Goal: Task Accomplishment & Management: Use online tool/utility

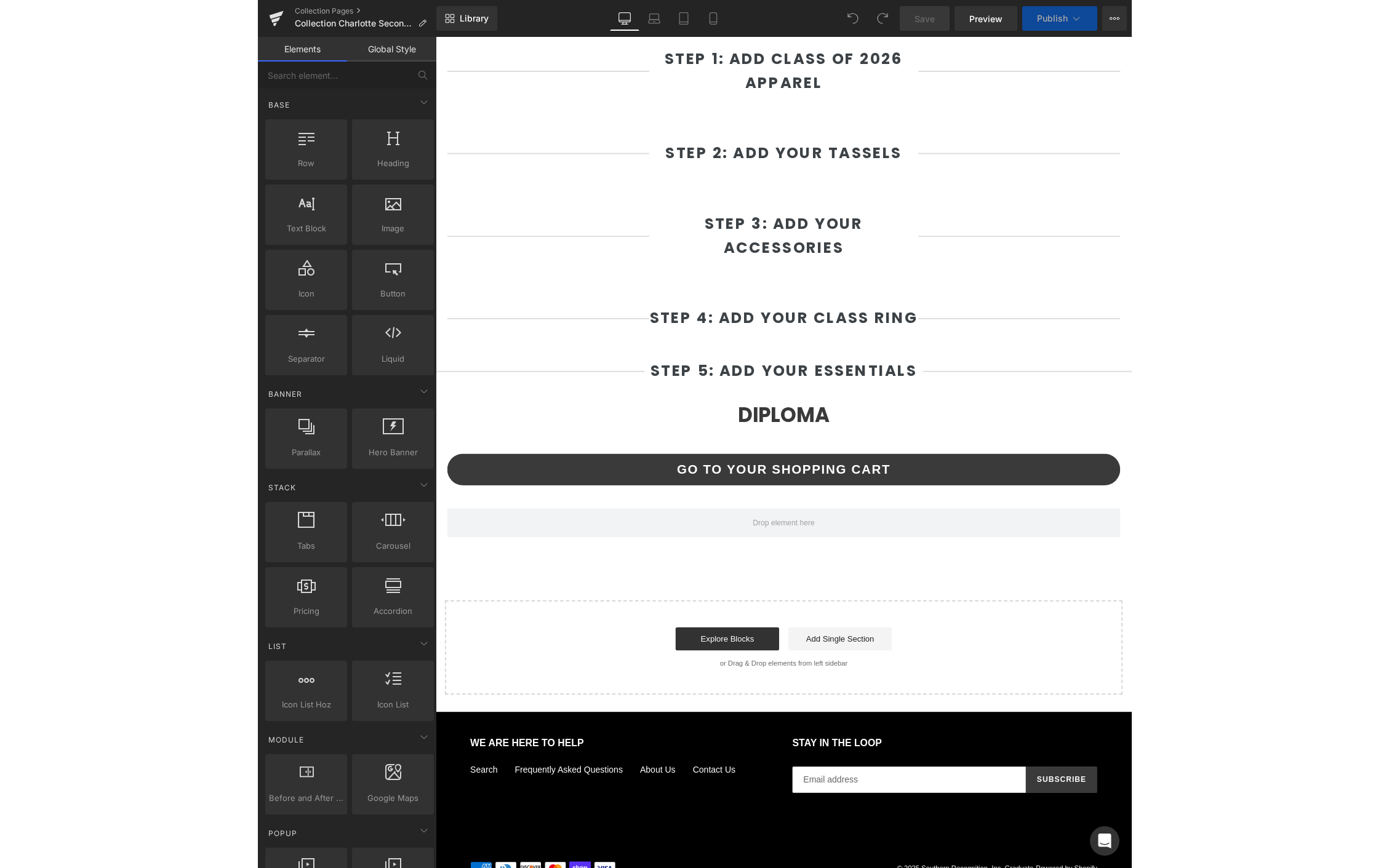
scroll to position [733, 0]
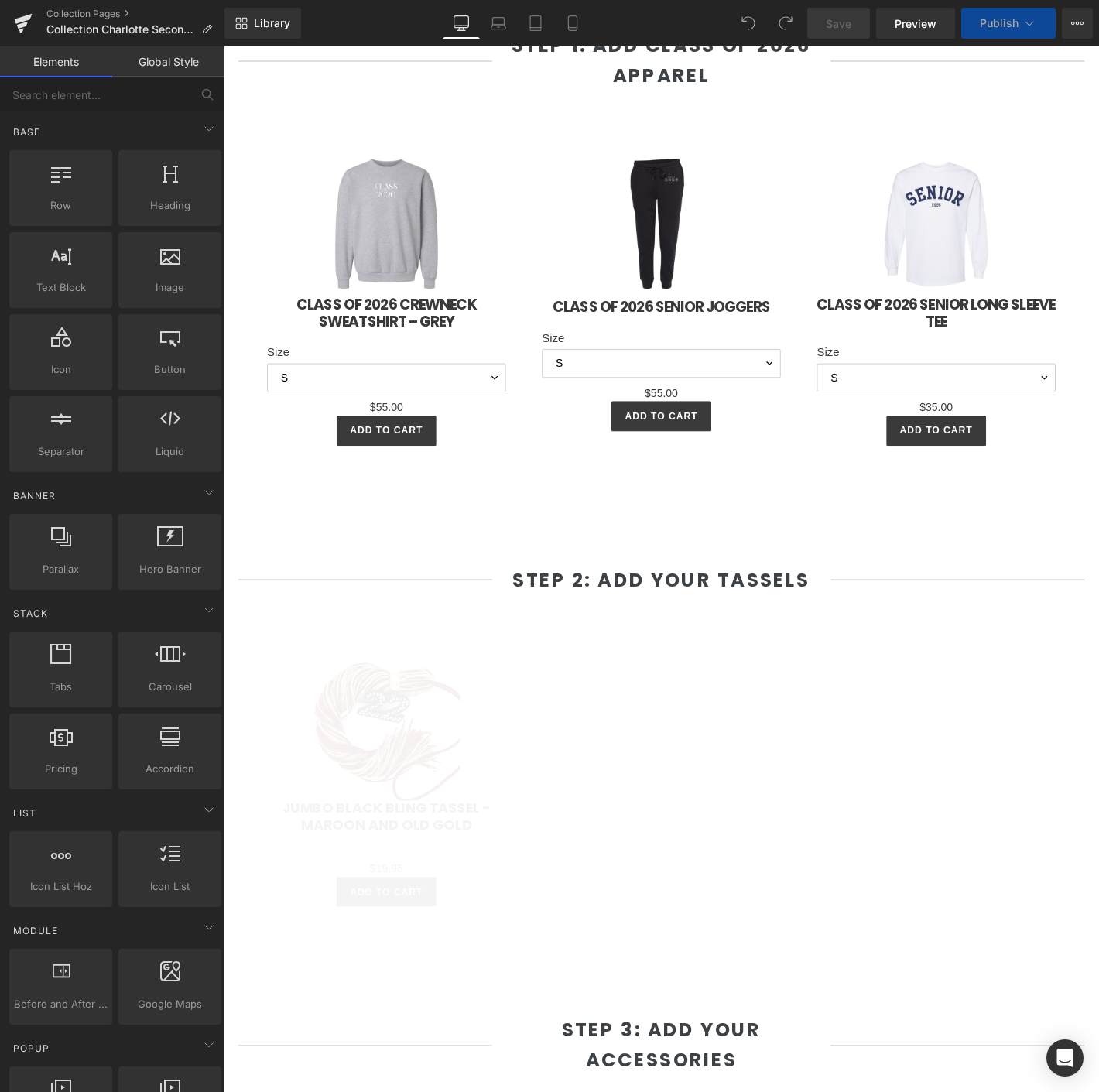
select select "L"
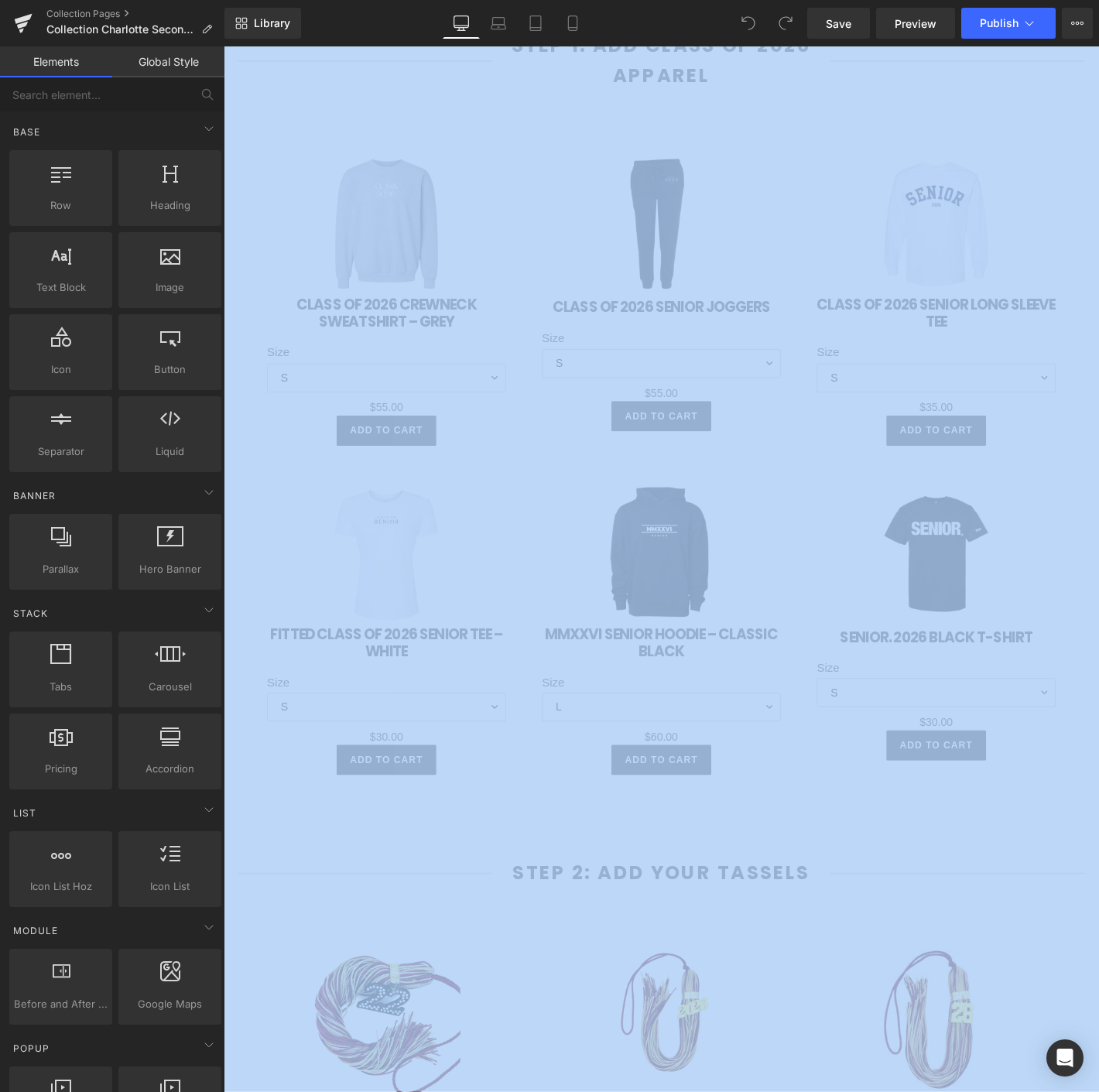
drag, startPoint x: 0, startPoint y: 348, endPoint x: -591, endPoint y: 282, distance: 594.7
click at [0, 282] on html "You are previewing how the will restyle your page. You can not edit Elements in…" at bounding box center [550, 546] width 1099 height 1092
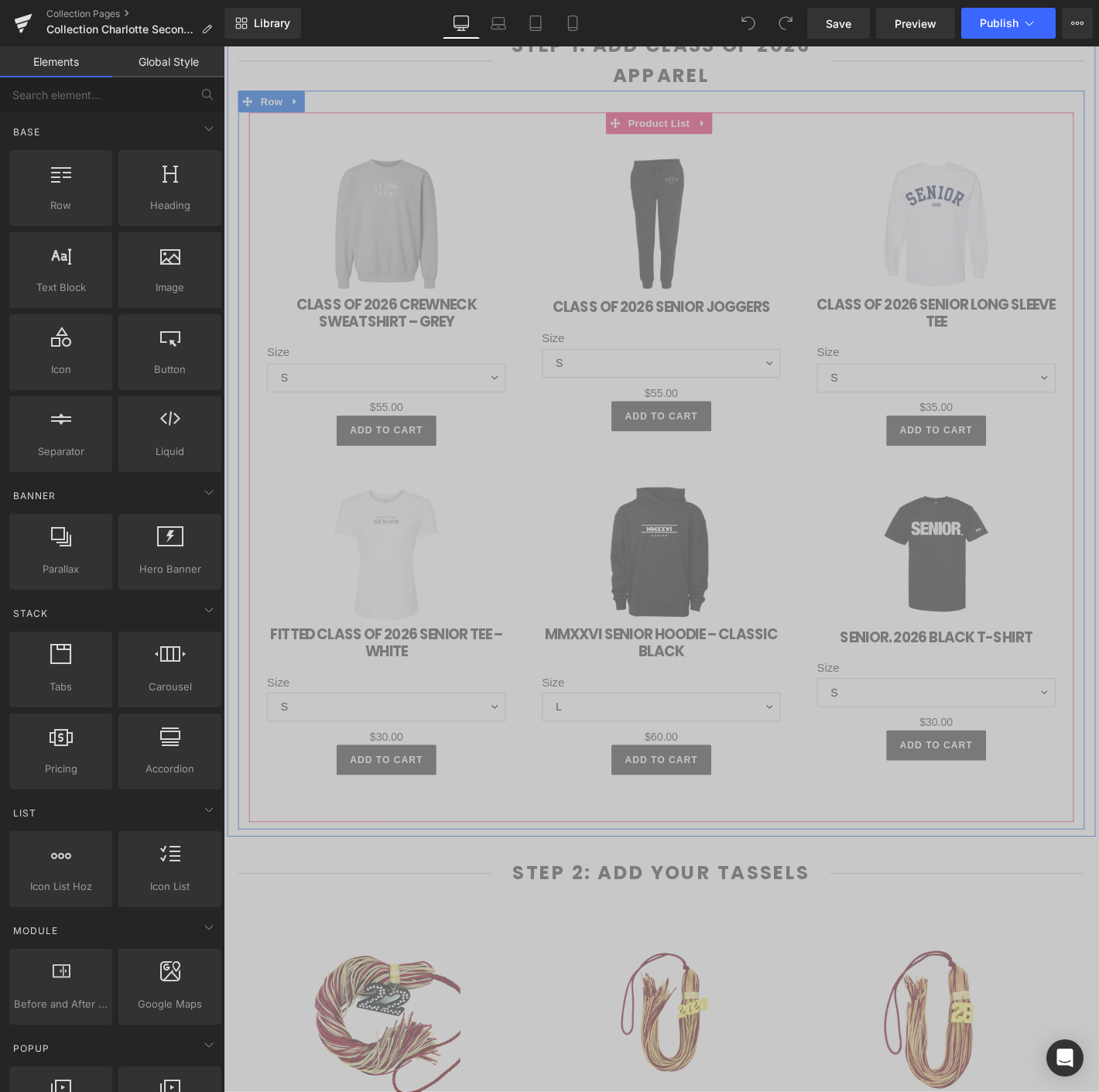
click at [814, 566] on div "Sale Off (P) Image MMXXVI Senior Hoodie – Classic Black (P) Title Size S M L XL" at bounding box center [691, 669] width 294 height 352
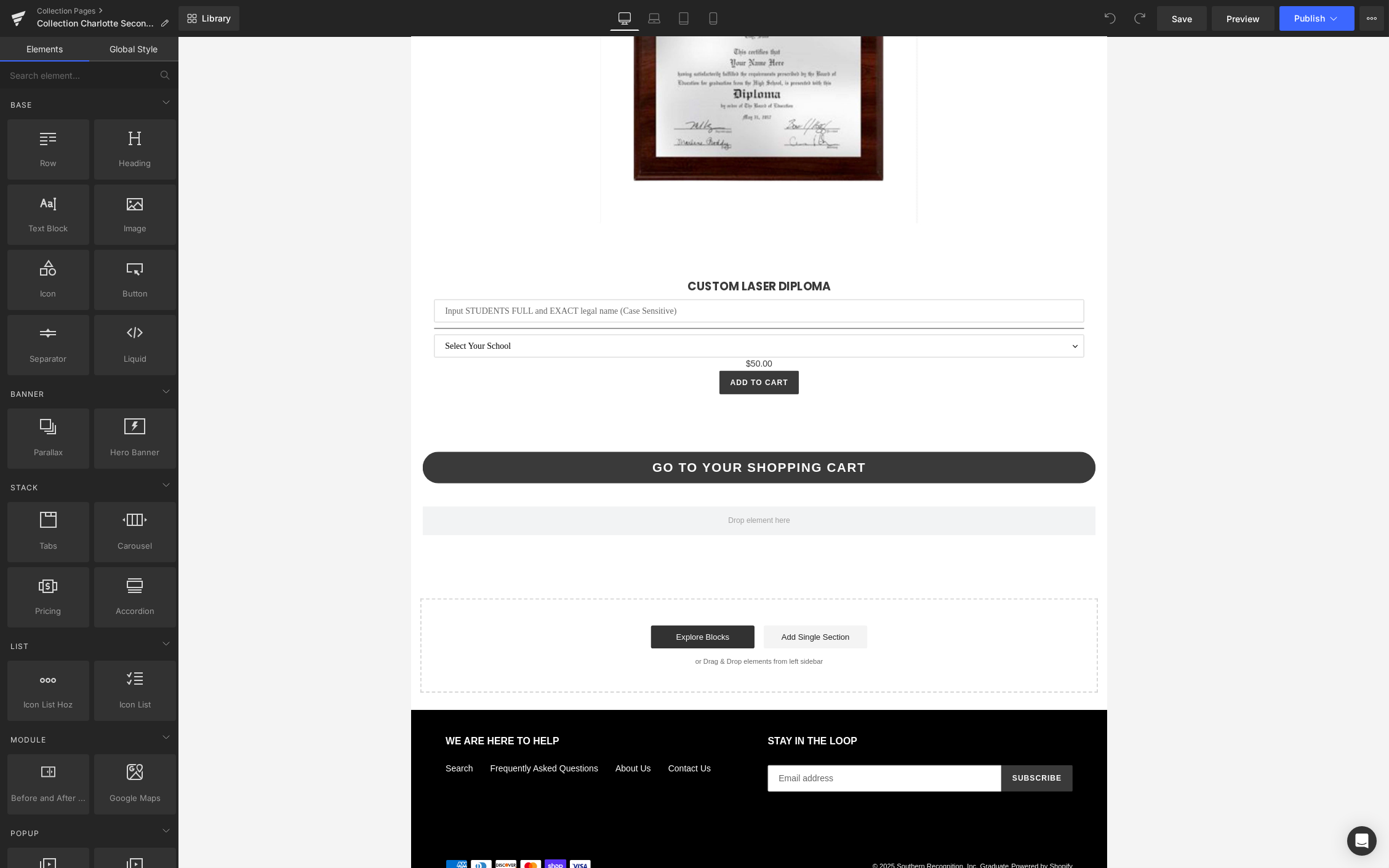
scroll to position [3045, 0]
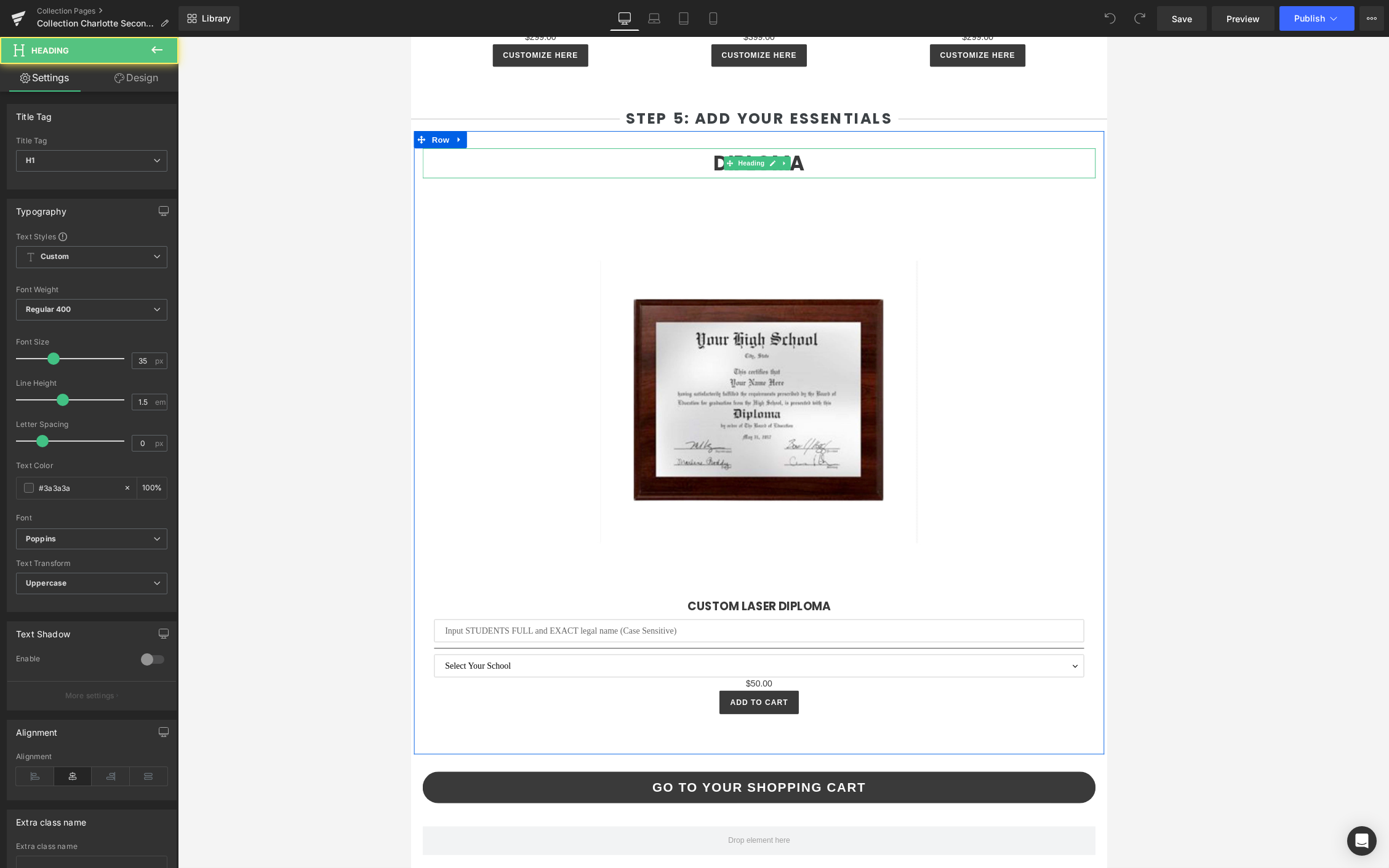
click at [485, 156] on h1 "Diploma" at bounding box center [782, 172] width 720 height 32
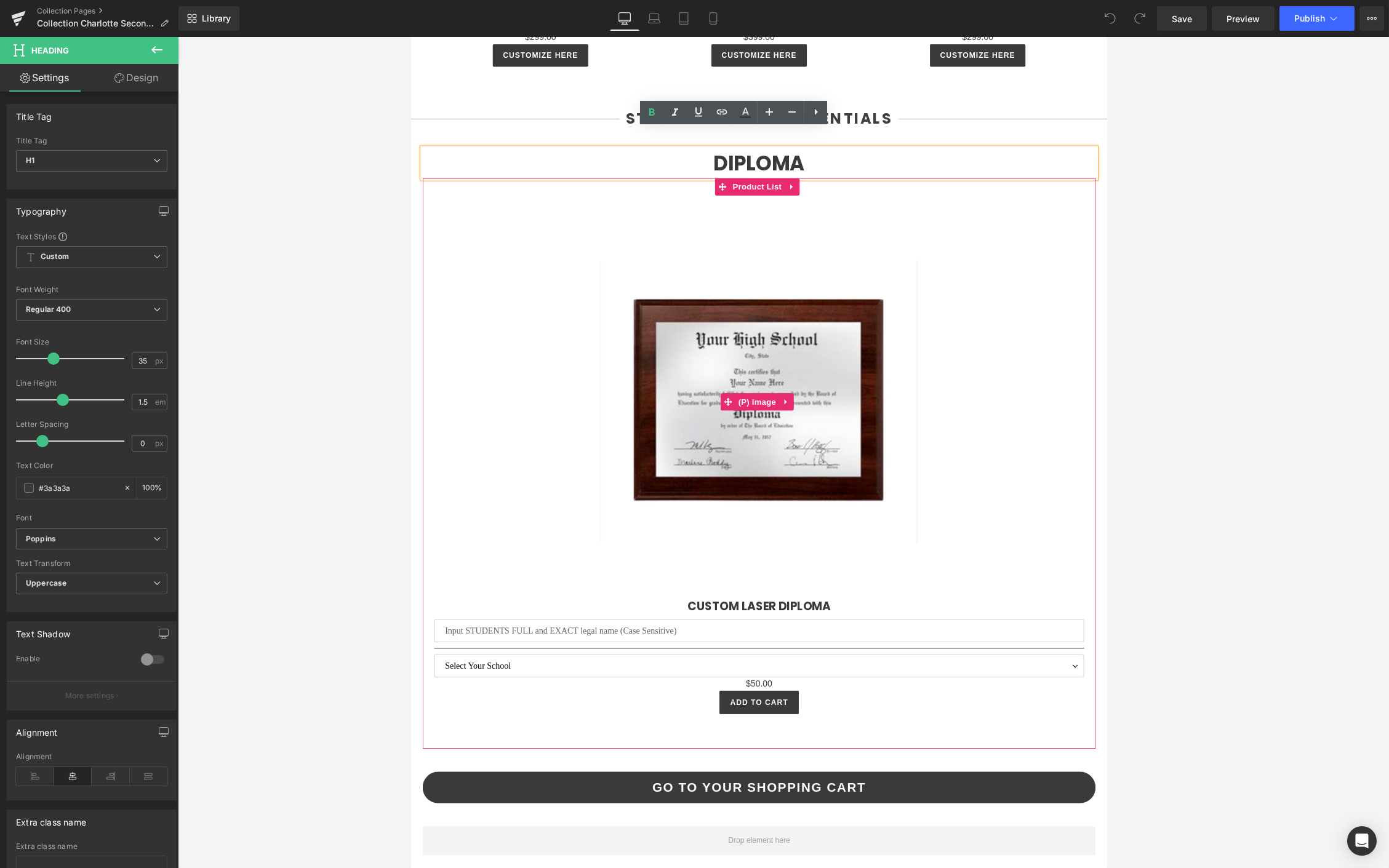
click at [471, 219] on div "Sale Off" at bounding box center [782, 428] width 695 height 417
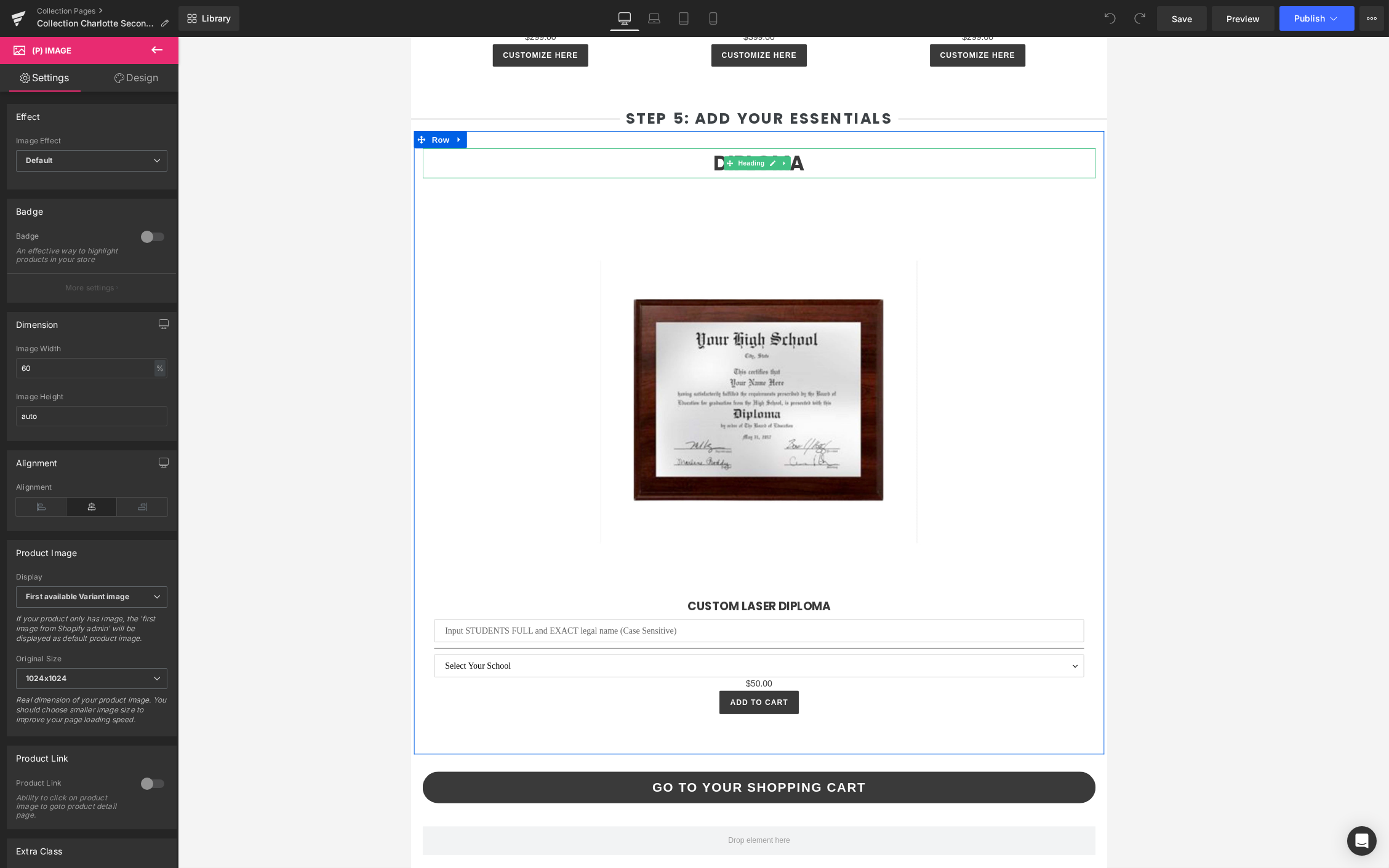
drag, startPoint x: 640, startPoint y: 163, endPoint x: 654, endPoint y: 143, distance: 24.4
click at [640, 163] on h1 "Diploma" at bounding box center [782, 172] width 720 height 32
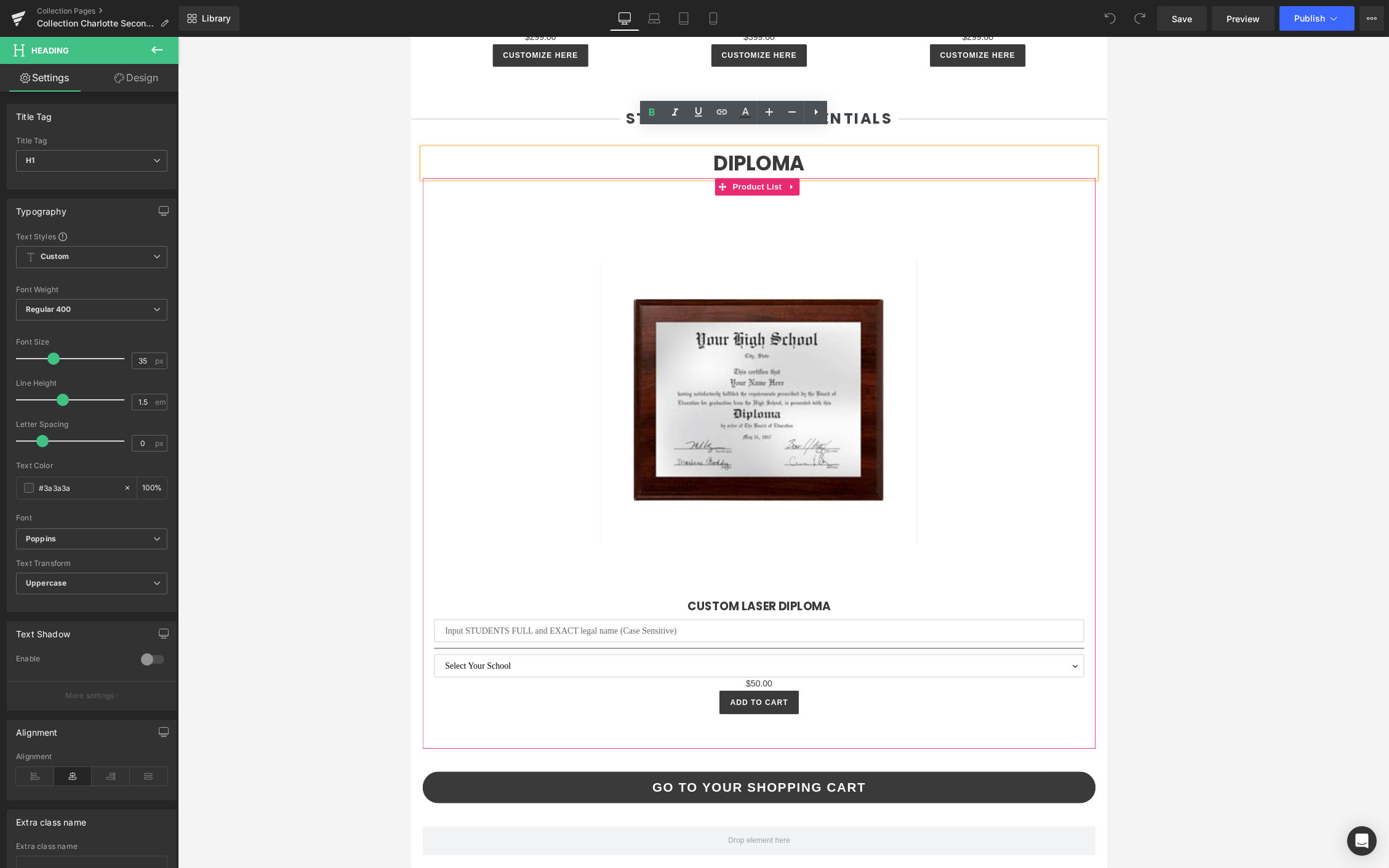
click at [702, 219] on img at bounding box center [783, 428] width 417 height 417
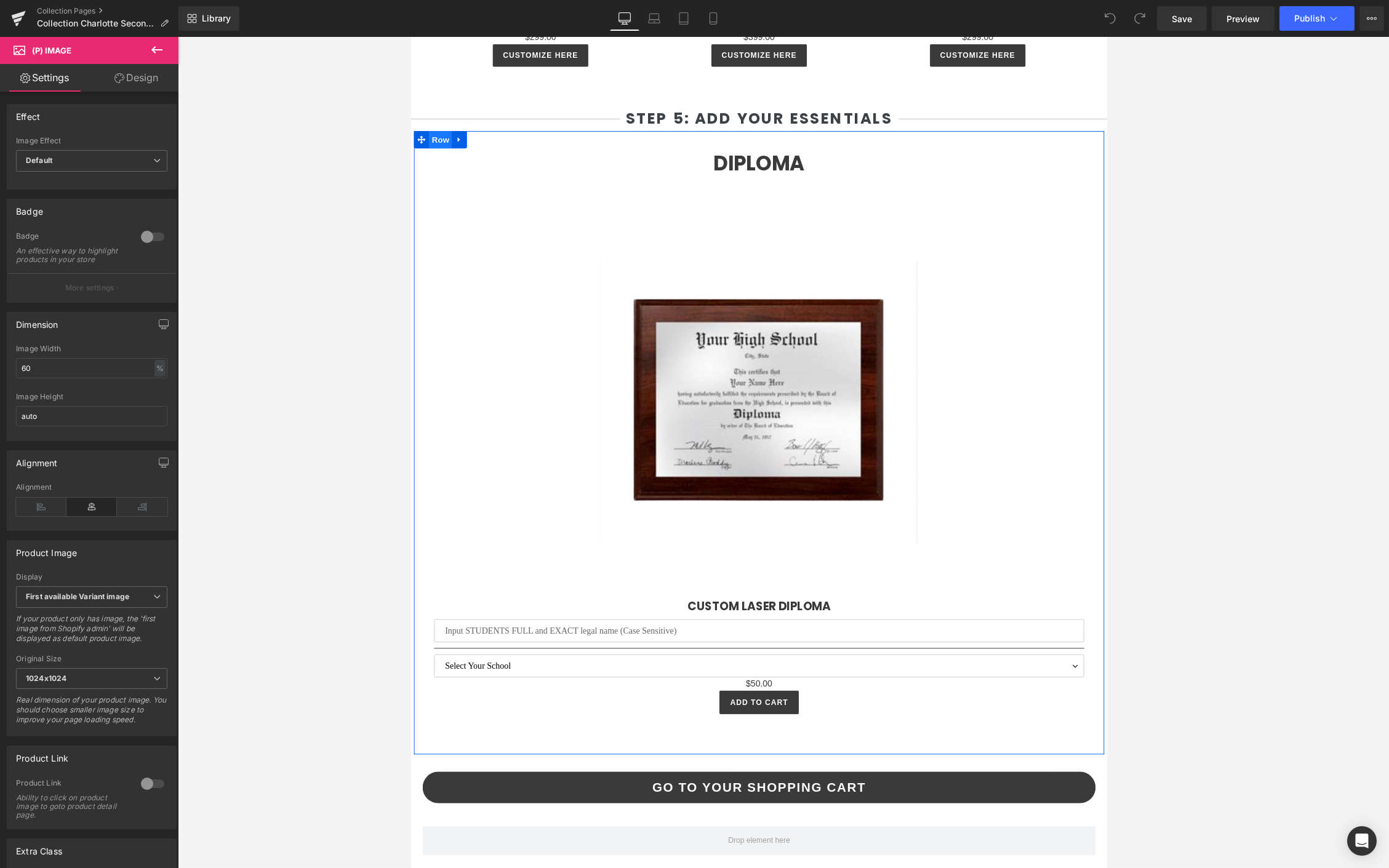
click at [439, 138] on span "Row" at bounding box center [442, 147] width 24 height 18
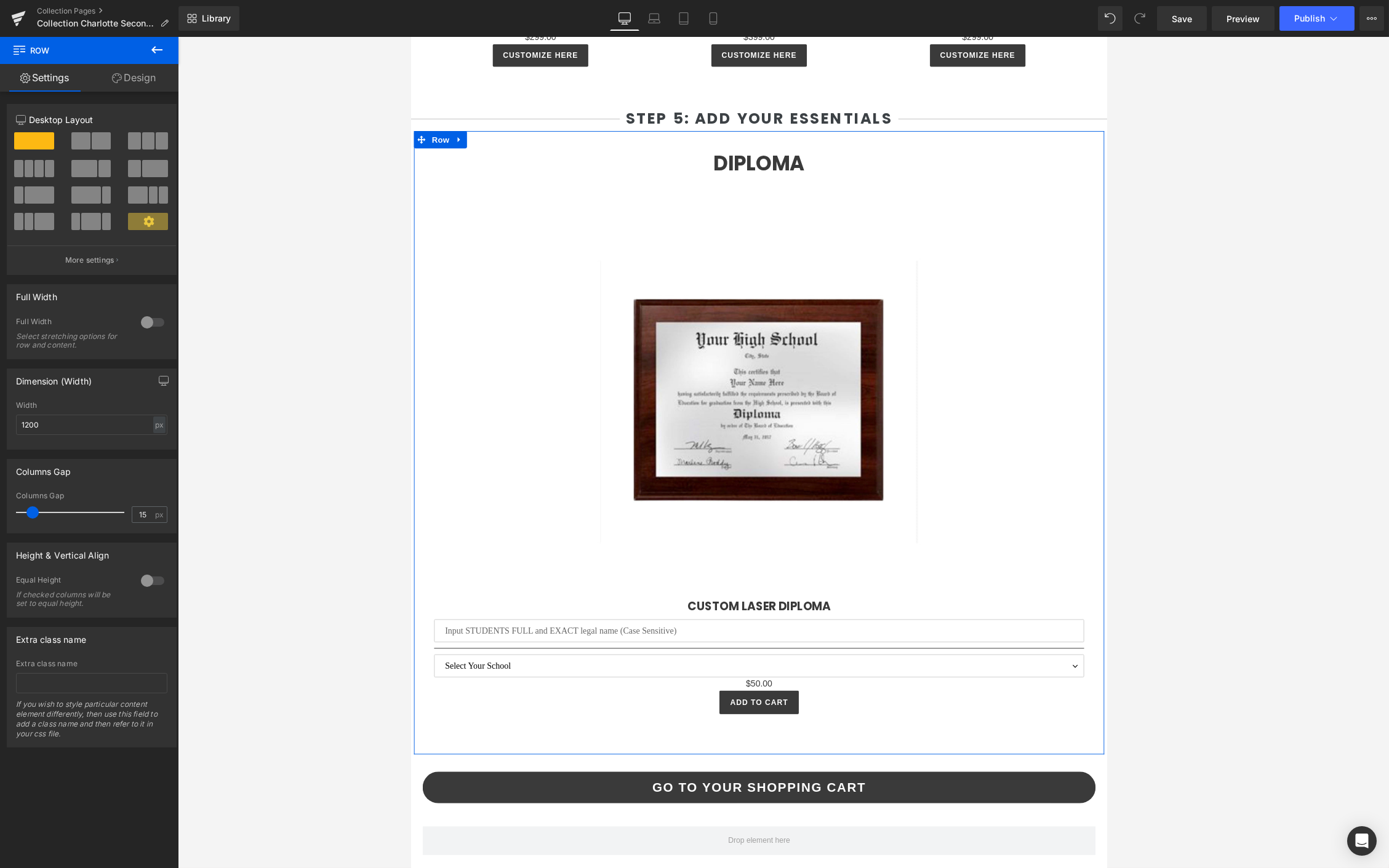
click at [88, 140] on button at bounding box center [92, 141] width 41 height 17
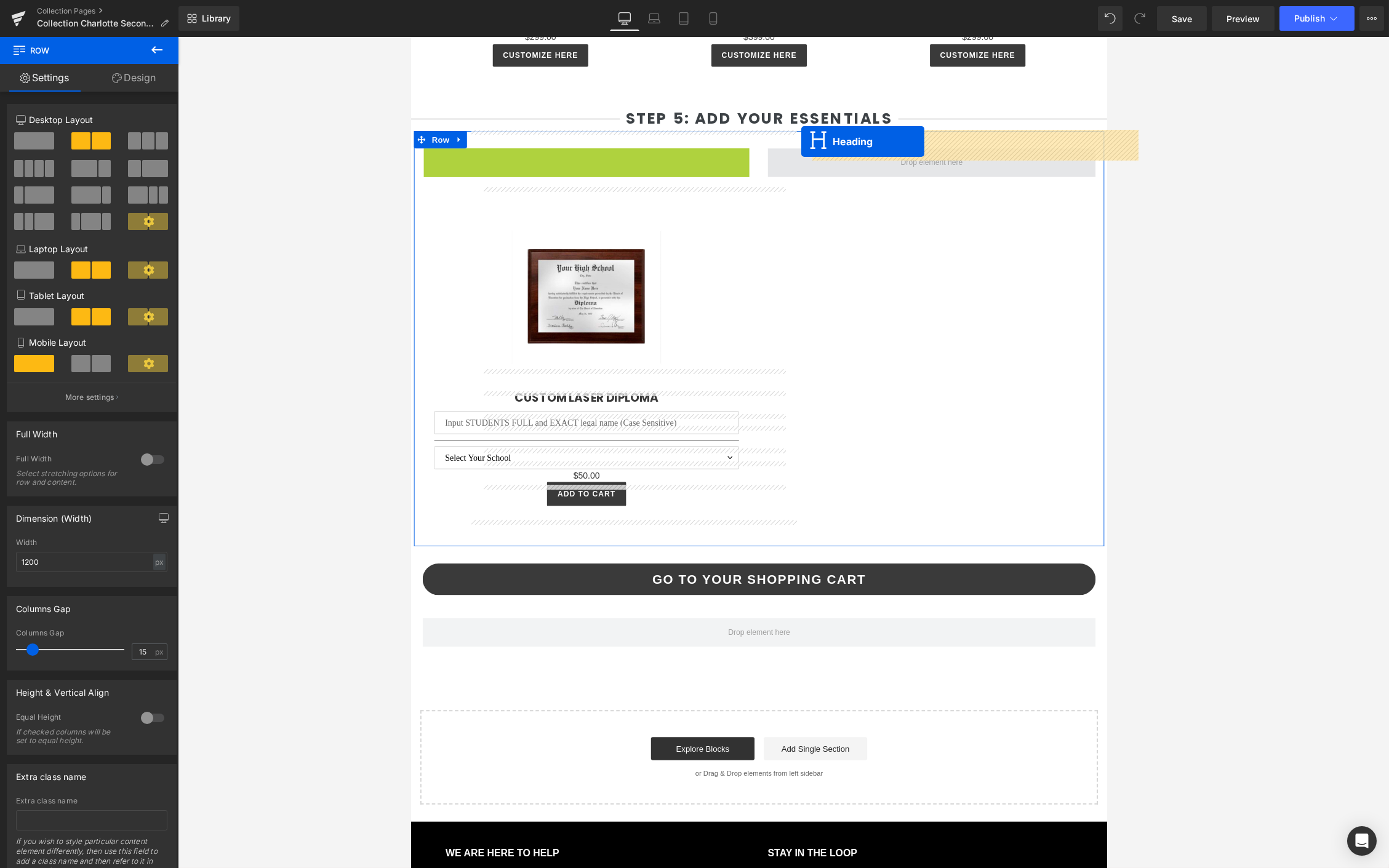
drag, startPoint x: 566, startPoint y: 151, endPoint x: 828, endPoint y: 149, distance: 262.0
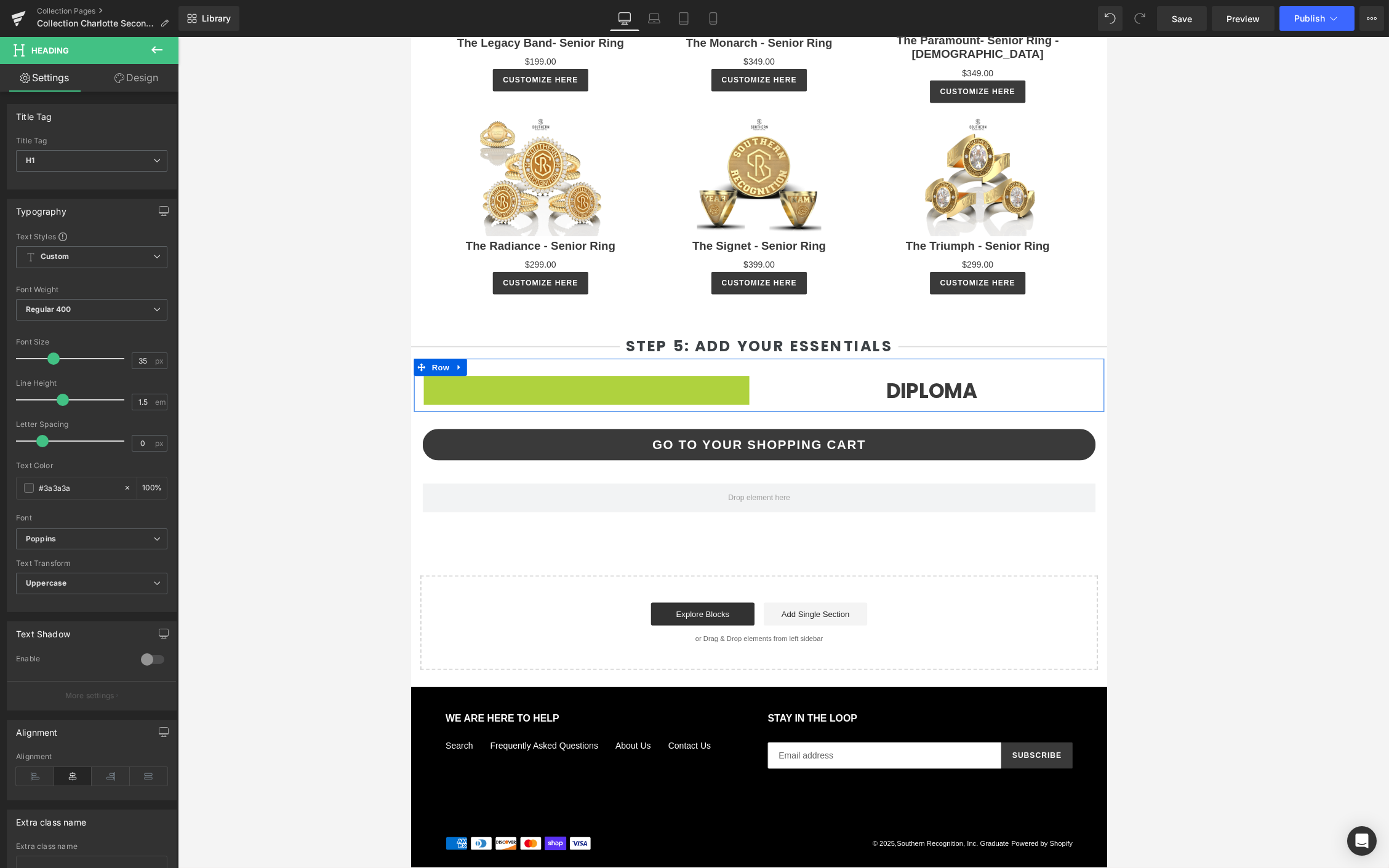
scroll to position [2780, 0]
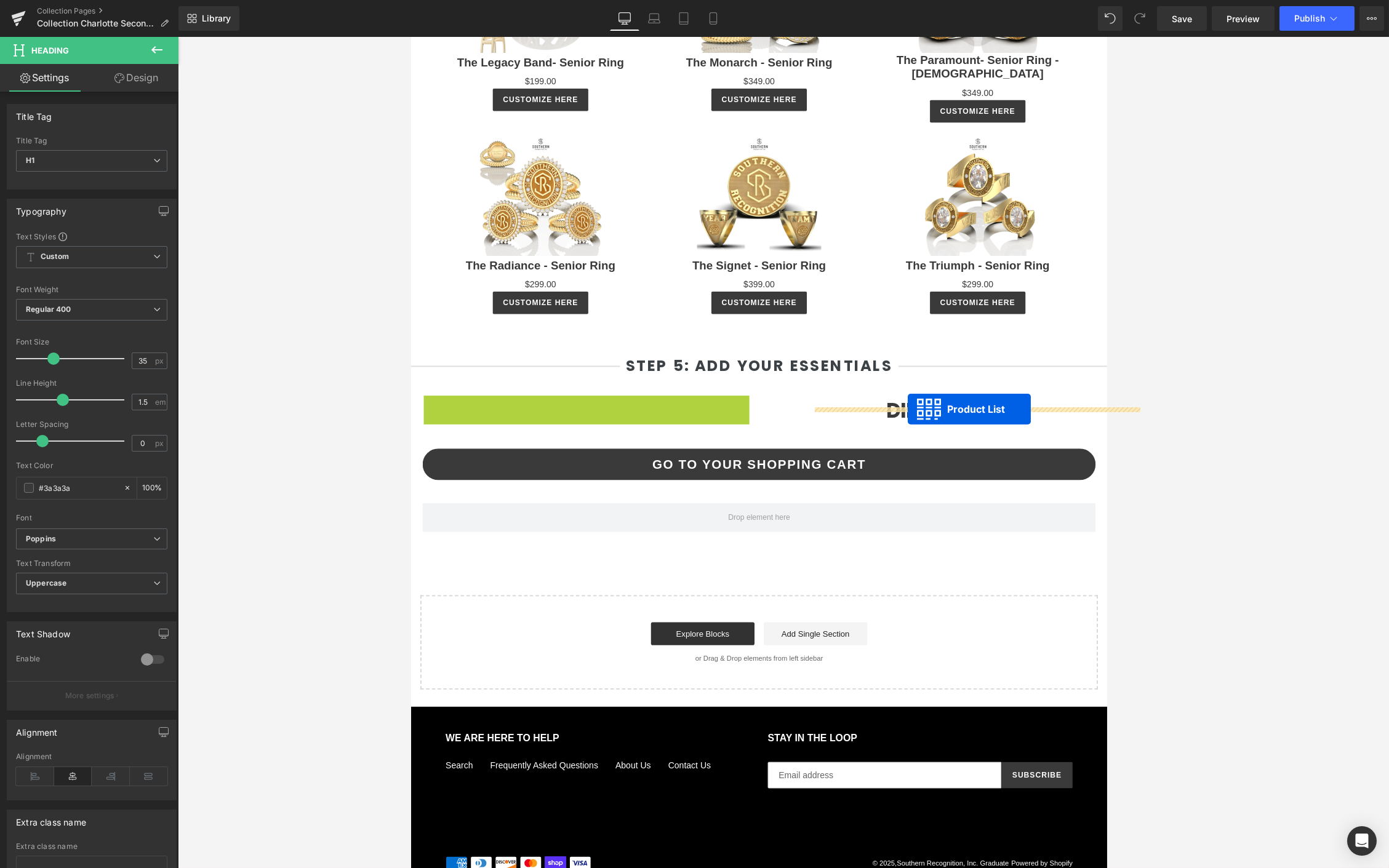
drag, startPoint x: 555, startPoint y: 143, endPoint x: 941, endPoint y: 436, distance: 484.6
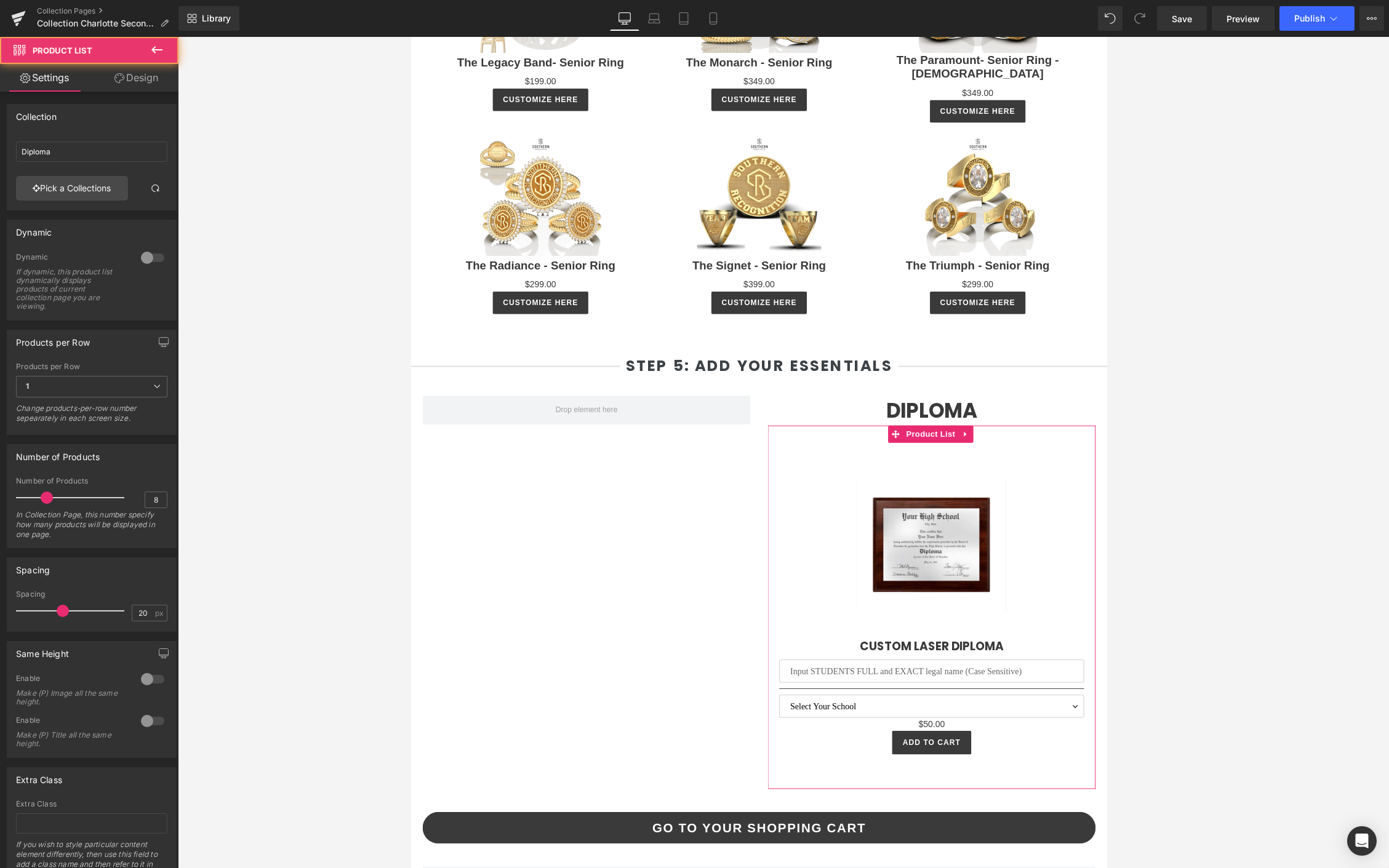
scroll to position [3045, 0]
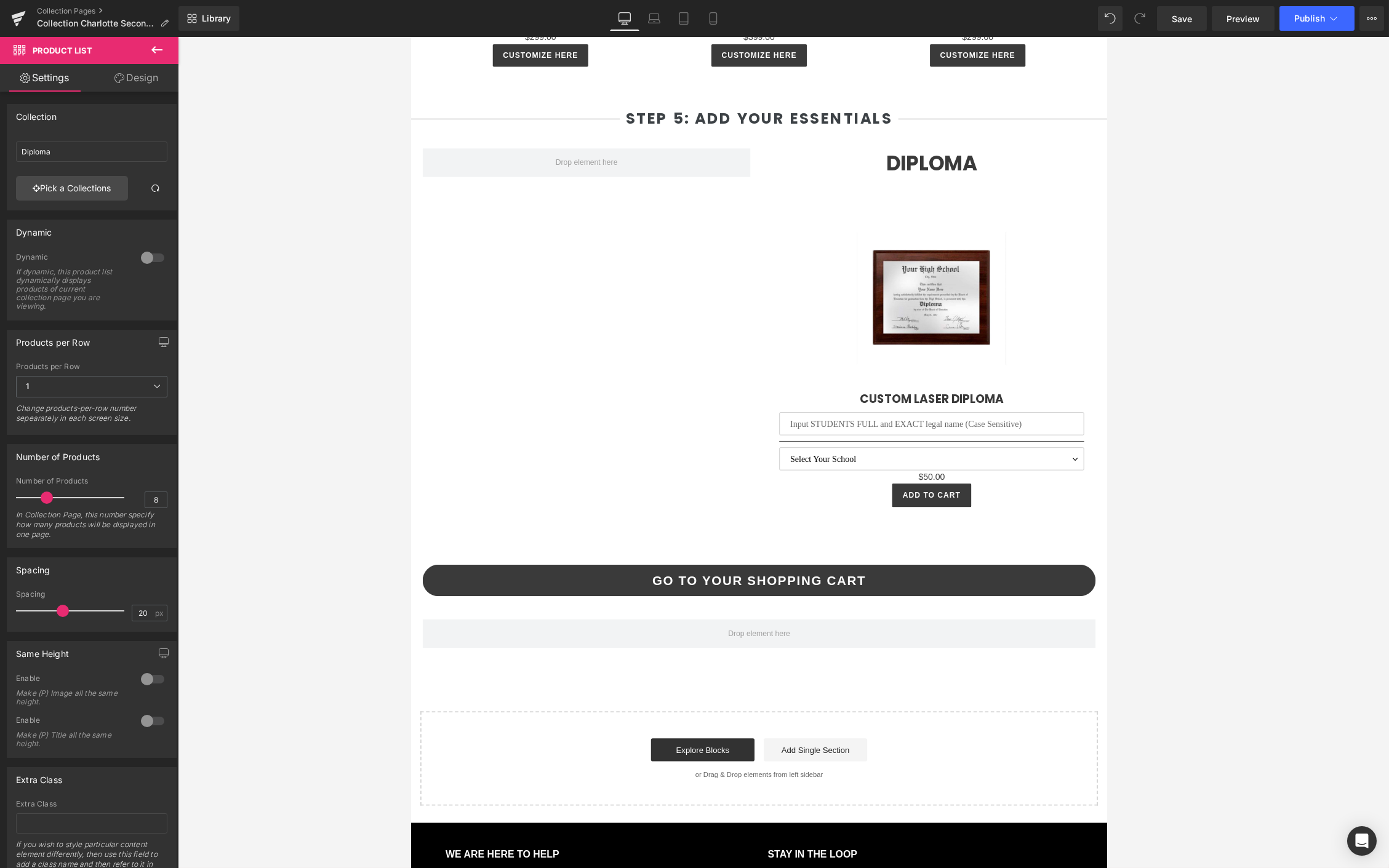
click at [165, 50] on button at bounding box center [156, 50] width 43 height 27
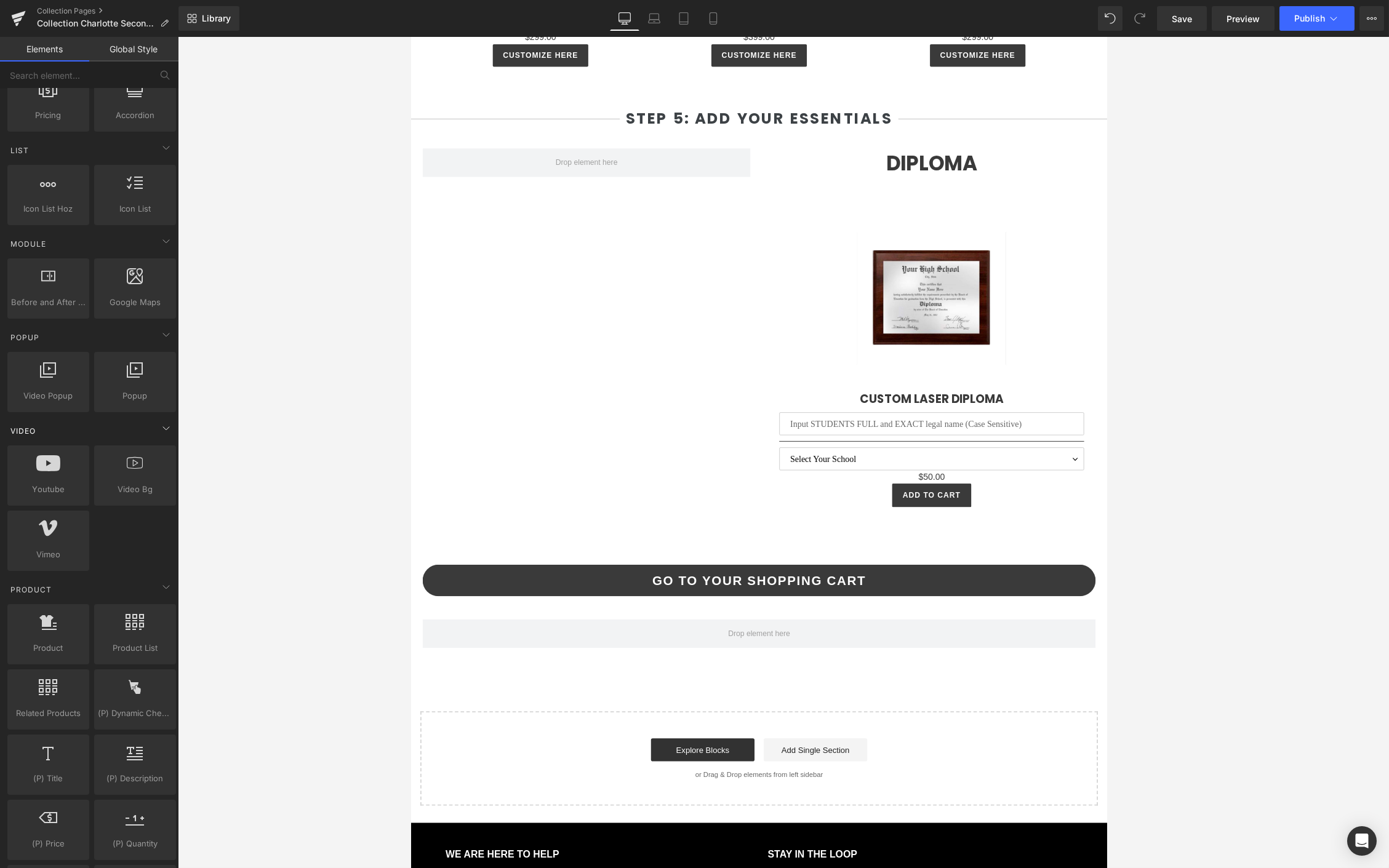
scroll to position [547, 0]
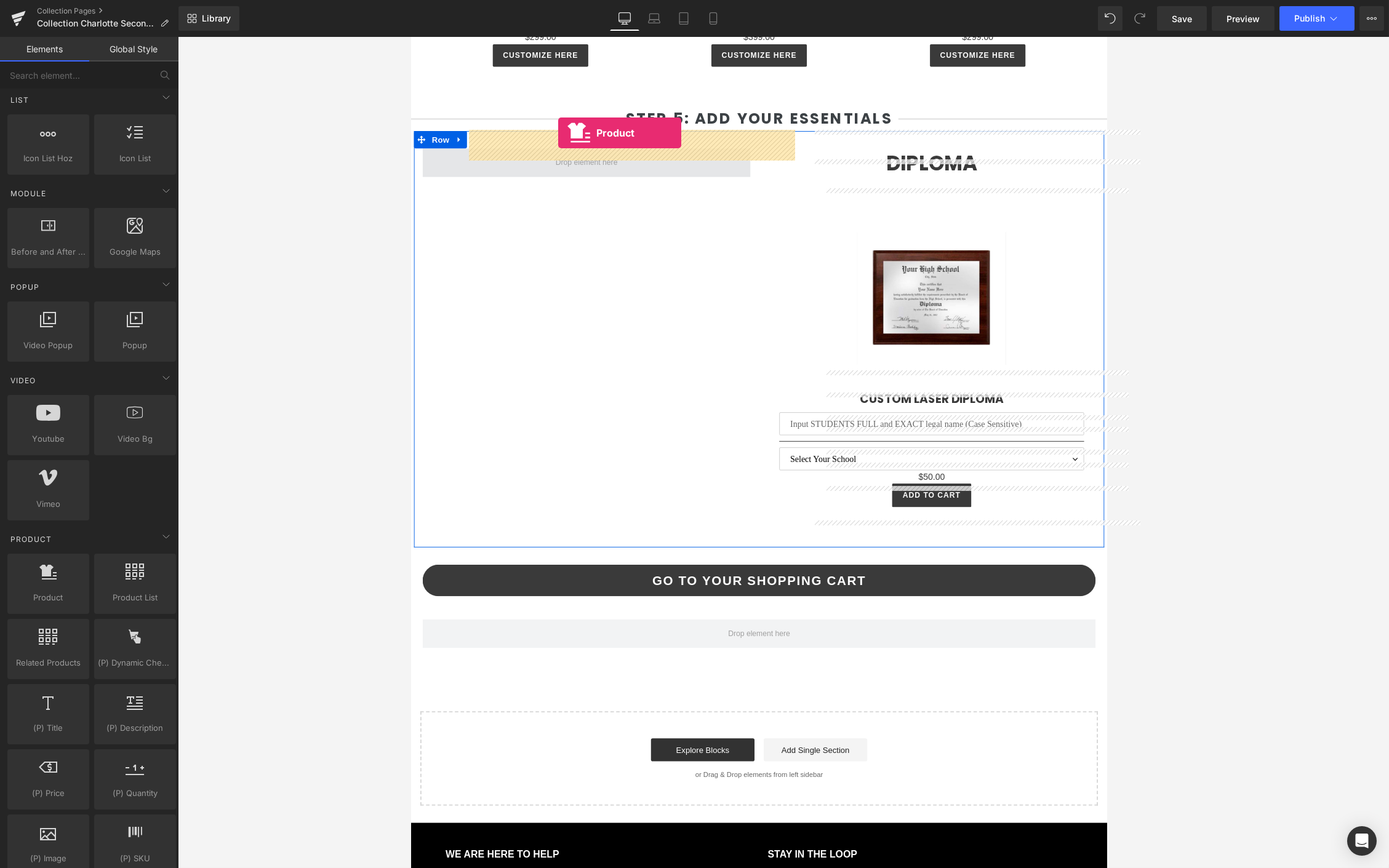
drag, startPoint x: 459, startPoint y: 626, endPoint x: 568, endPoint y: 140, distance: 498.1
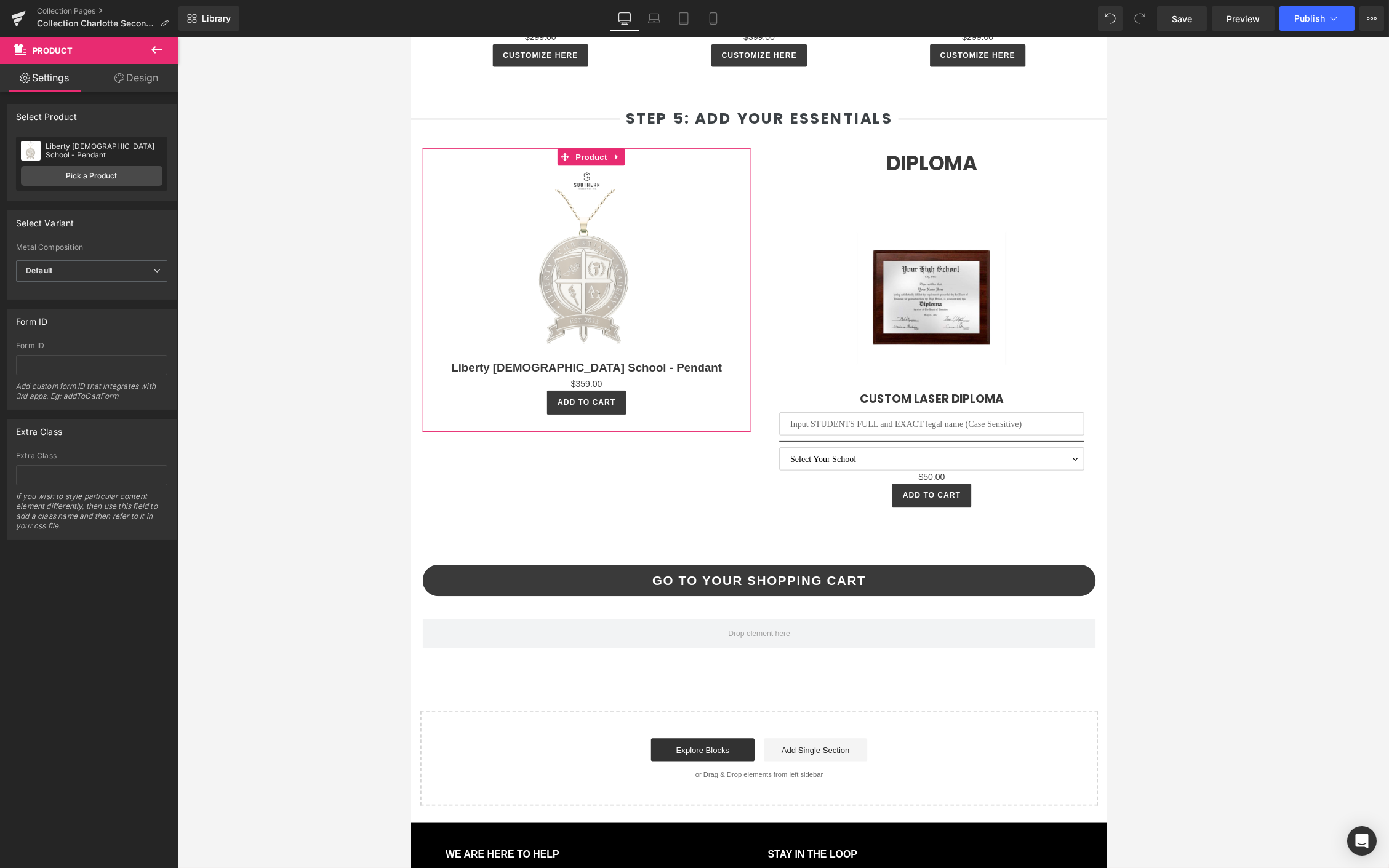
click at [77, 187] on div "Liberty [DEMOGRAPHIC_DATA] School - Pendant Liberty [DEMOGRAPHIC_DATA] School -…" at bounding box center [91, 164] width 151 height 54
click at [92, 182] on link "Pick a Product" at bounding box center [92, 176] width 141 height 20
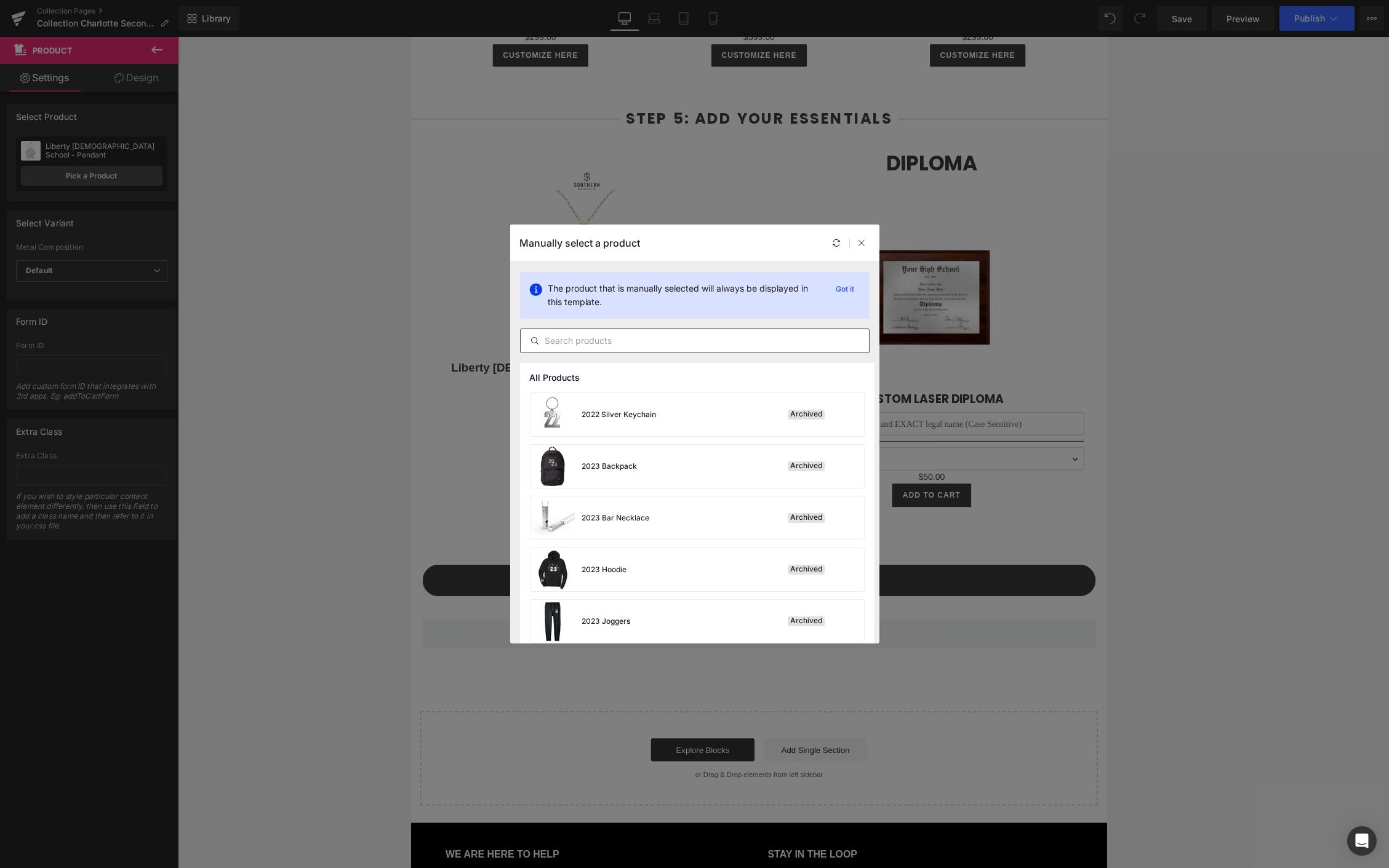
click at [642, 348] on input "text" at bounding box center [695, 341] width 349 height 15
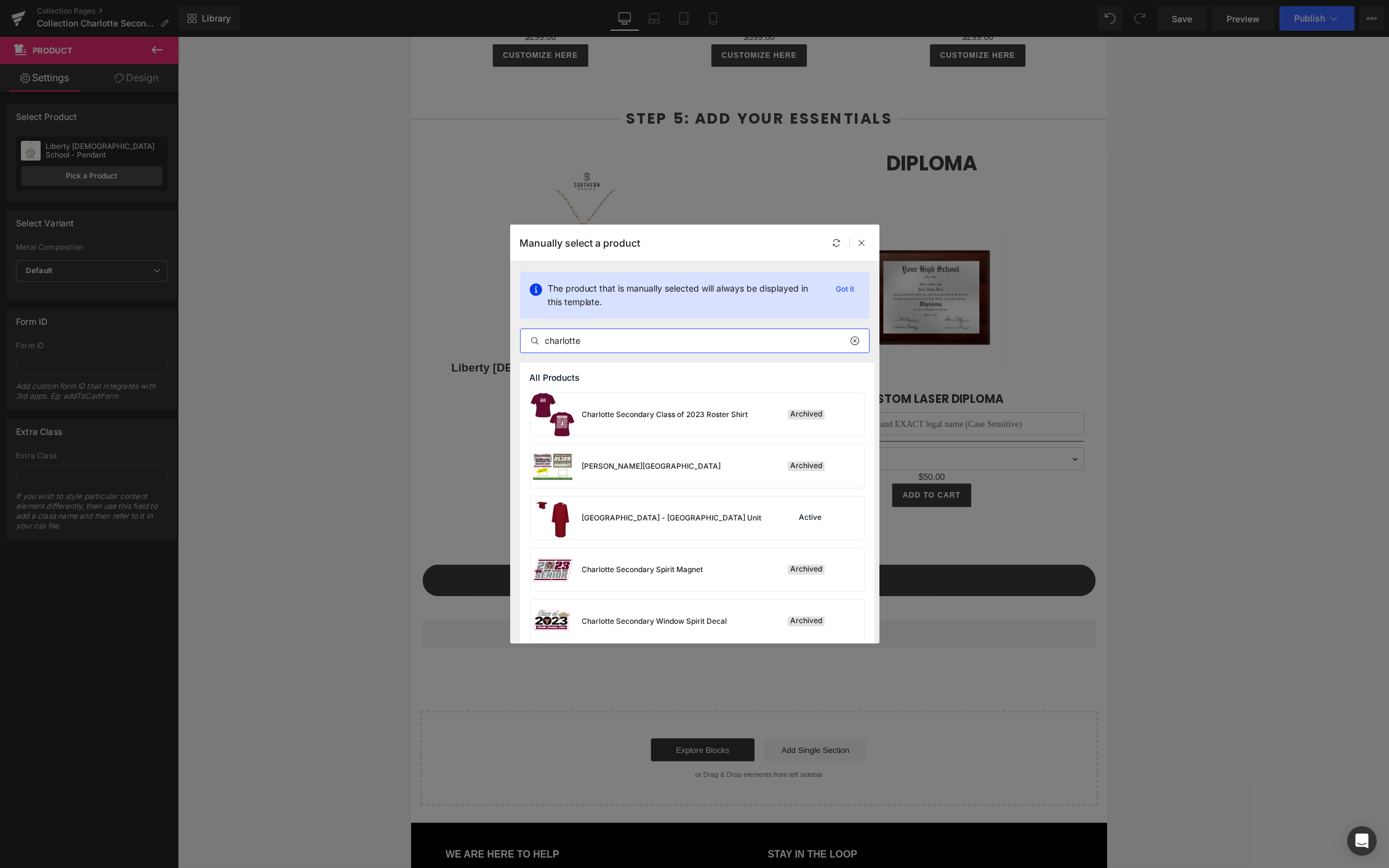
type input "charlotte"
click at [731, 503] on div "[GEOGRAPHIC_DATA] - [GEOGRAPHIC_DATA] Unit" at bounding box center [646, 517] width 231 height 43
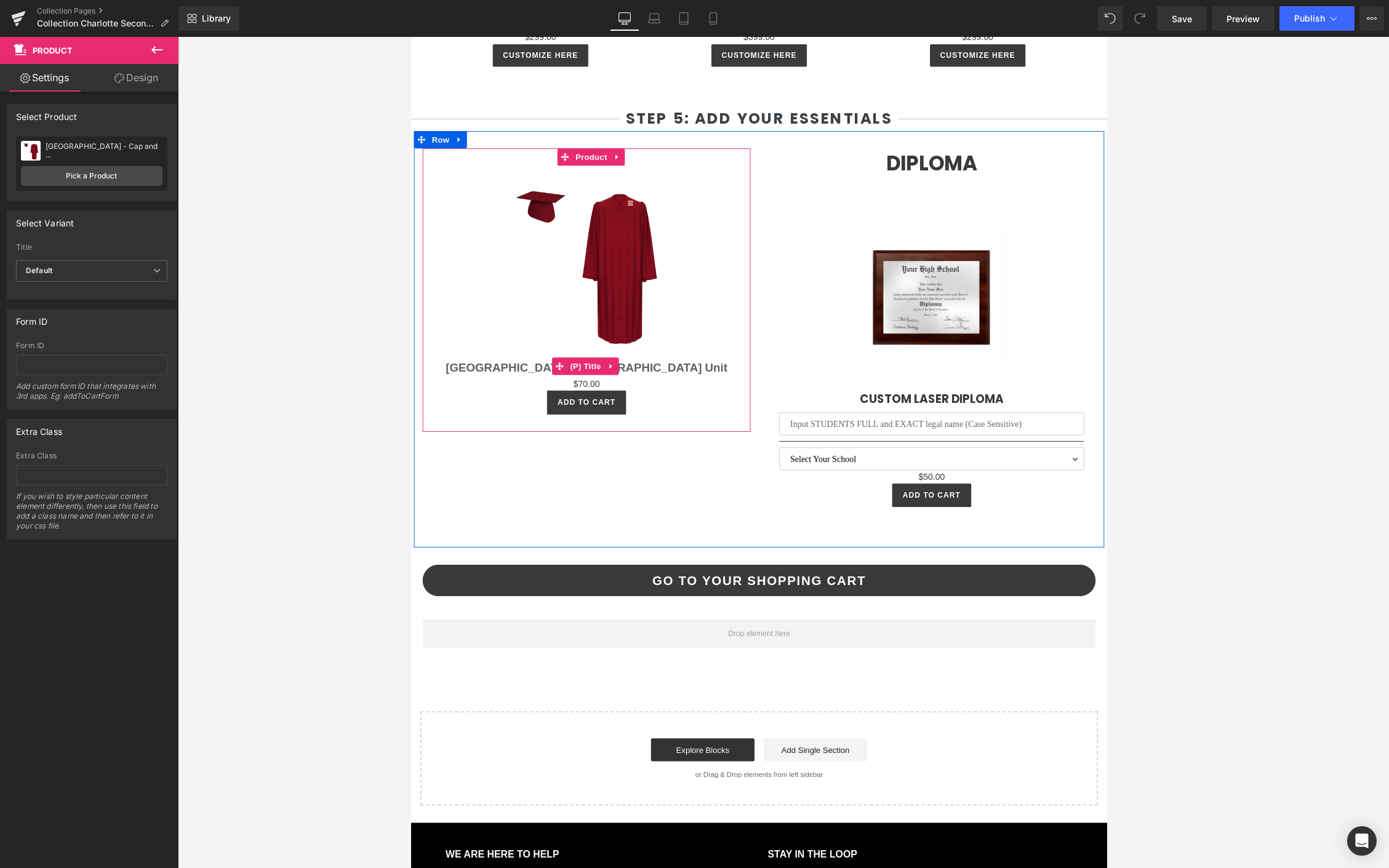
click at [488, 384] on link "[GEOGRAPHIC_DATA] - [GEOGRAPHIC_DATA] Unit" at bounding box center [598, 391] width 302 height 15
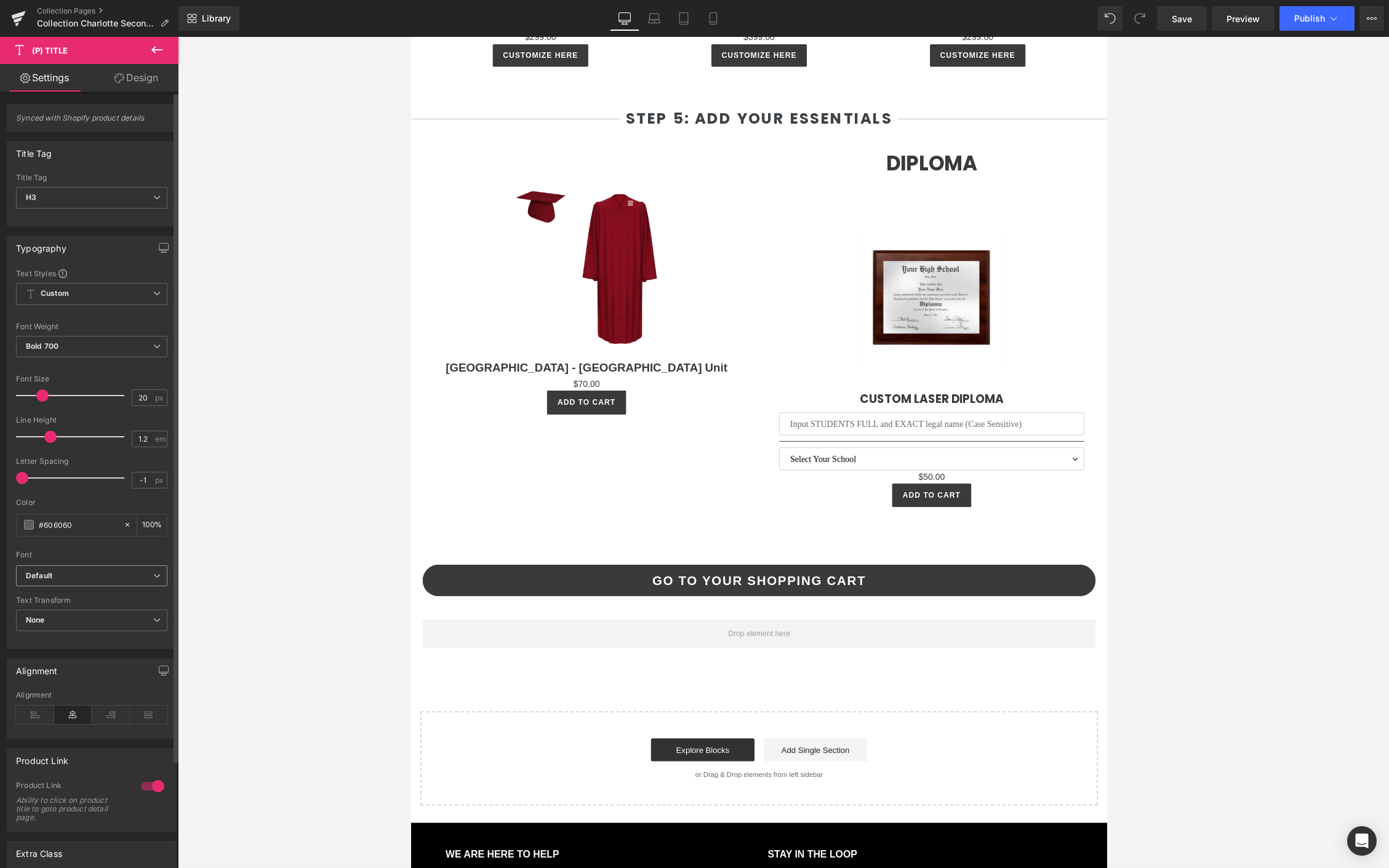
click at [42, 581] on span "Default" at bounding box center [91, 576] width 151 height 22
click at [61, 628] on li "Poppins" at bounding box center [89, 638] width 147 height 20
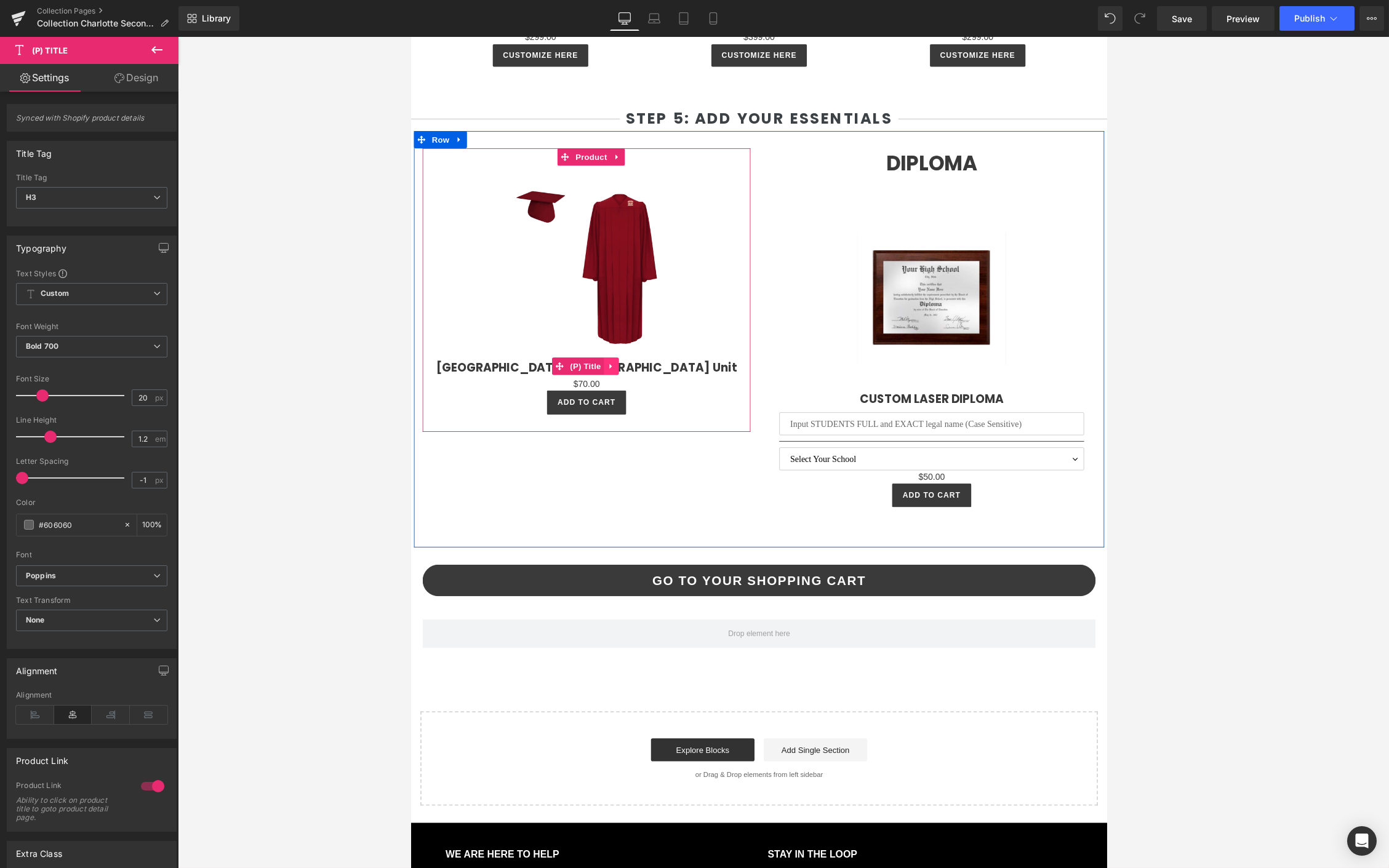
click at [624, 385] on icon at bounding box center [625, 390] width 9 height 9
click at [652, 380] on link at bounding box center [648, 389] width 16 height 18
click at [609, 381] on span "(P) Title" at bounding box center [597, 390] width 40 height 18
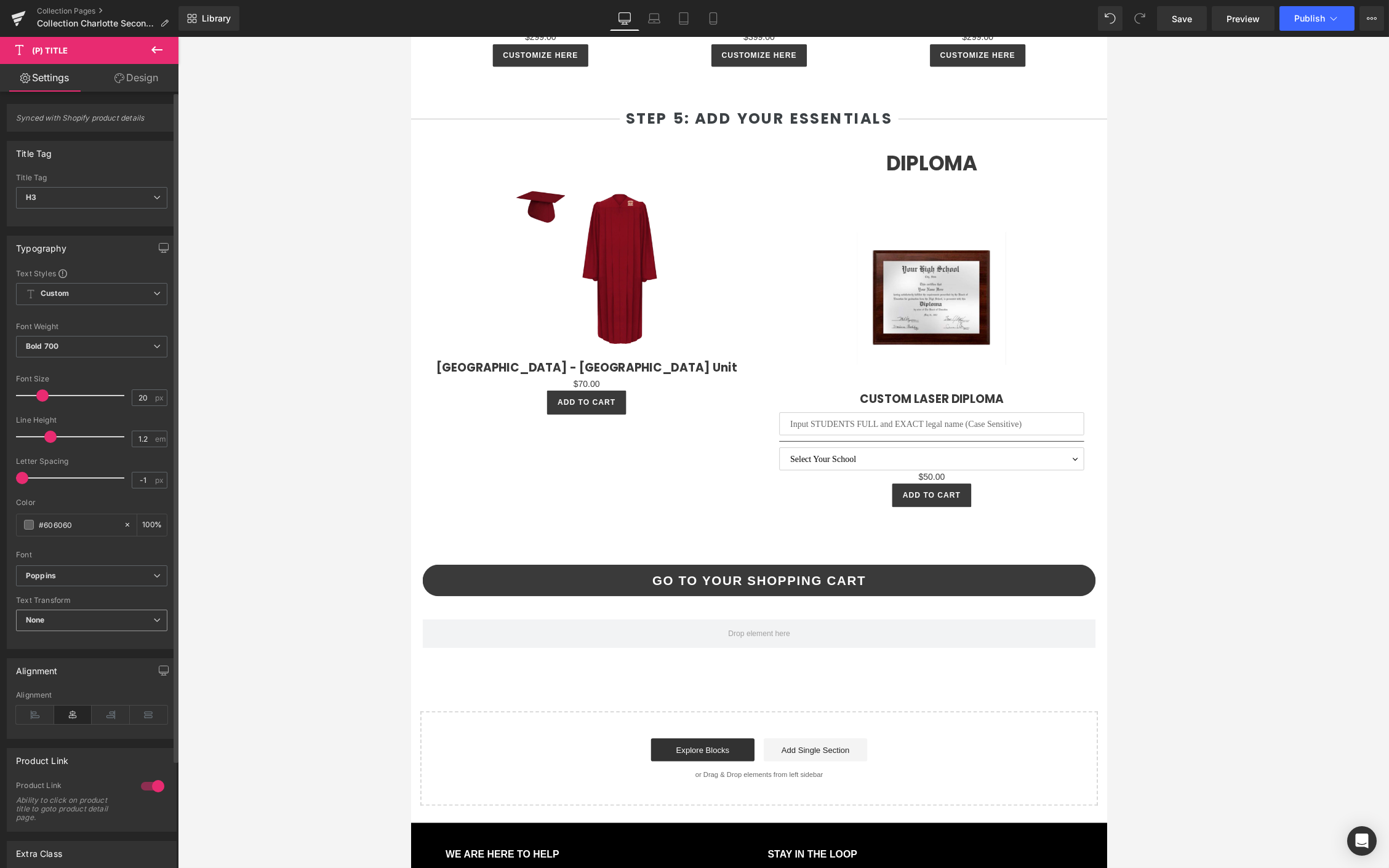
click at [69, 611] on span "None" at bounding box center [91, 620] width 151 height 22
click at [60, 675] on div "Lowercase" at bounding box center [54, 679] width 40 height 9
click at [59, 622] on b "Lowercase" at bounding box center [46, 620] width 40 height 9
click at [73, 651] on li "Uppercase" at bounding box center [89, 661] width 147 height 18
click at [213, 13] on span "Library" at bounding box center [217, 18] width 29 height 11
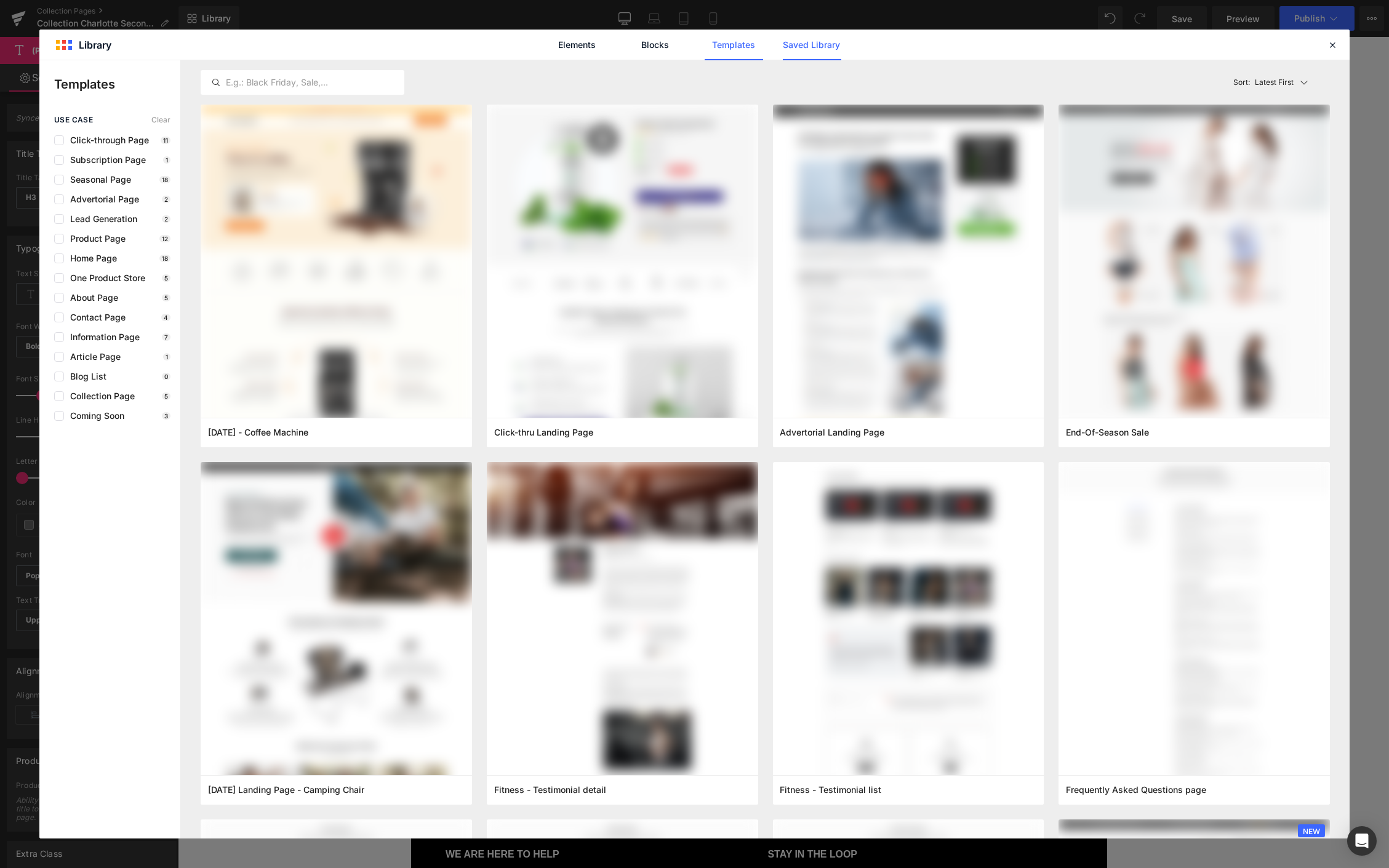
click at [811, 46] on link "Saved Library" at bounding box center [812, 45] width 59 height 31
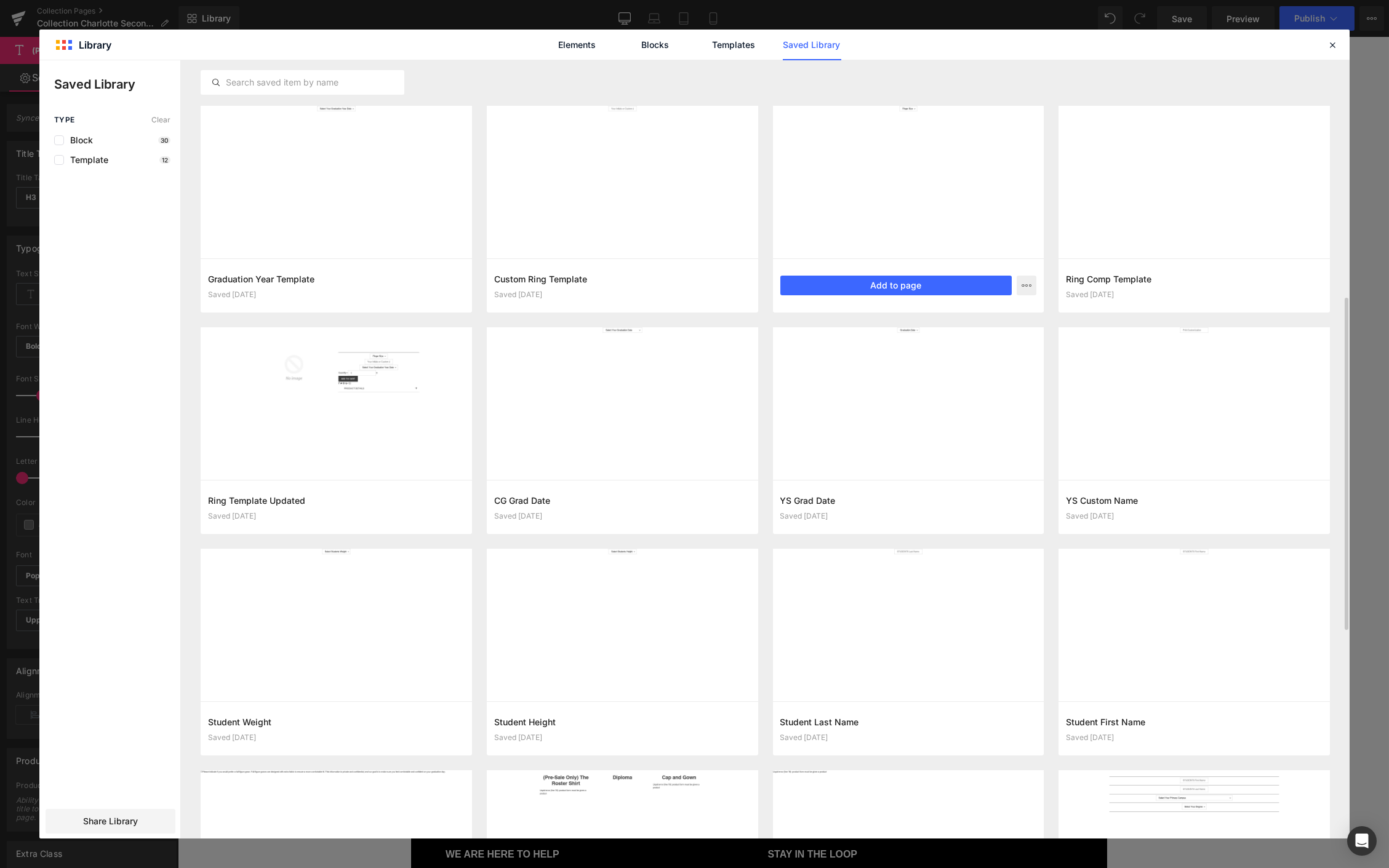
scroll to position [510, 0]
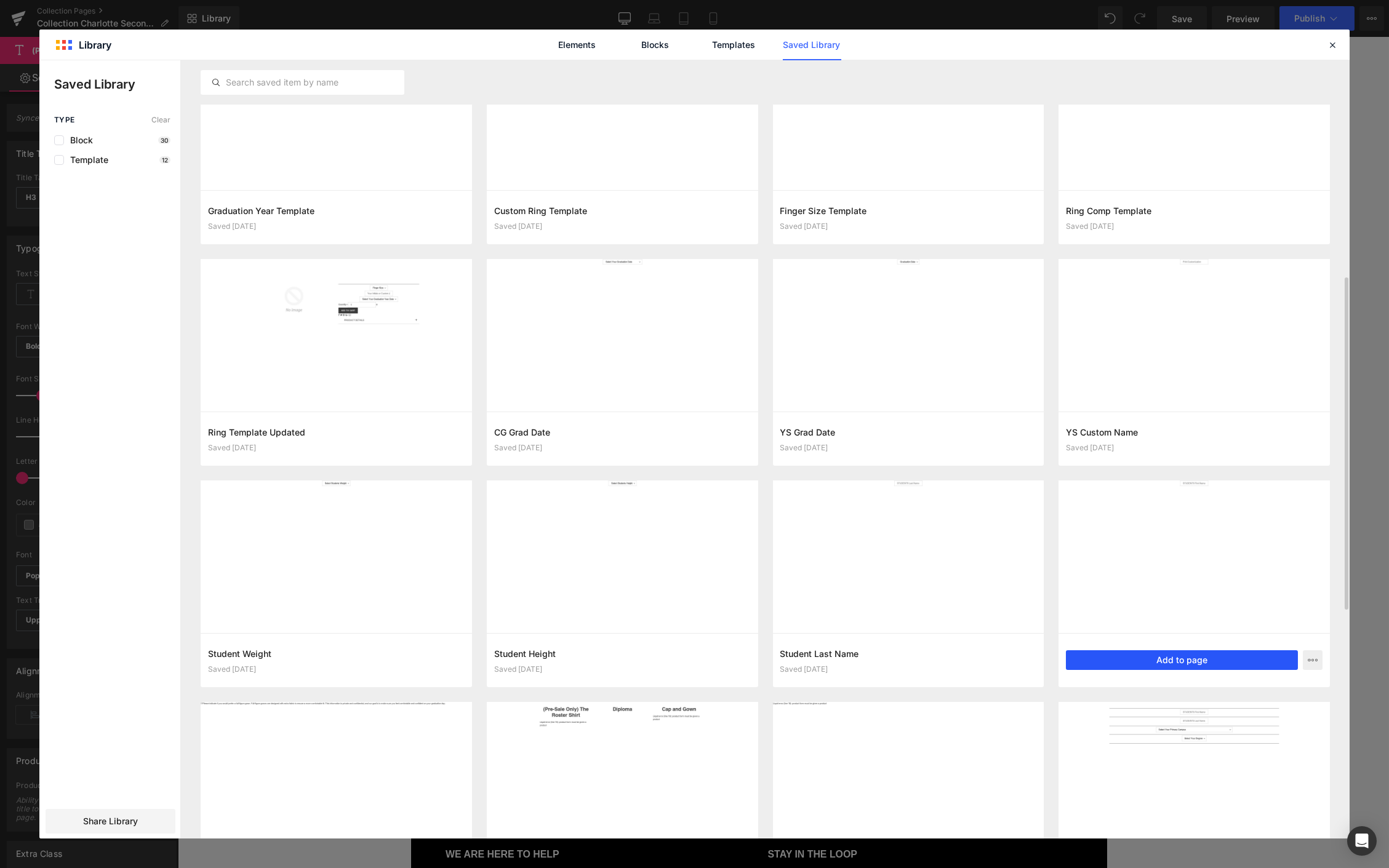
click at [873, 657] on button "Add to page" at bounding box center [1181, 660] width 232 height 20
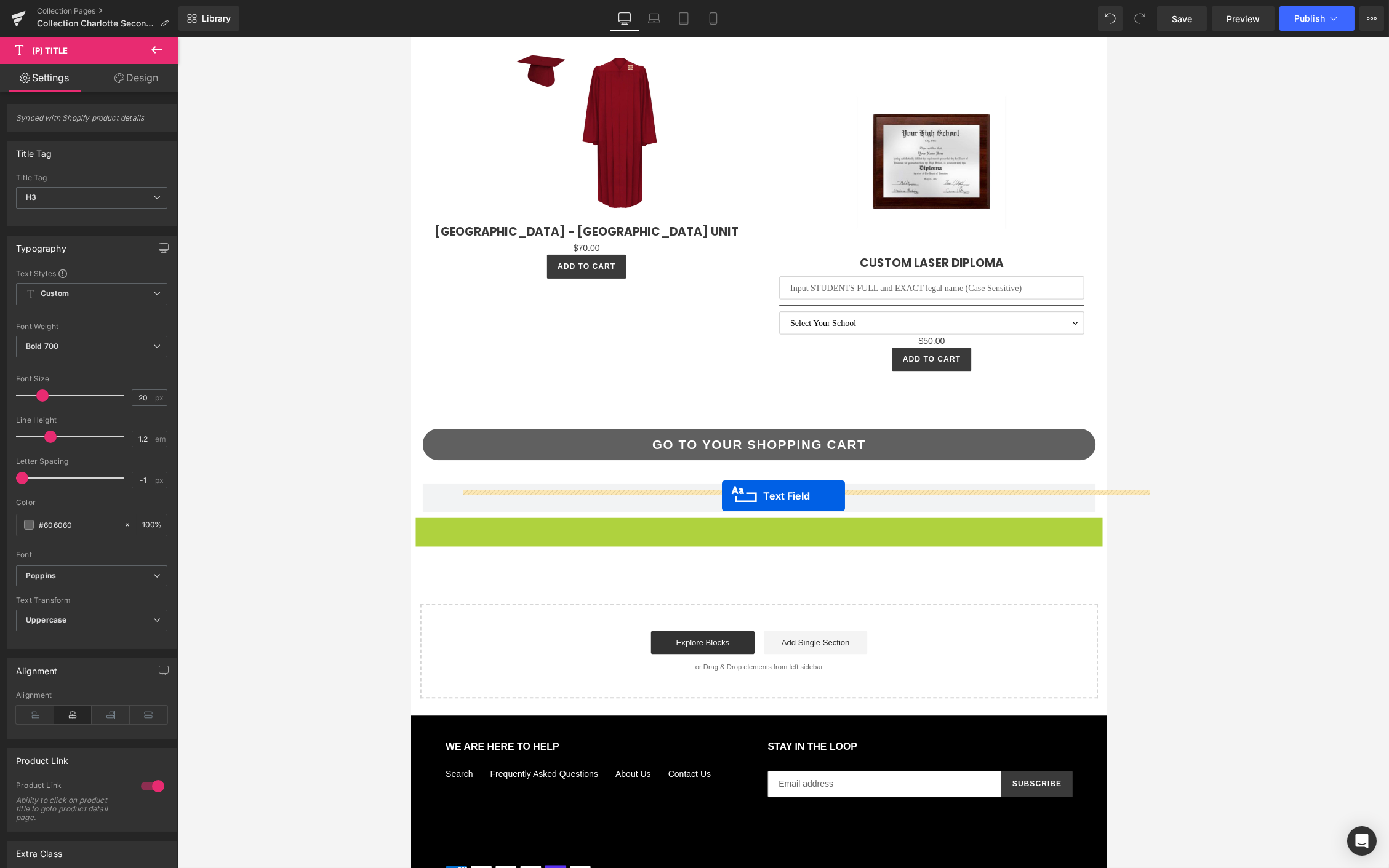
scroll to position [3197, 0]
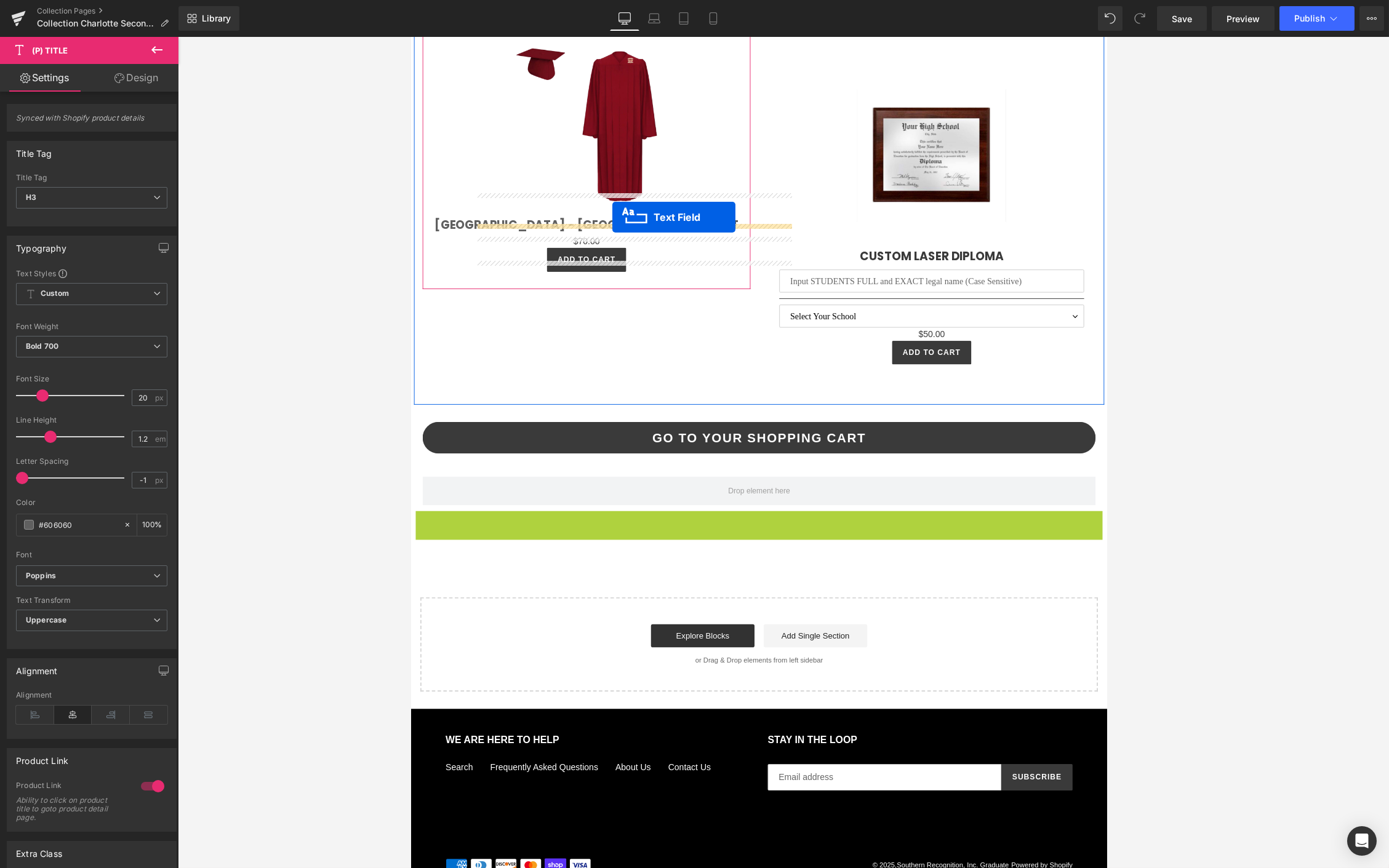
drag, startPoint x: 757, startPoint y: 543, endPoint x: 626, endPoint y: 230, distance: 339.3
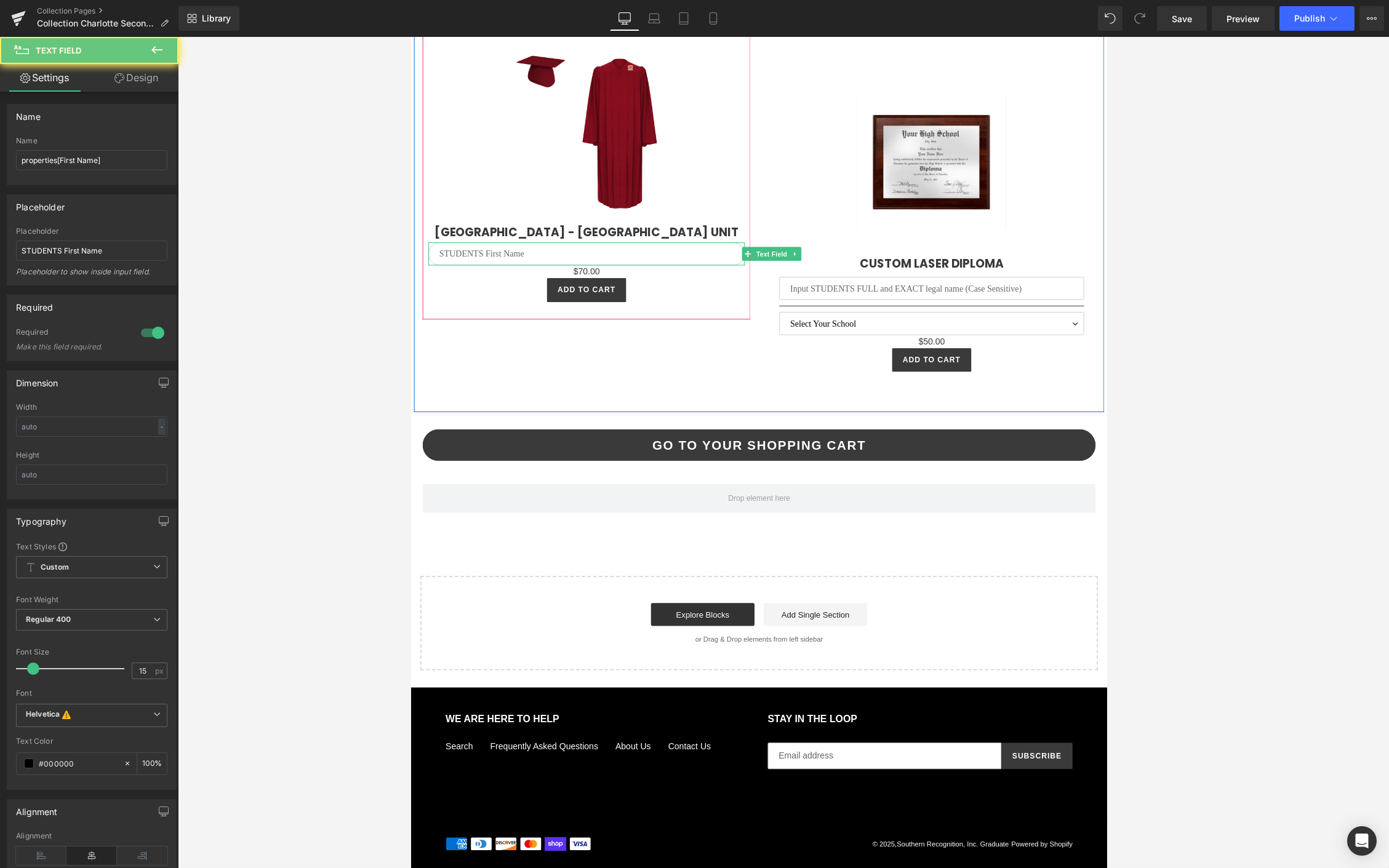
scroll to position [3167, 0]
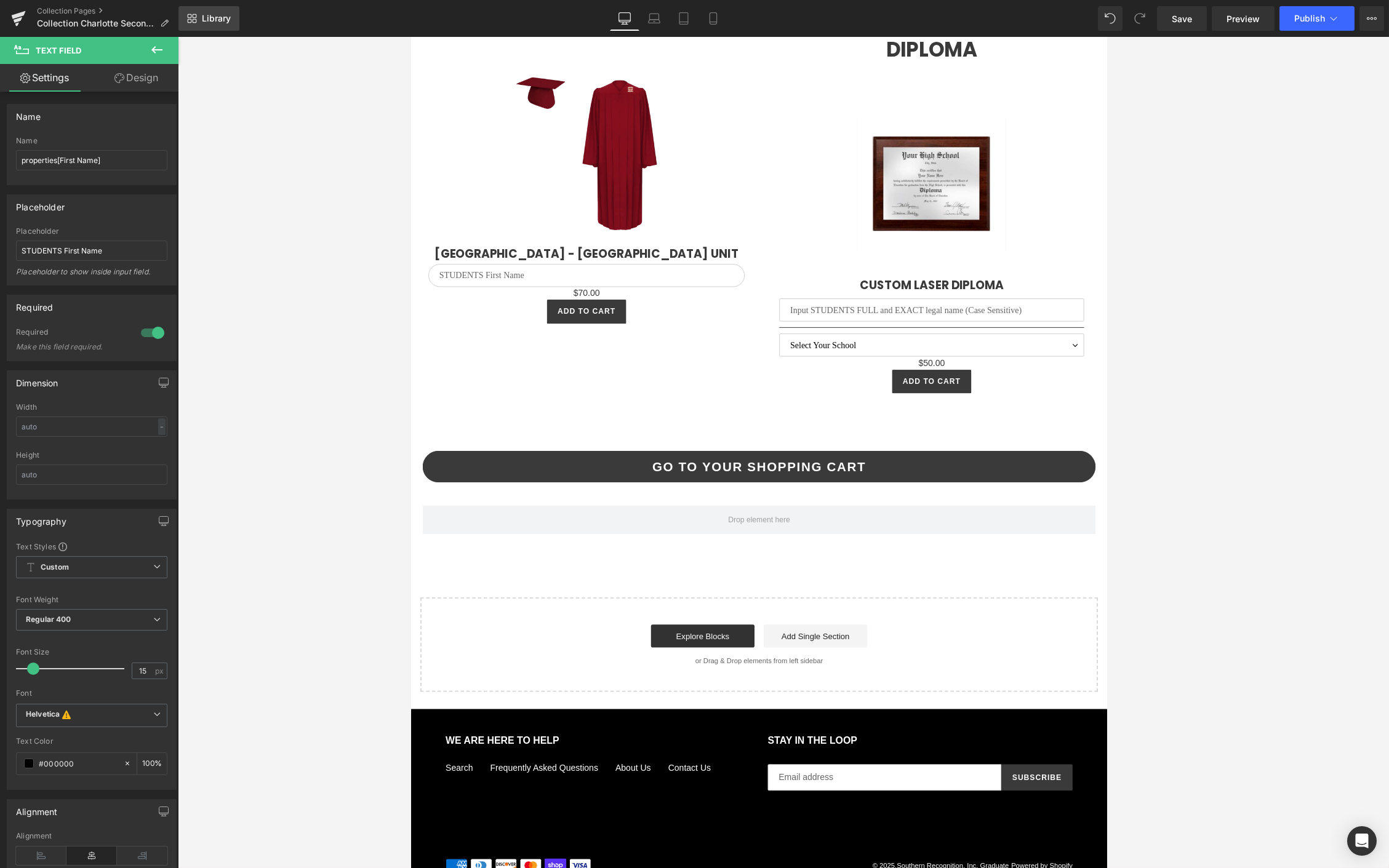
click at [217, 22] on span "Library" at bounding box center [217, 18] width 29 height 11
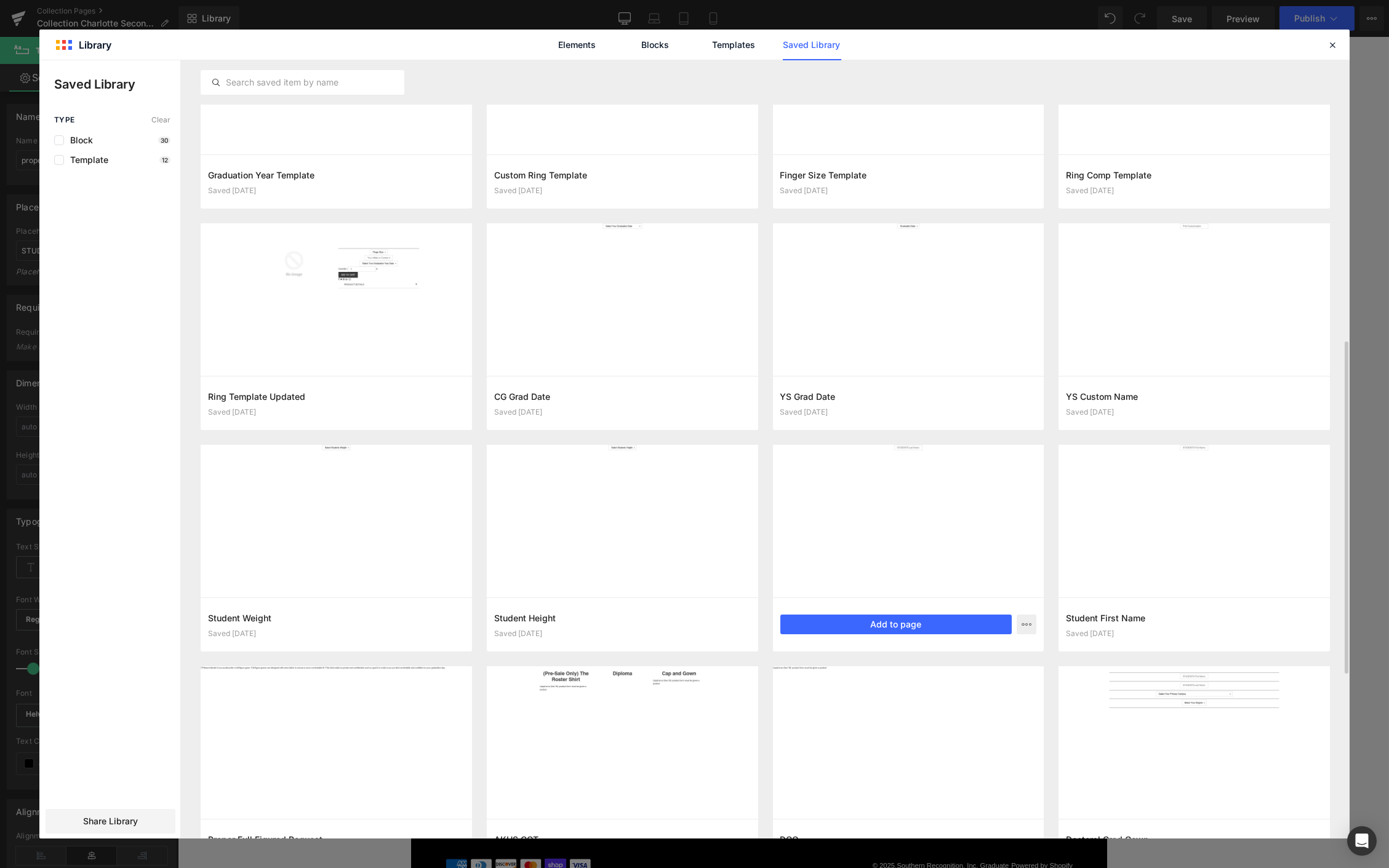
scroll to position [614, 0]
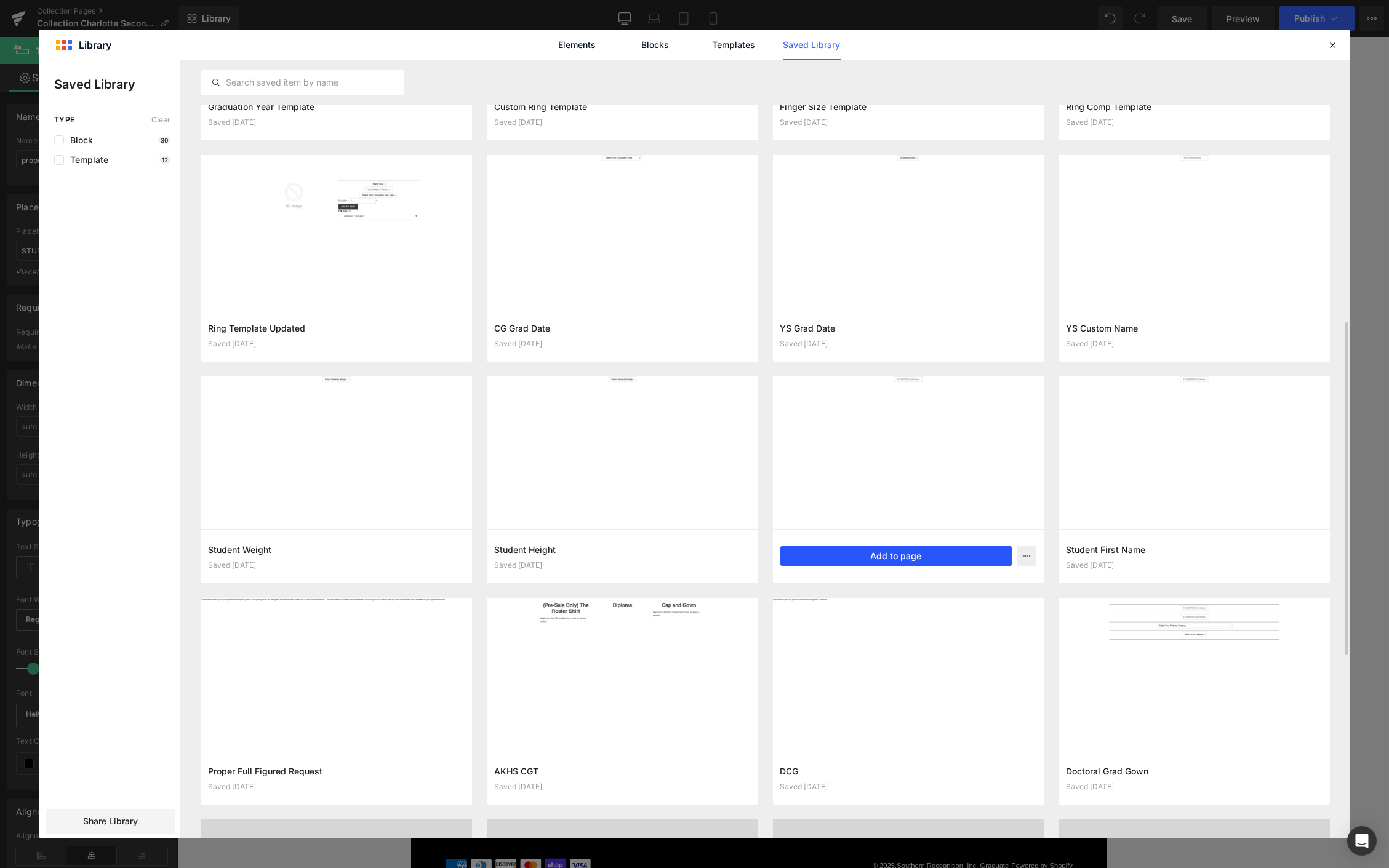
click at [835, 564] on button "Add to page" at bounding box center [896, 556] width 232 height 20
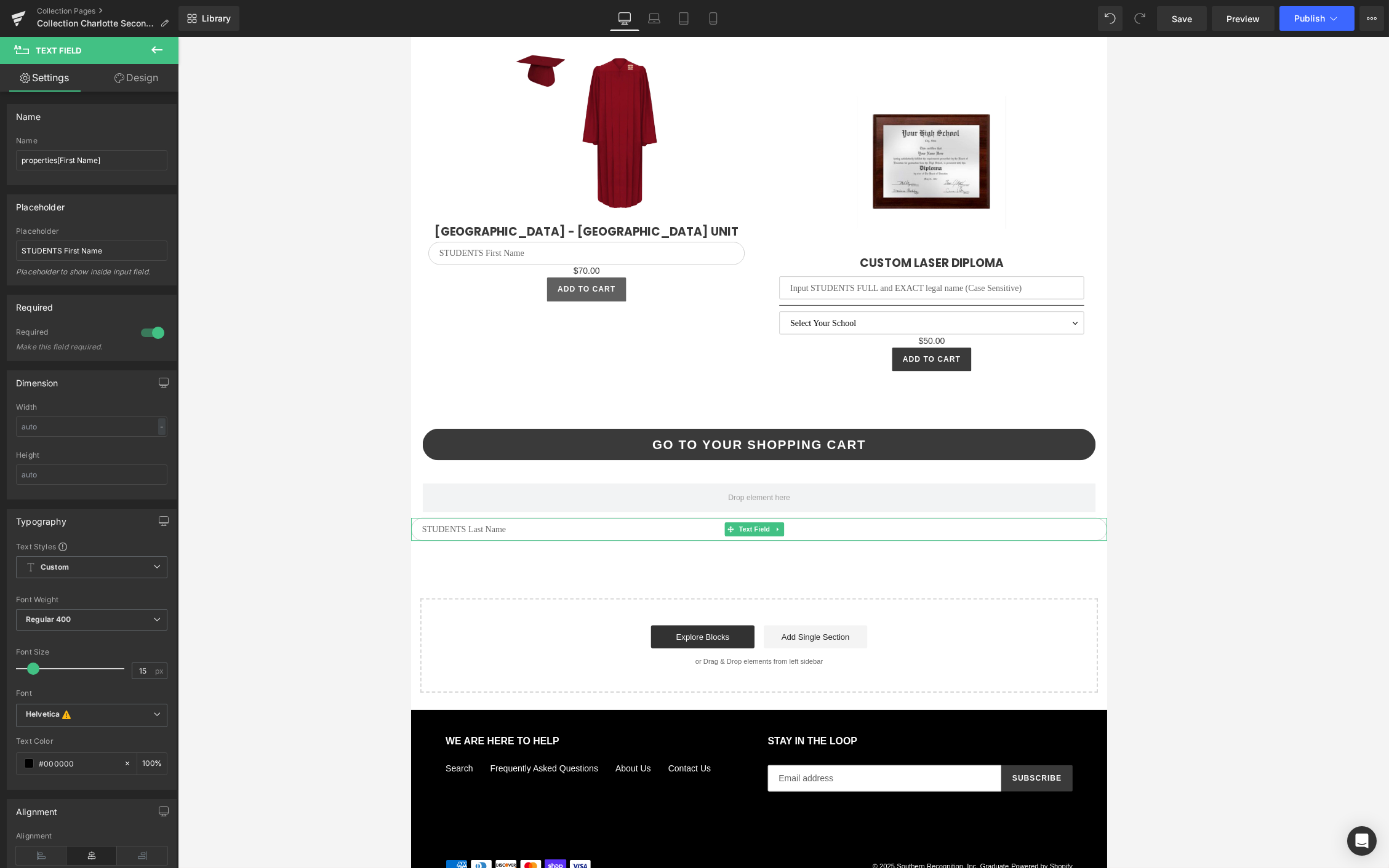
scroll to position [3197, 0]
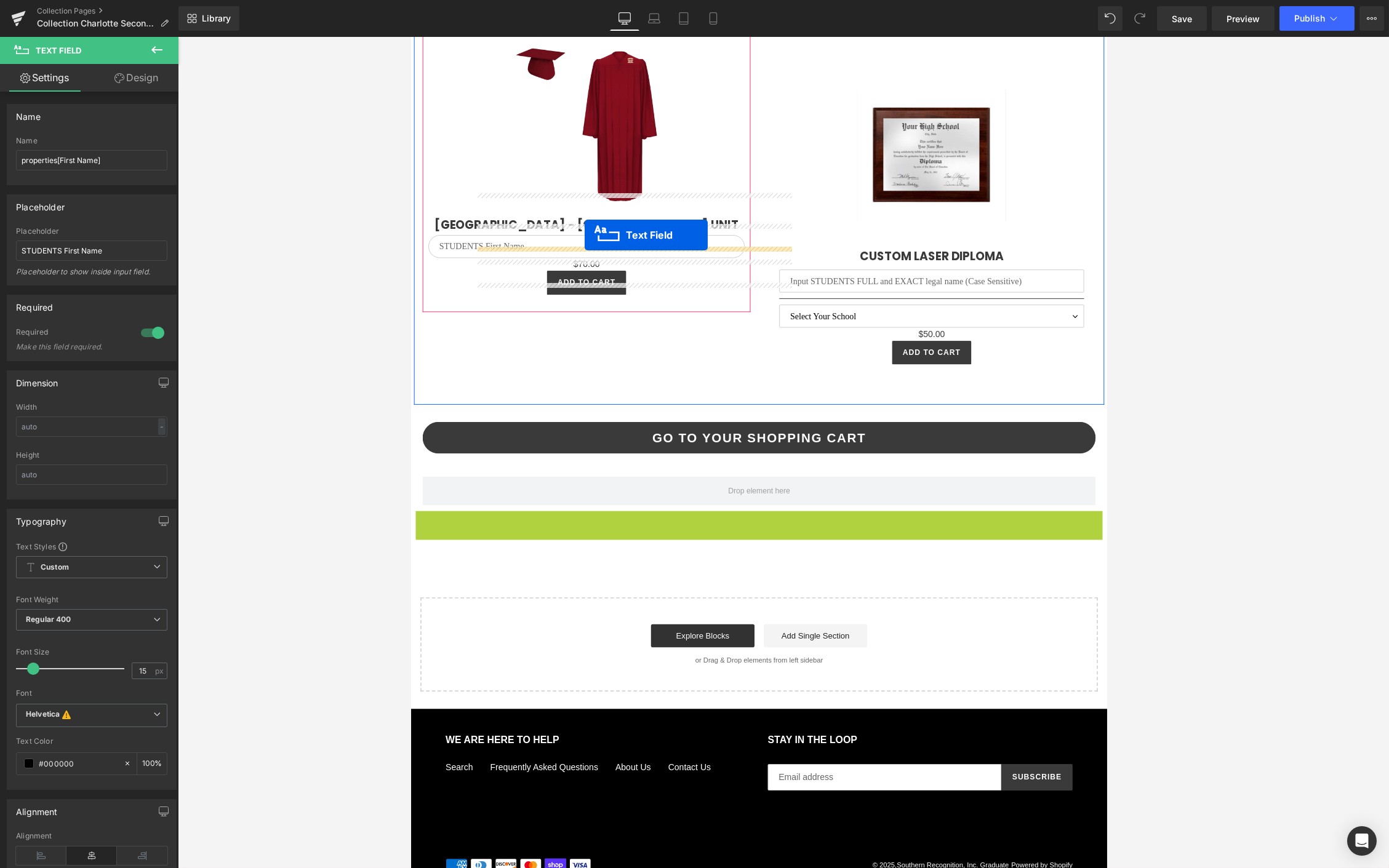
drag, startPoint x: 751, startPoint y: 543, endPoint x: 596, endPoint y: 250, distance: 331.5
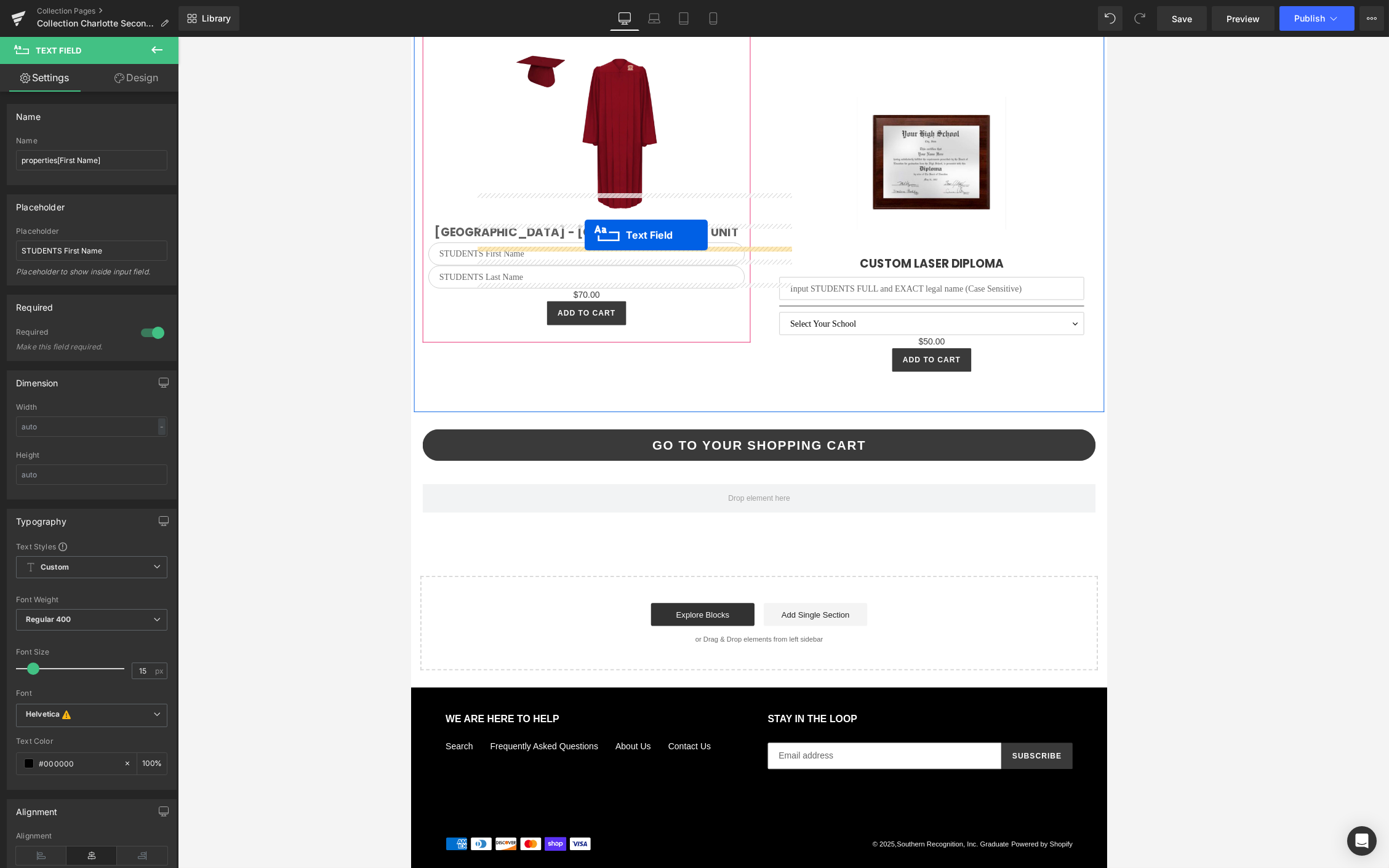
scroll to position [3167, 0]
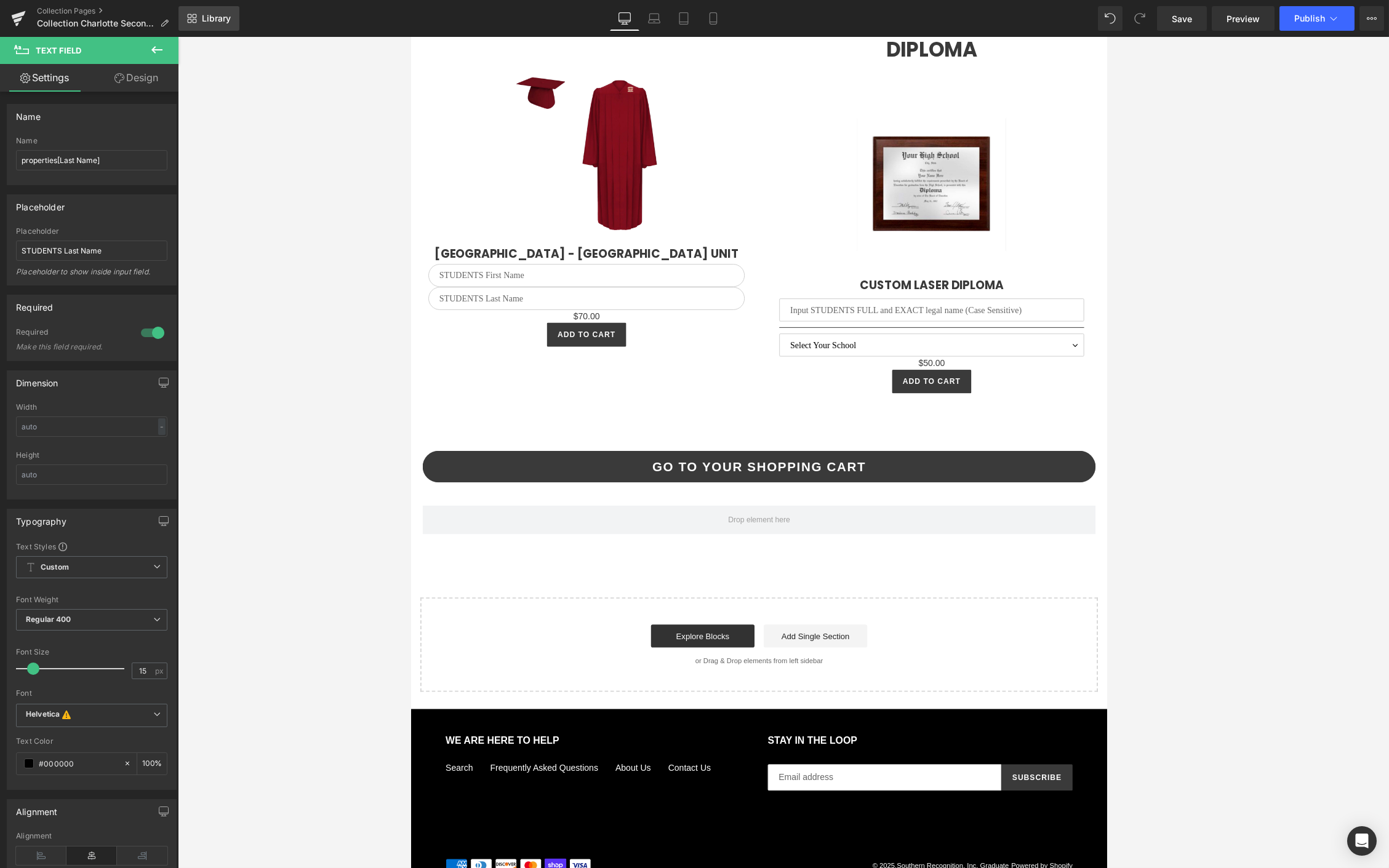
click at [209, 23] on span "Library" at bounding box center [217, 18] width 29 height 11
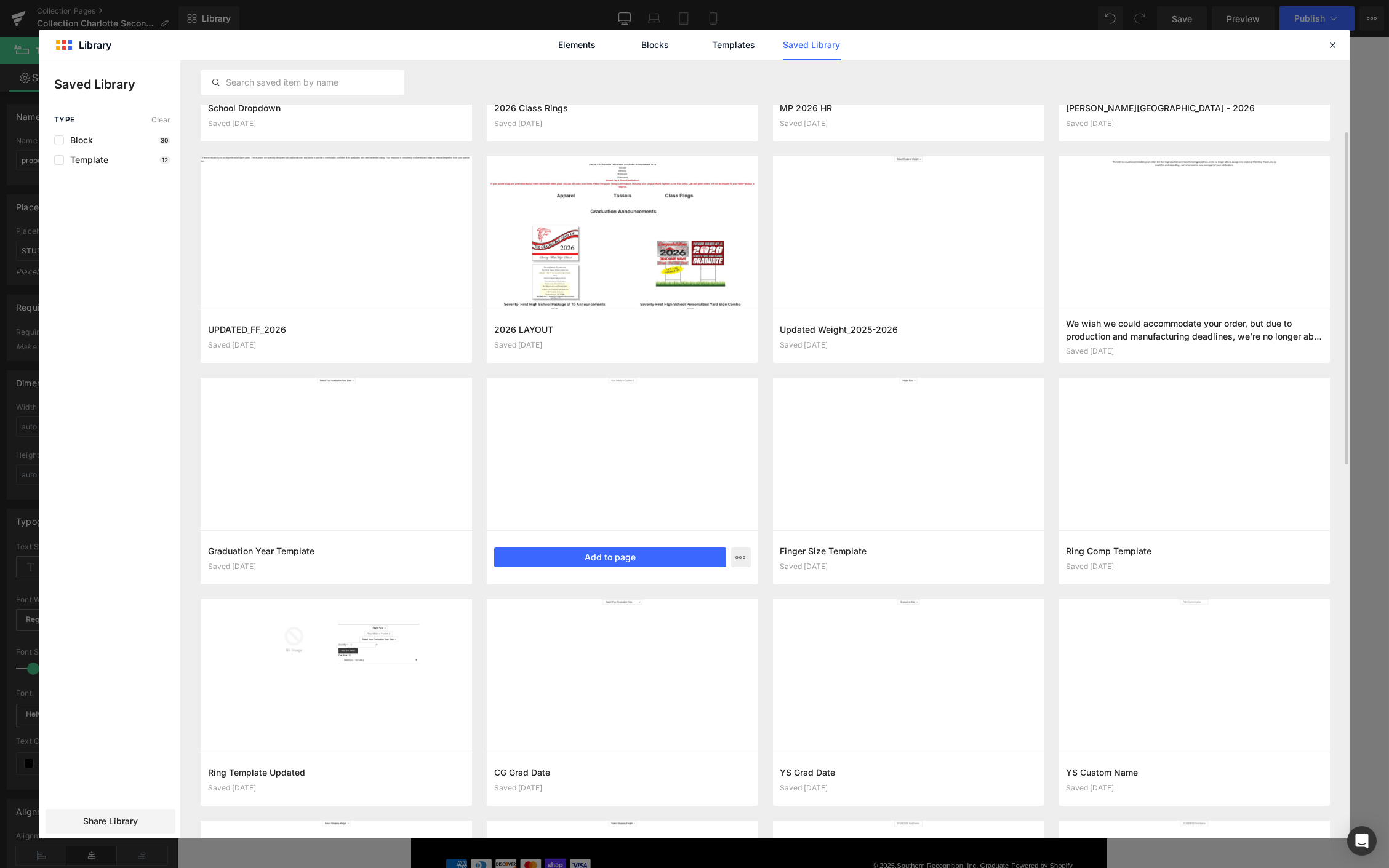
scroll to position [204, 0]
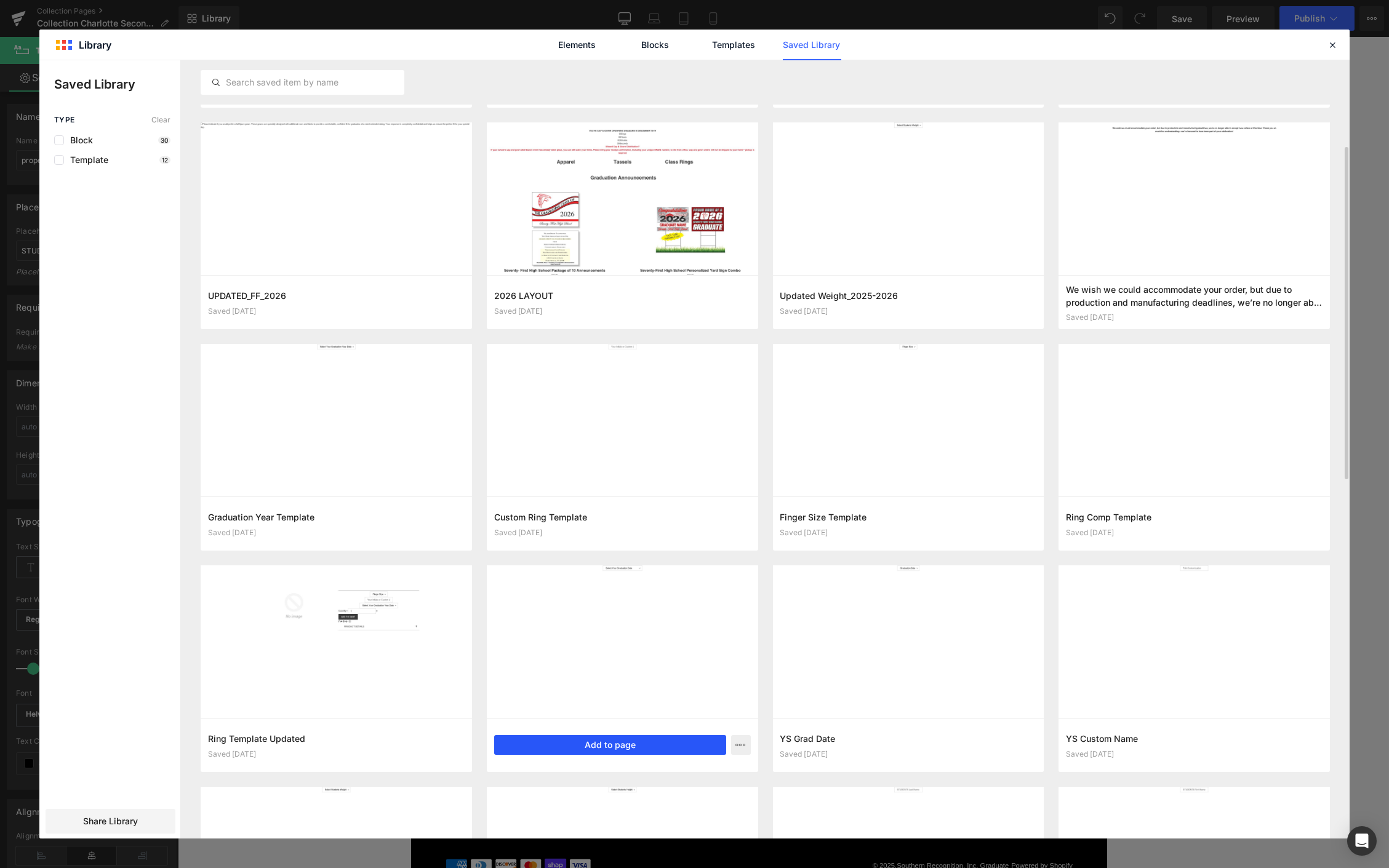
click at [630, 741] on button "Add to page" at bounding box center [609, 745] width 232 height 20
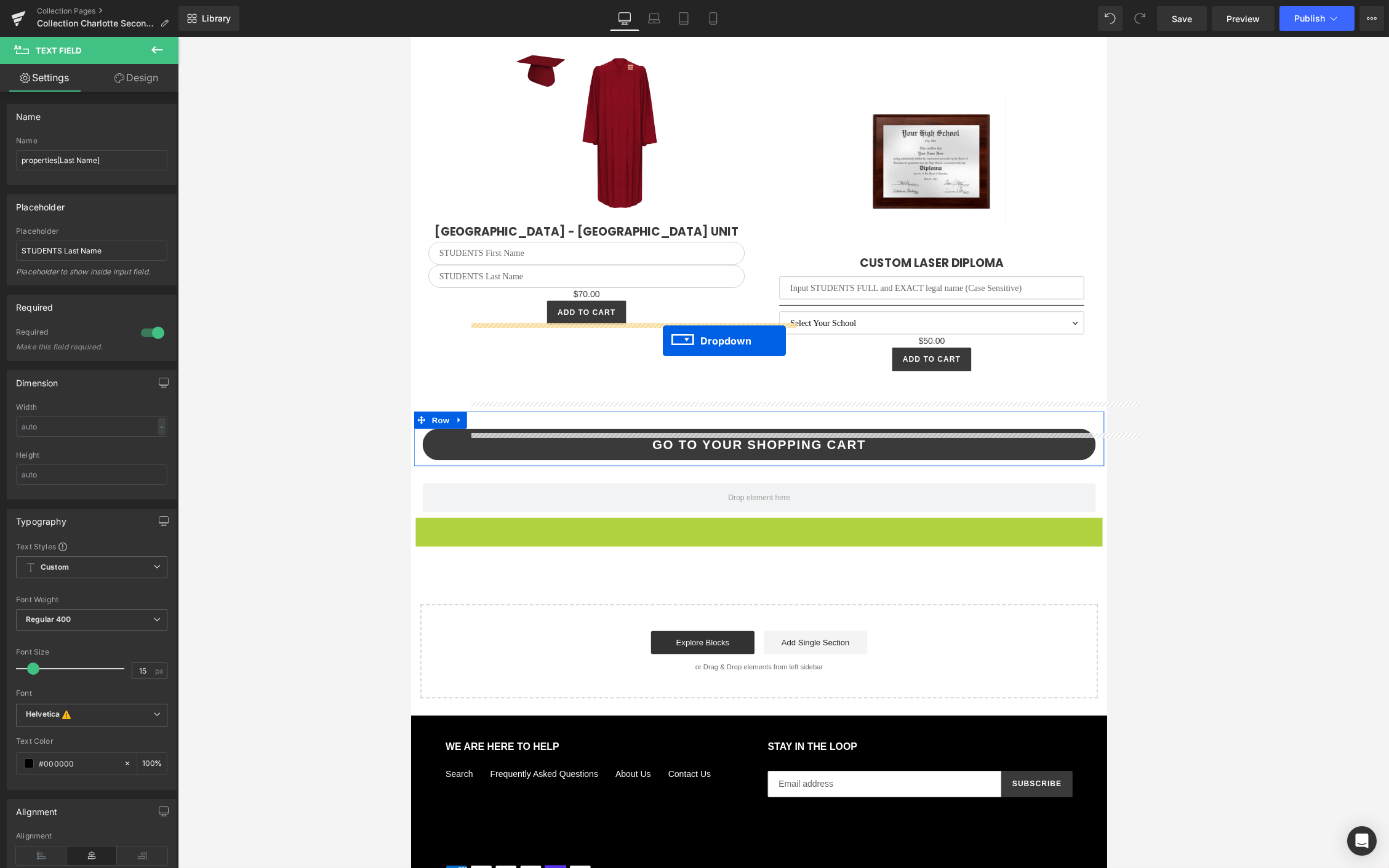
scroll to position [3197, 0]
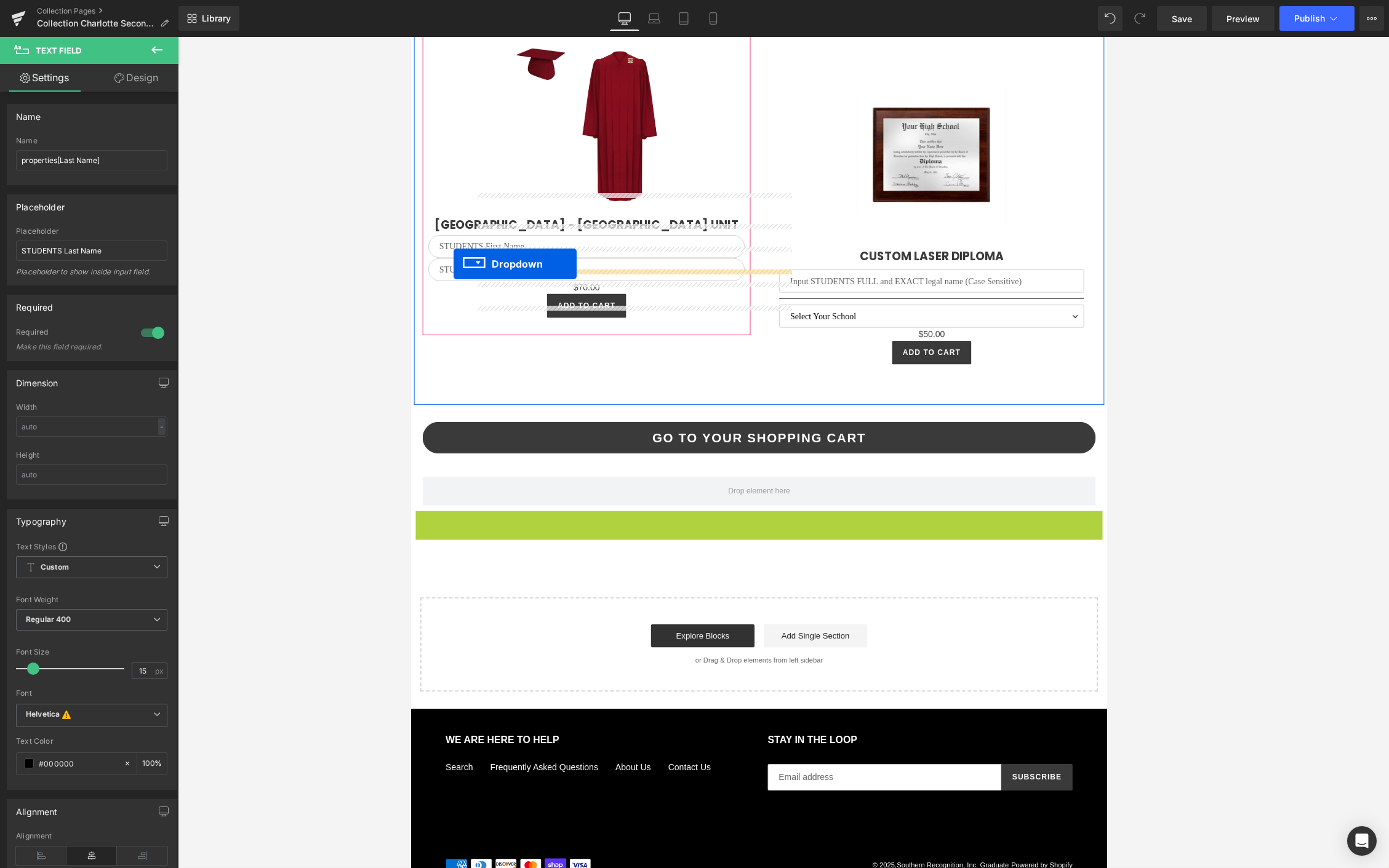
drag, startPoint x: 755, startPoint y: 543, endPoint x: 456, endPoint y: 280, distance: 398.2
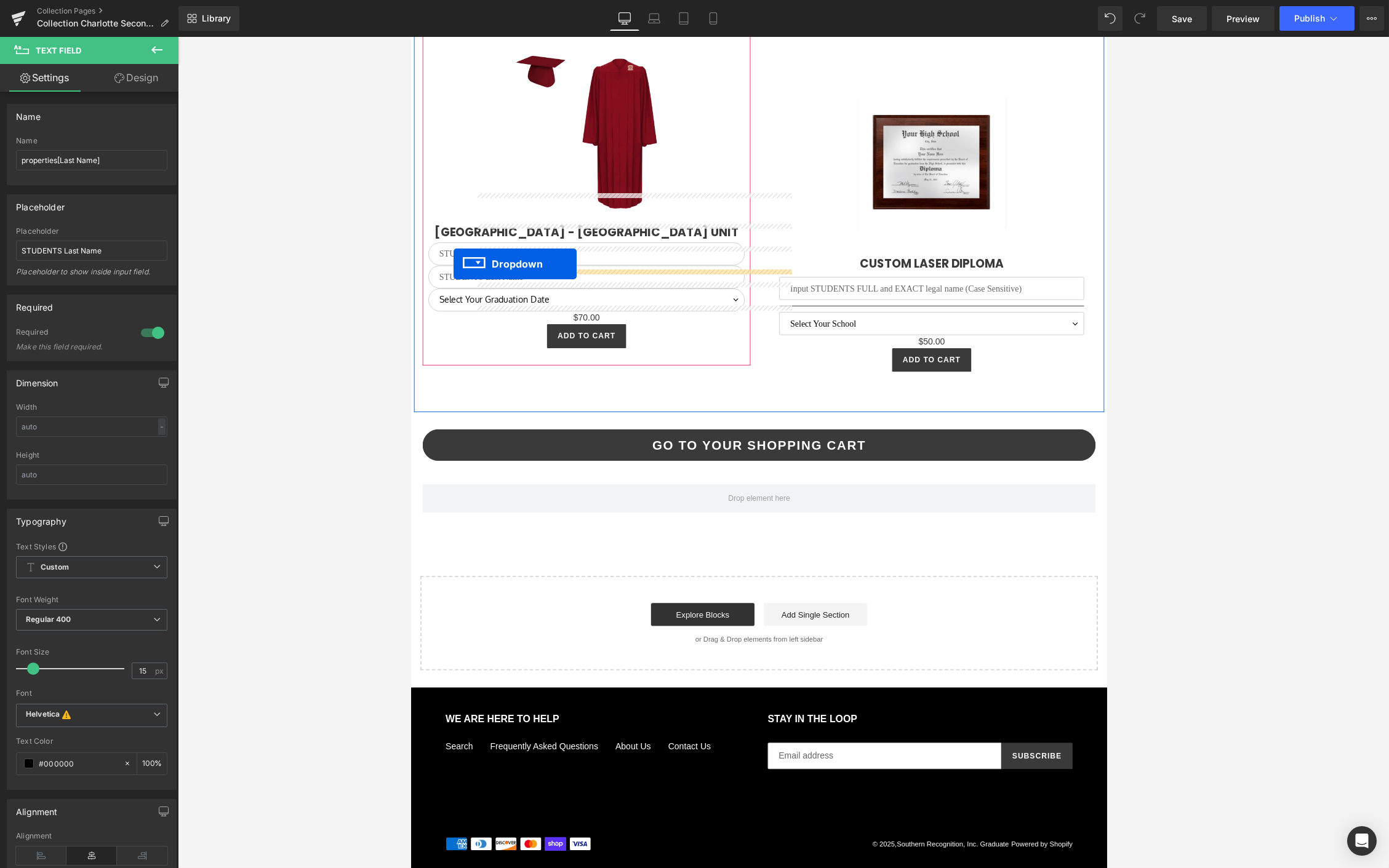
scroll to position [3167, 0]
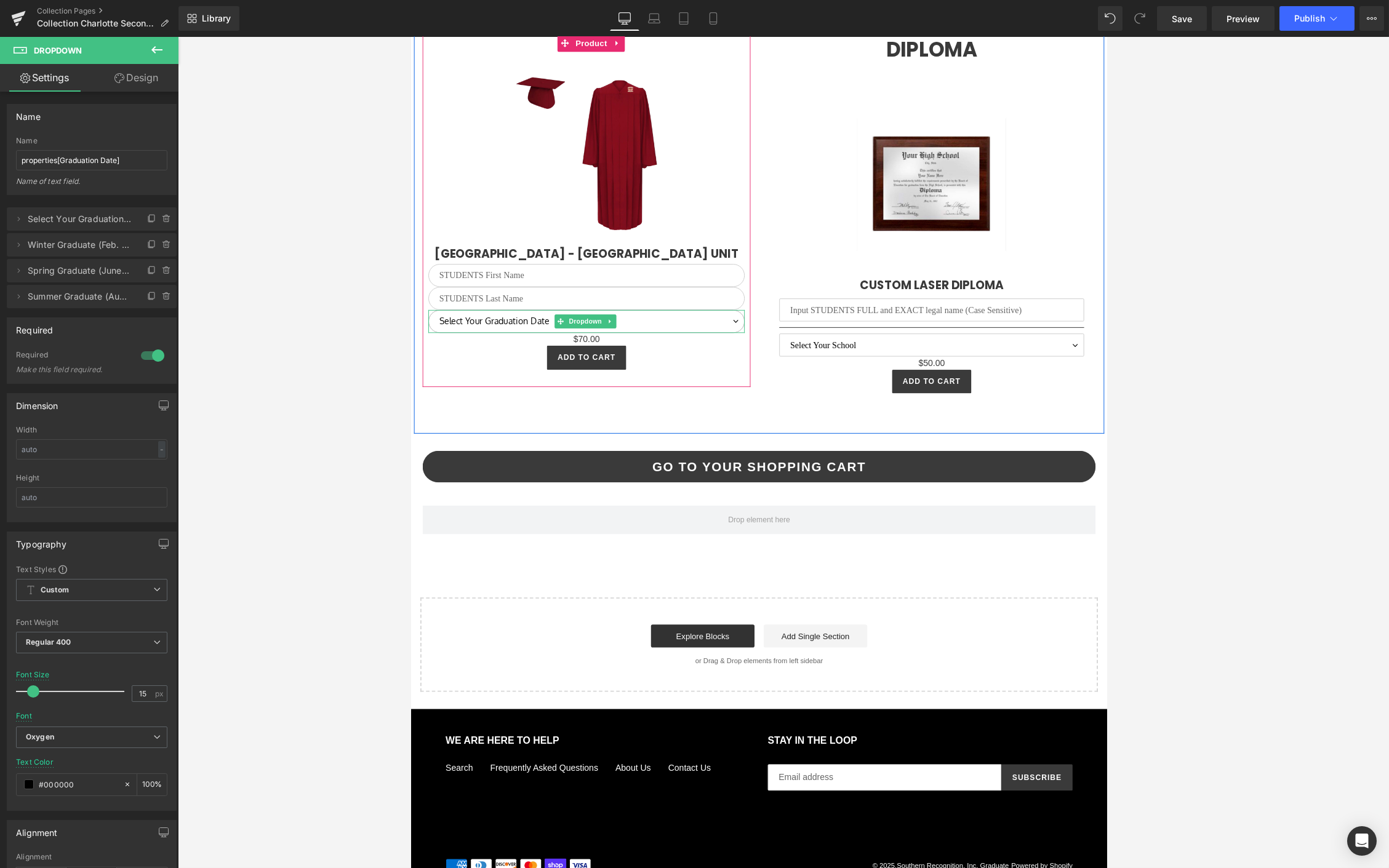
click at [469, 330] on select "Select Your Graduation Date Winter Graduate (Feb. Estimate) Spring Graduate (Ju…" at bounding box center [598, 341] width 339 height 24
click at [213, 29] on link "Library" at bounding box center [209, 18] width 61 height 24
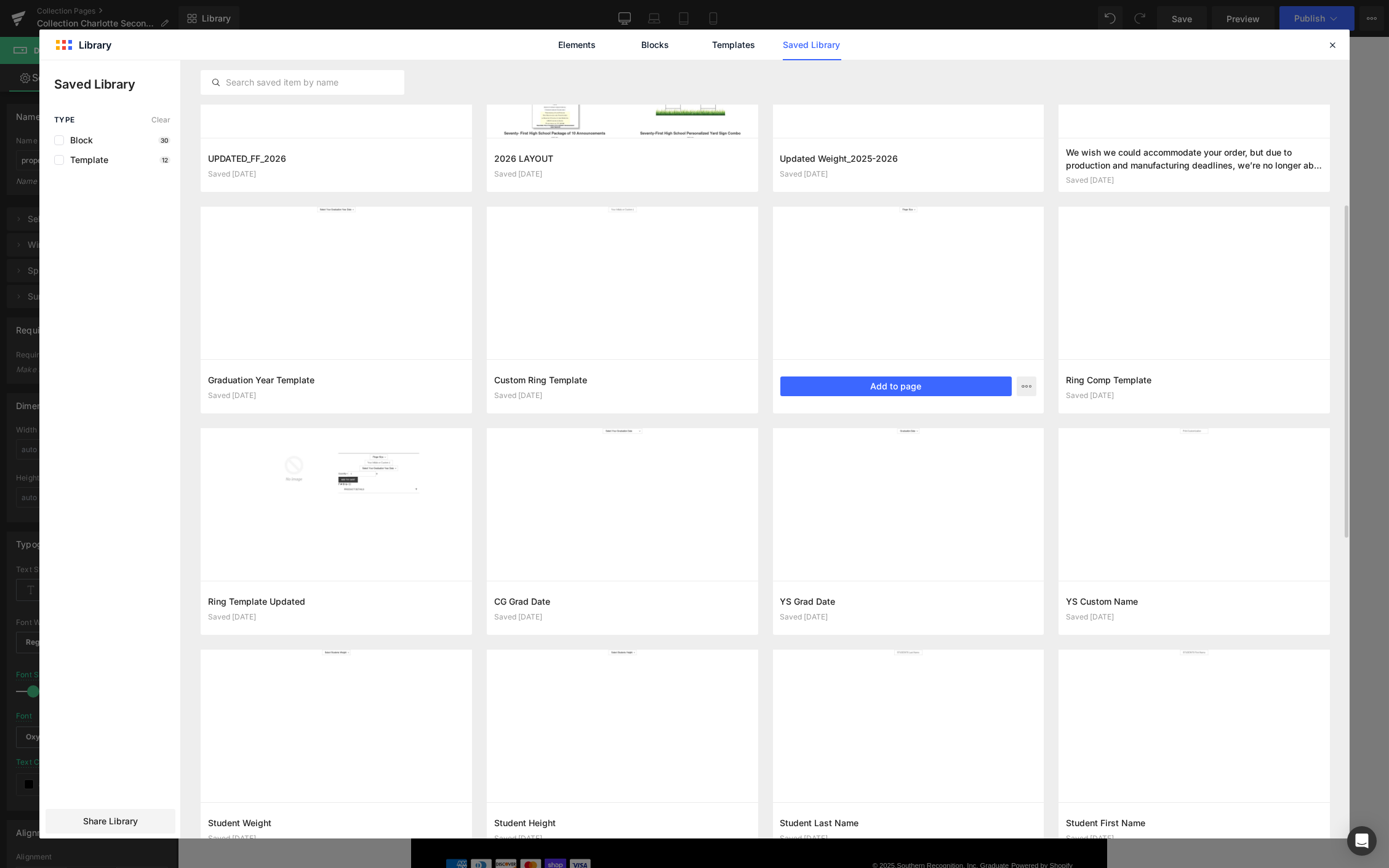
scroll to position [476, 0]
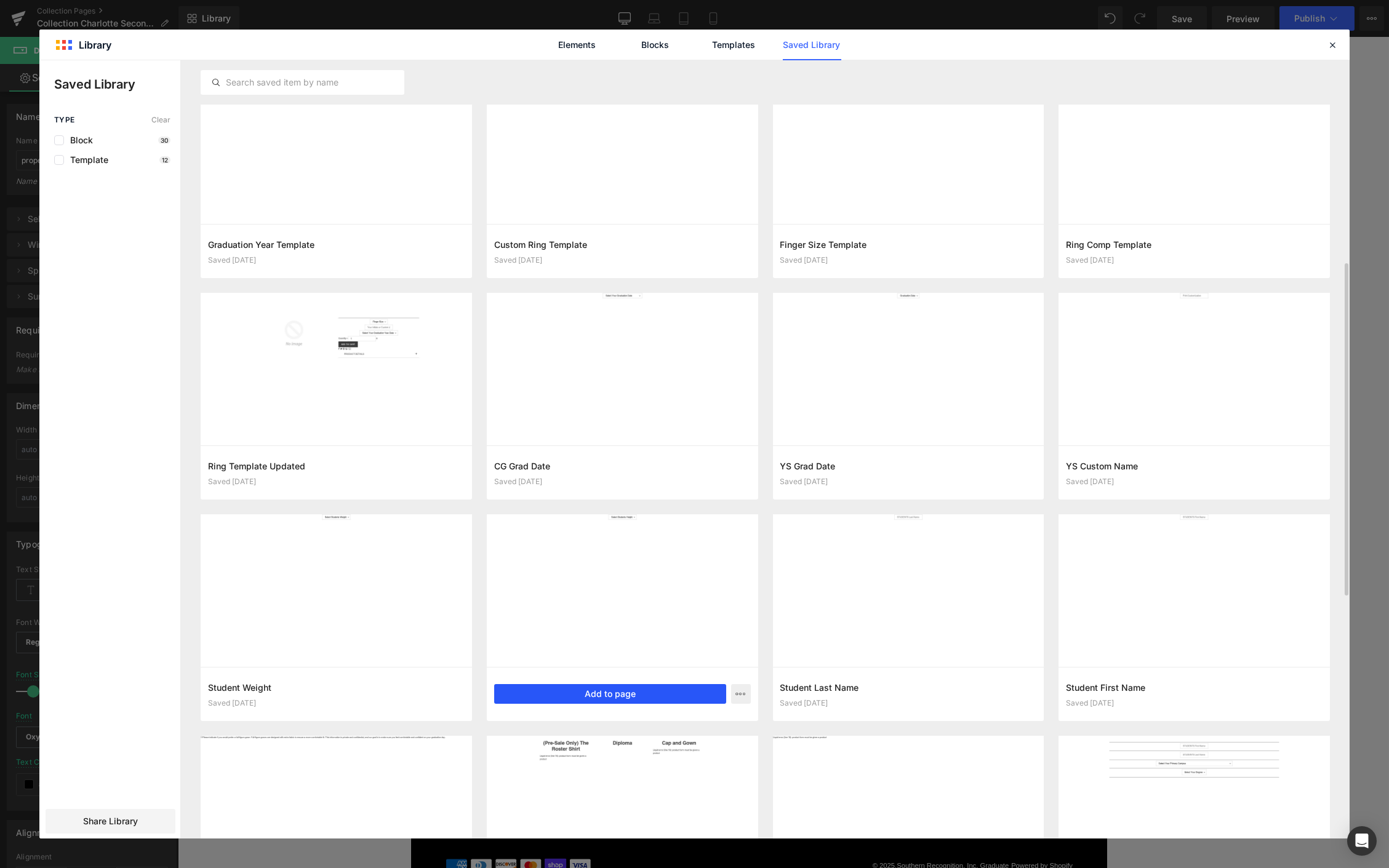
click at [631, 690] on button "Add to page" at bounding box center [609, 694] width 232 height 20
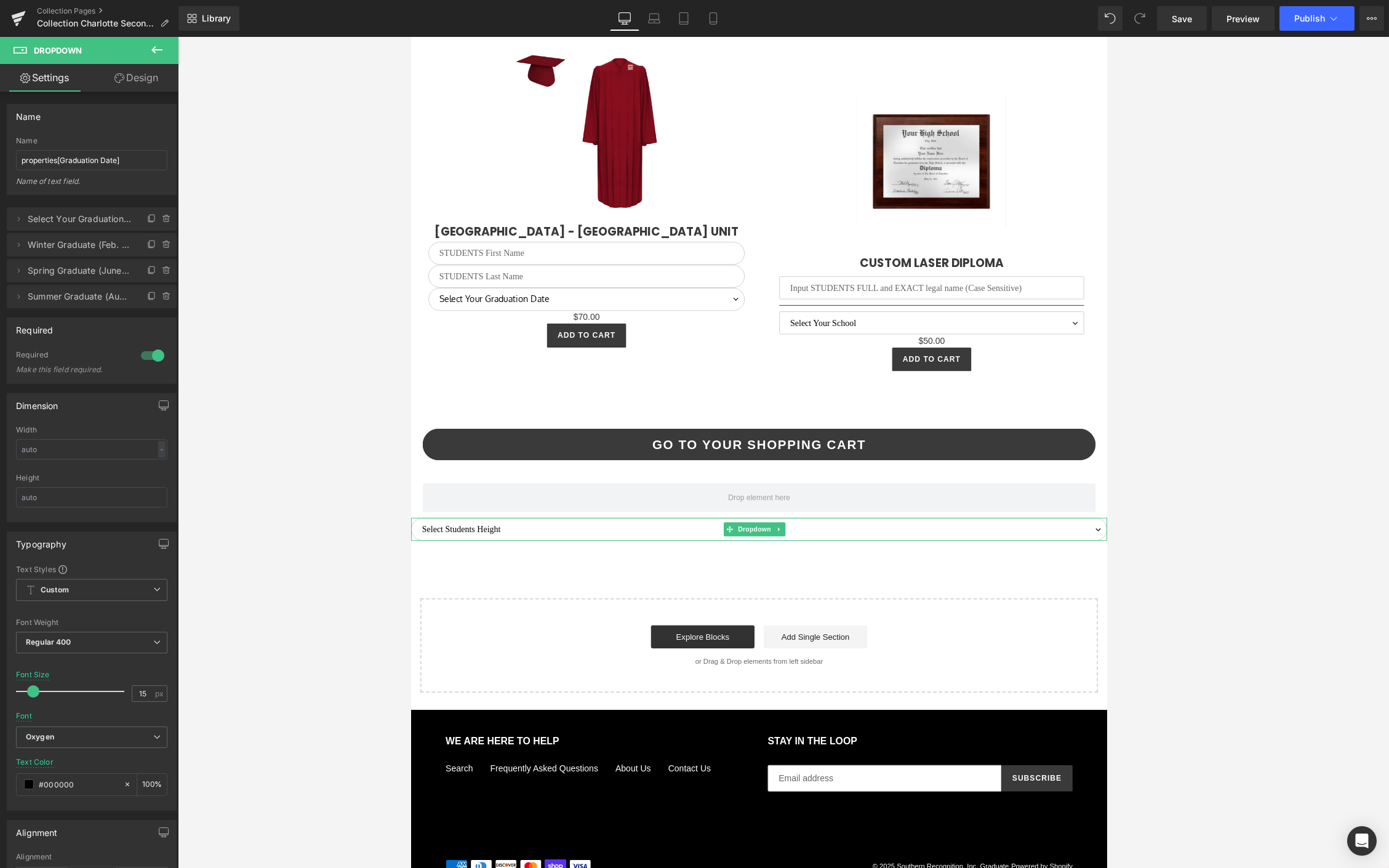
scroll to position [3197, 0]
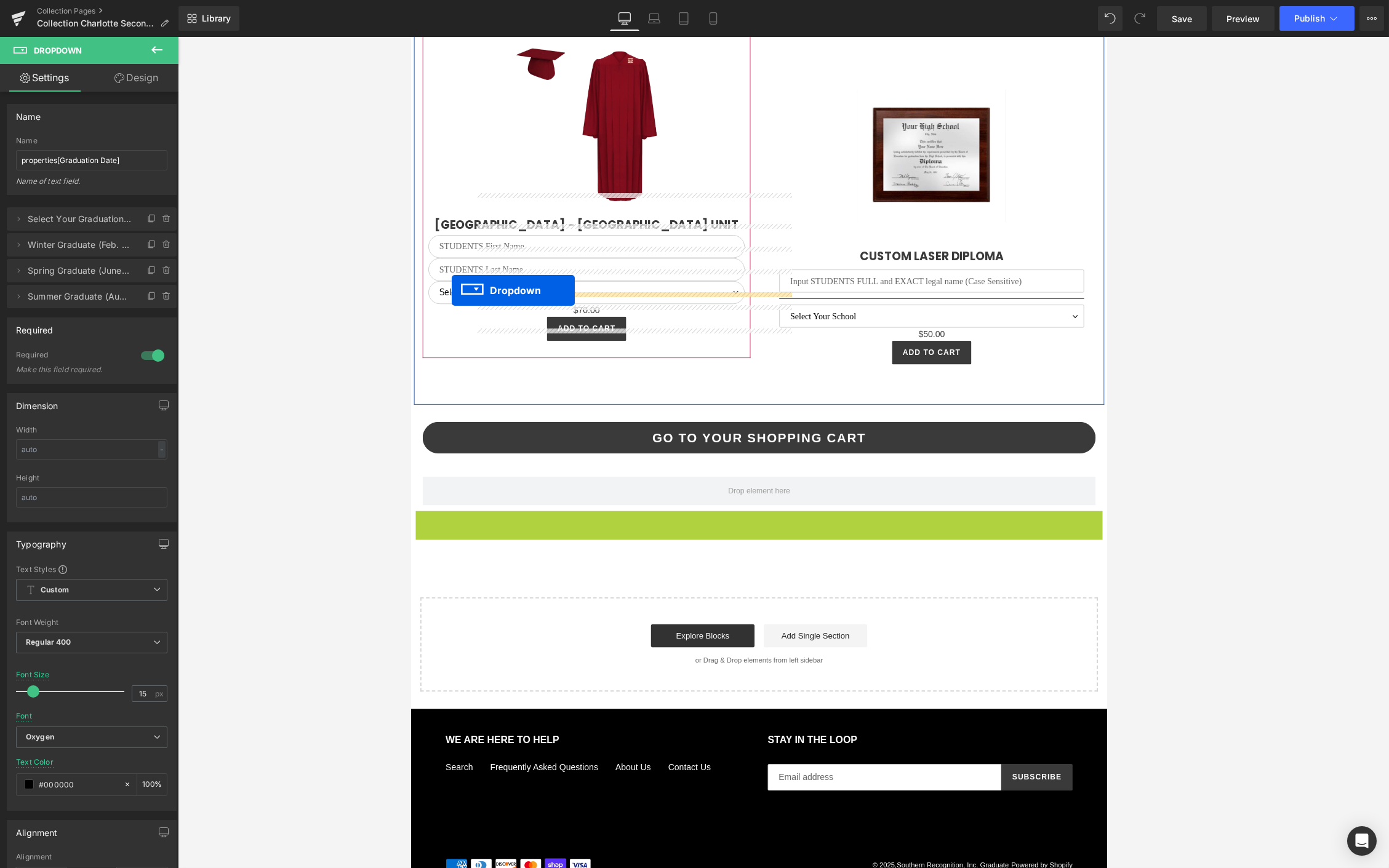
drag, startPoint x: 747, startPoint y: 543, endPoint x: 454, endPoint y: 308, distance: 375.6
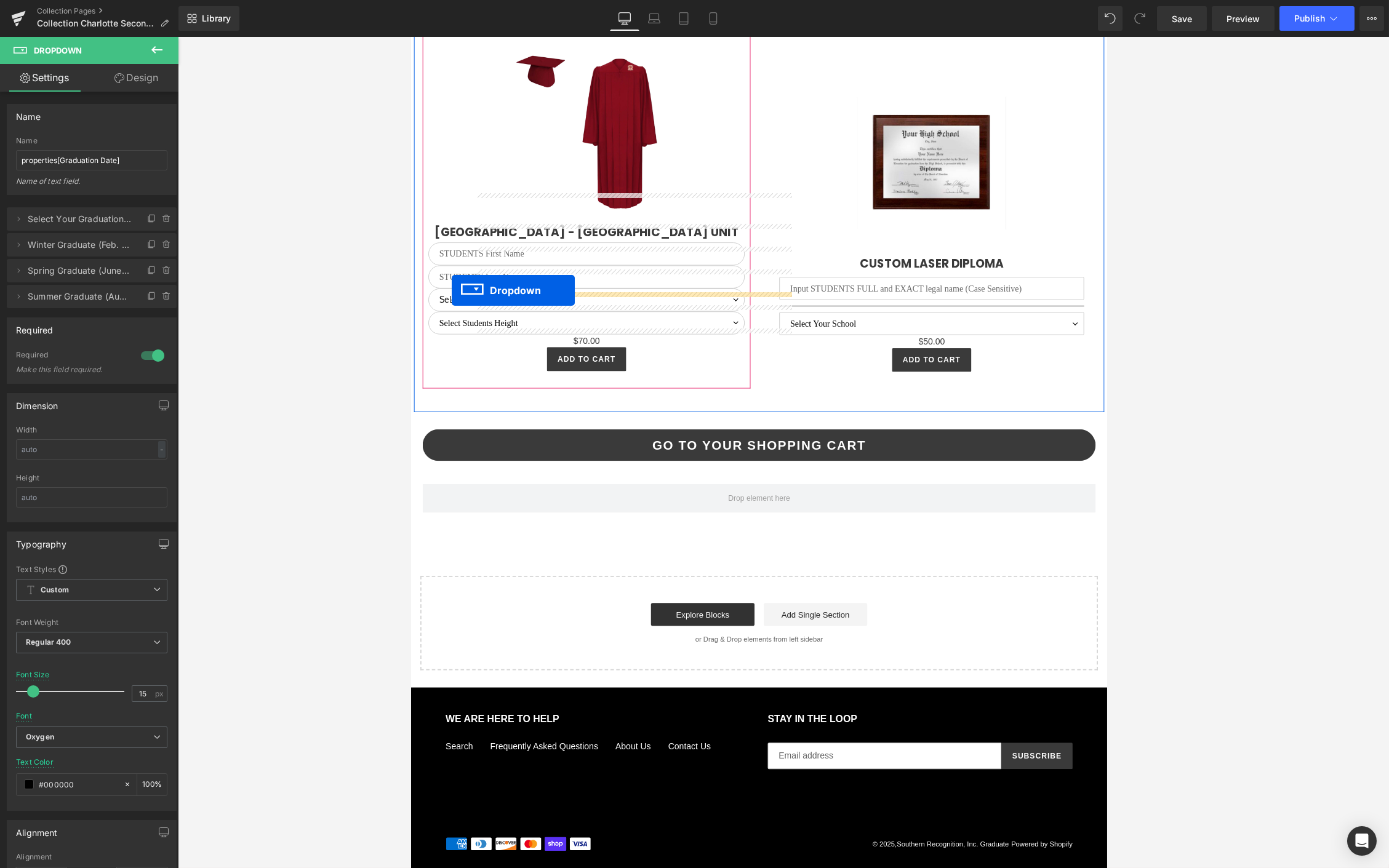
scroll to position [3167, 0]
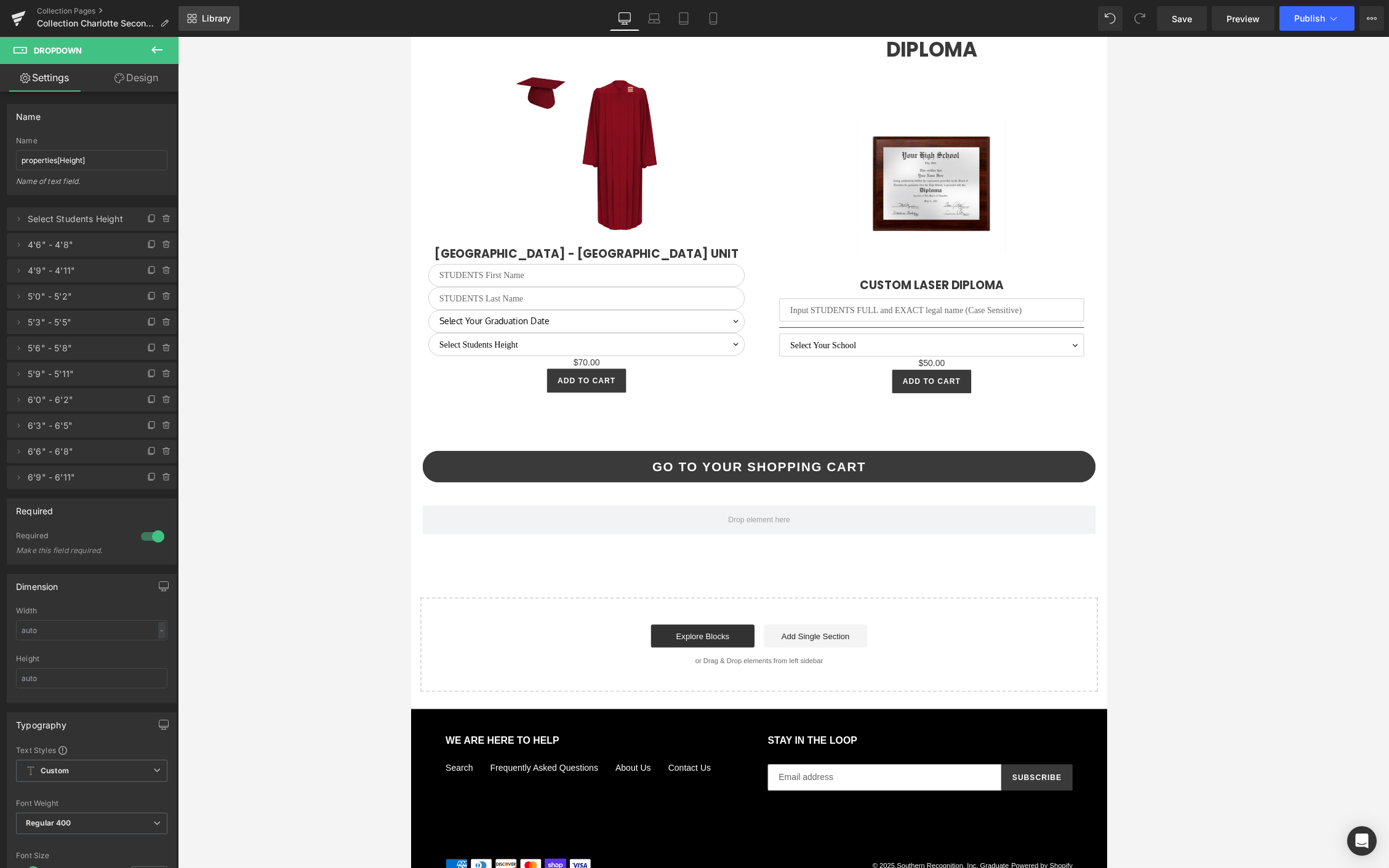
click at [207, 23] on span "Library" at bounding box center [217, 18] width 29 height 11
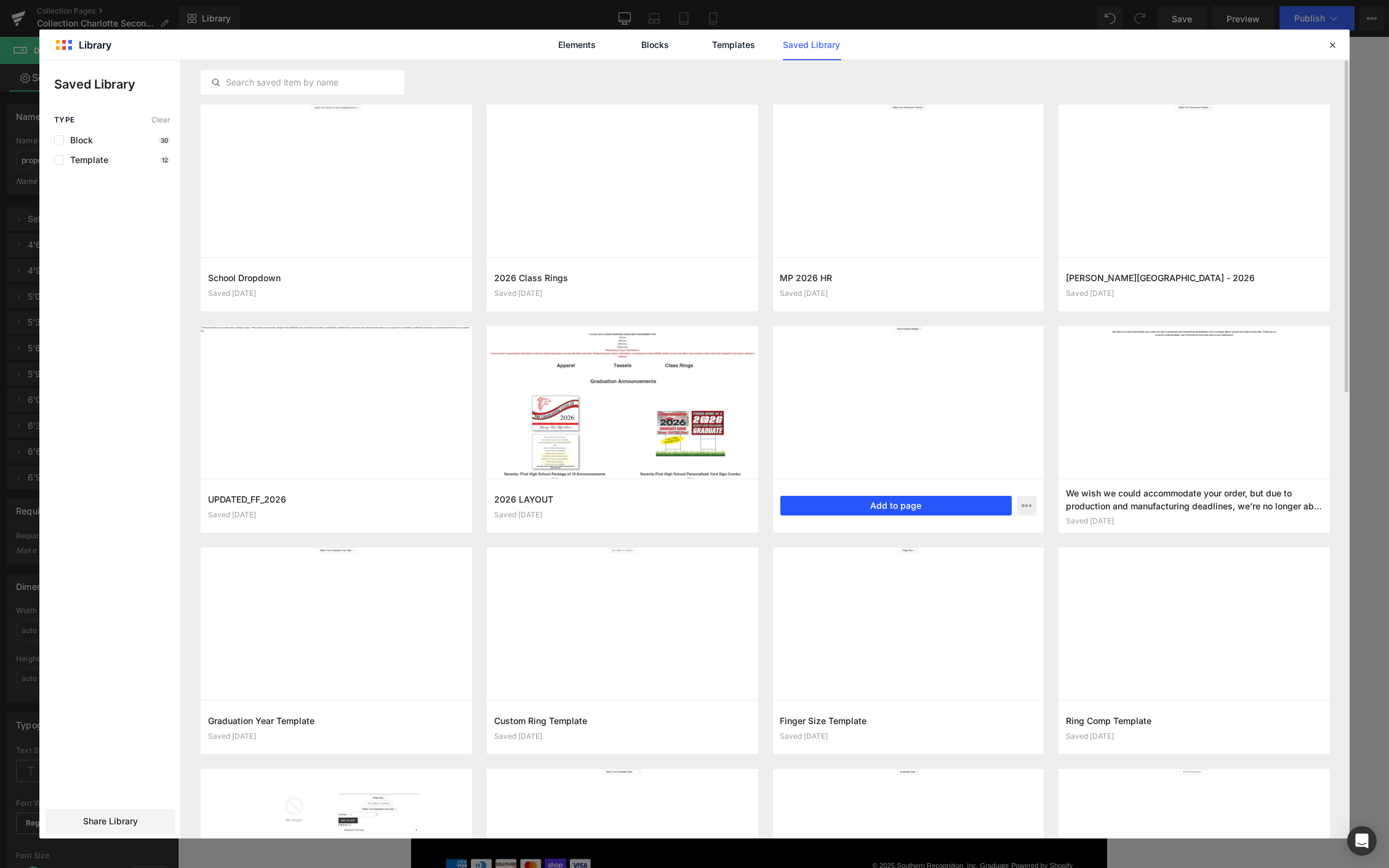
click at [873, 501] on button "Add to page" at bounding box center [896, 506] width 232 height 20
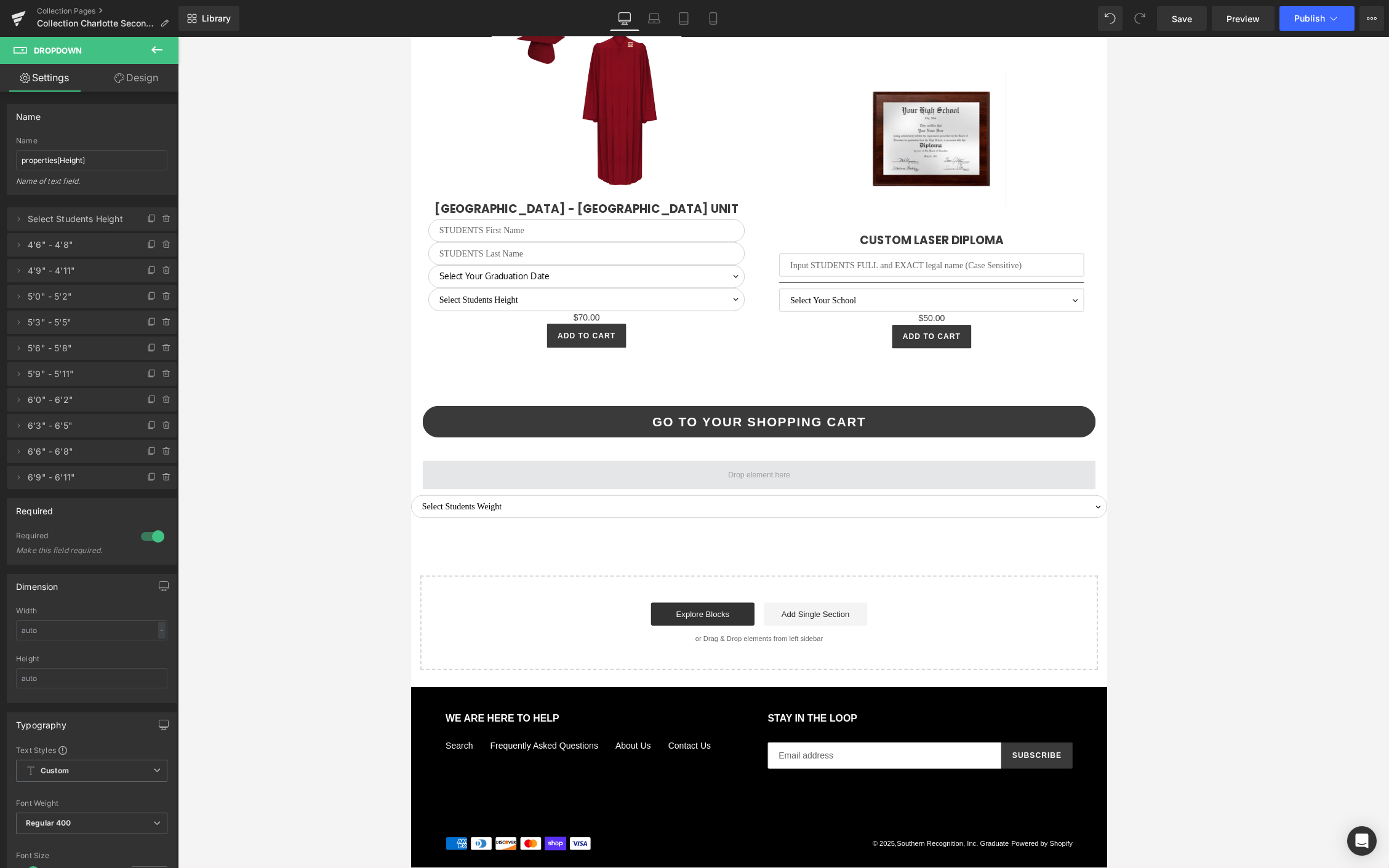
scroll to position [3191, 0]
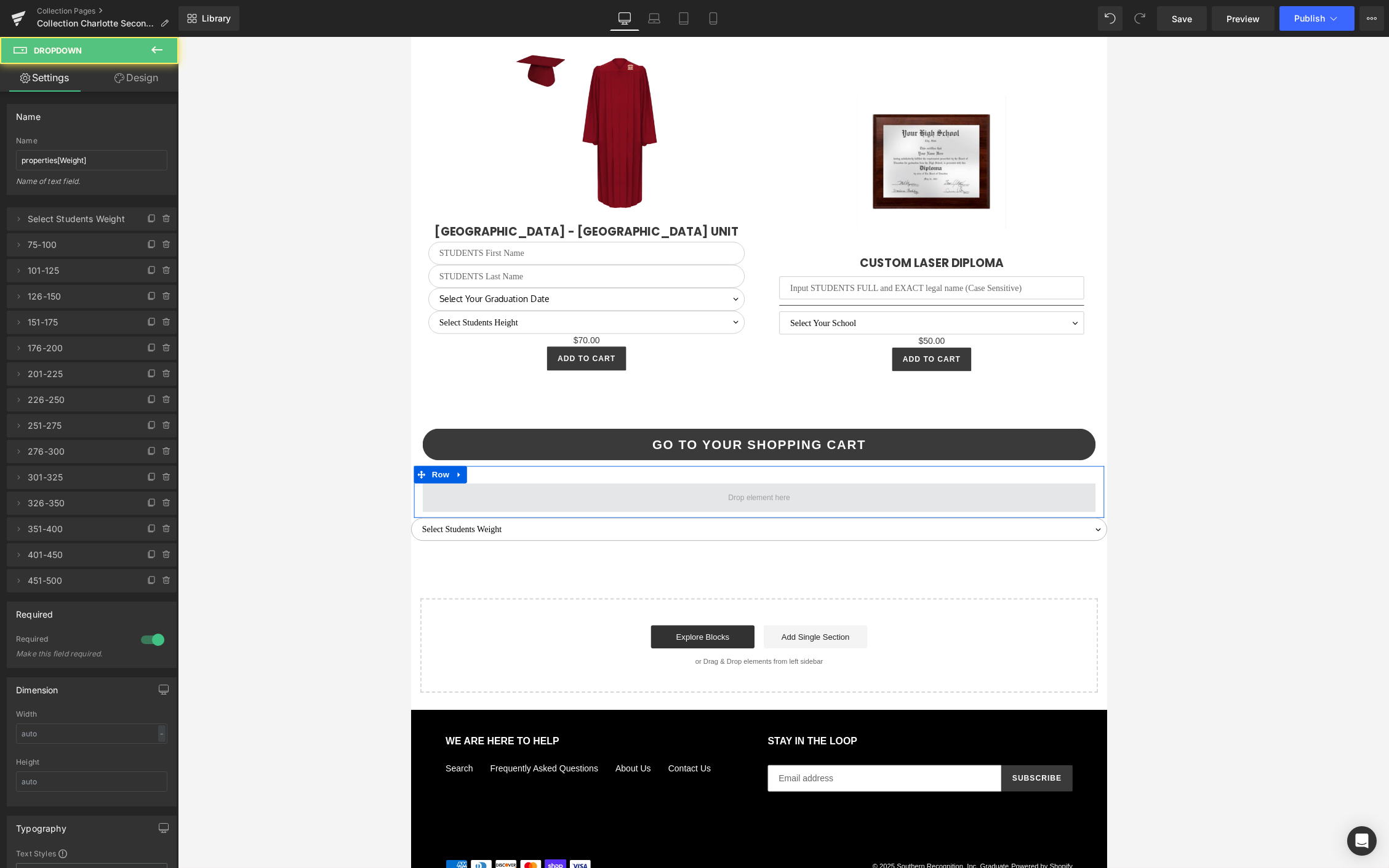
drag, startPoint x: 463, startPoint y: 540, endPoint x: 475, endPoint y: 504, distance: 37.9
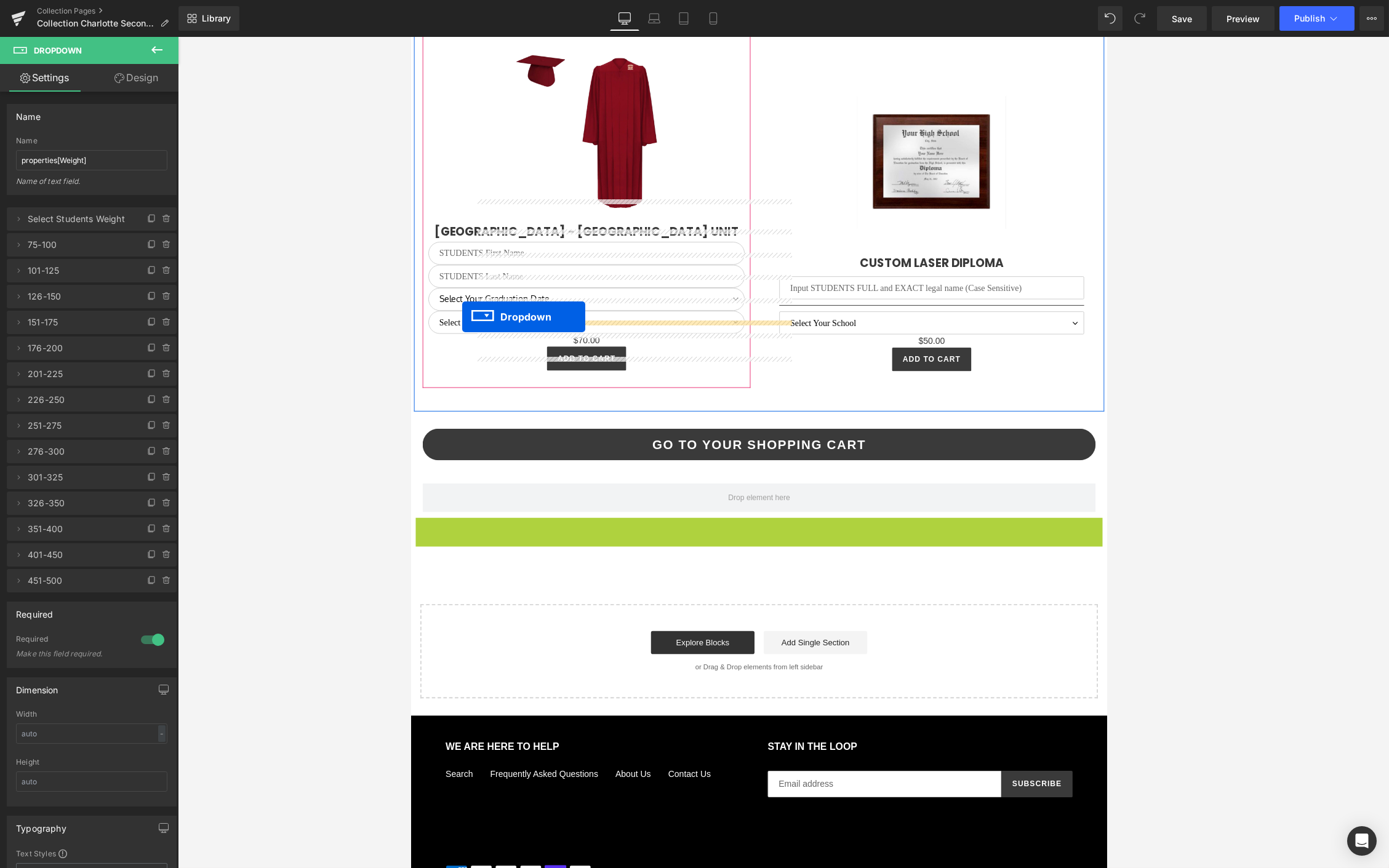
drag, startPoint x: 747, startPoint y: 536, endPoint x: 465, endPoint y: 336, distance: 345.7
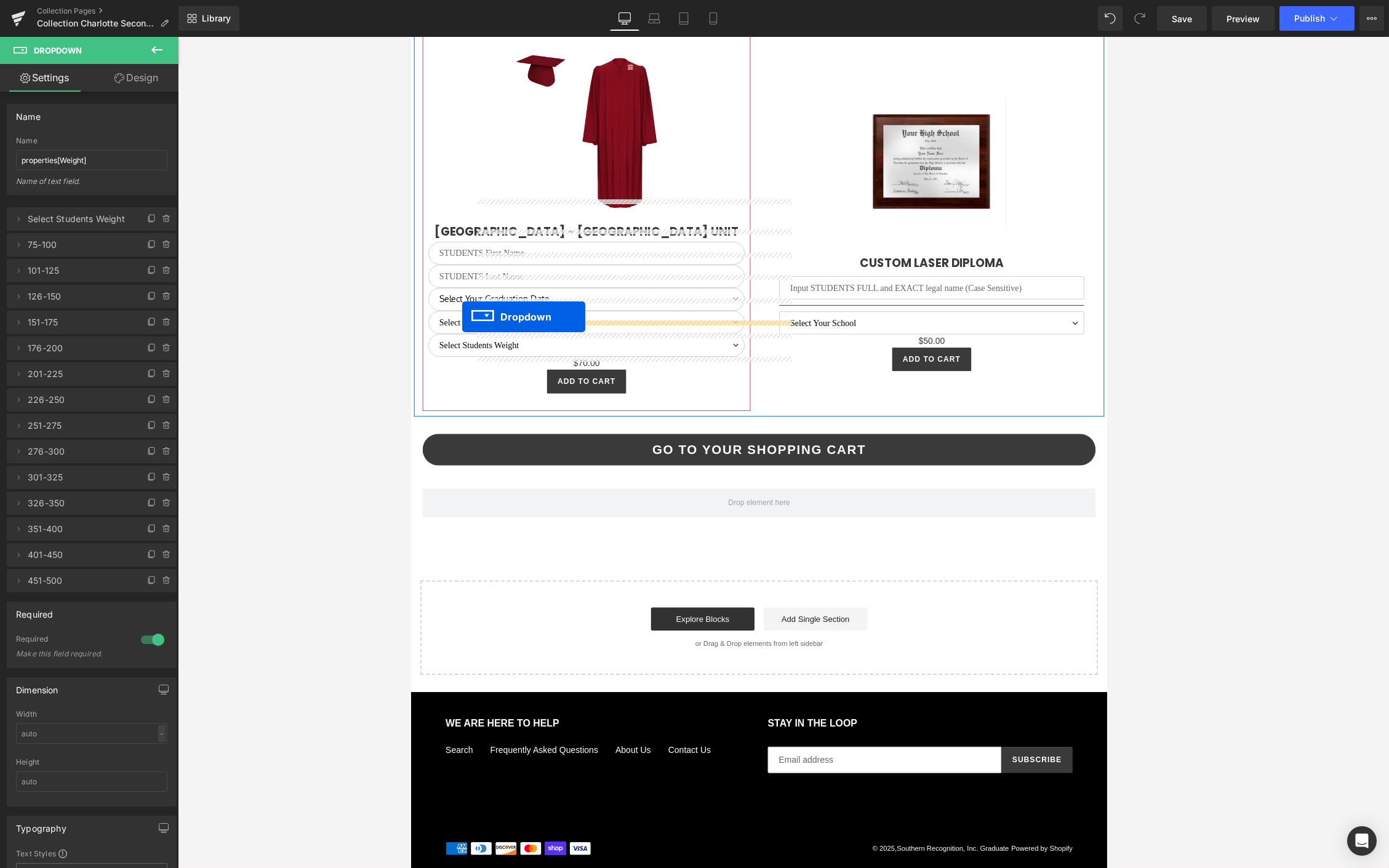
scroll to position [3180, 0]
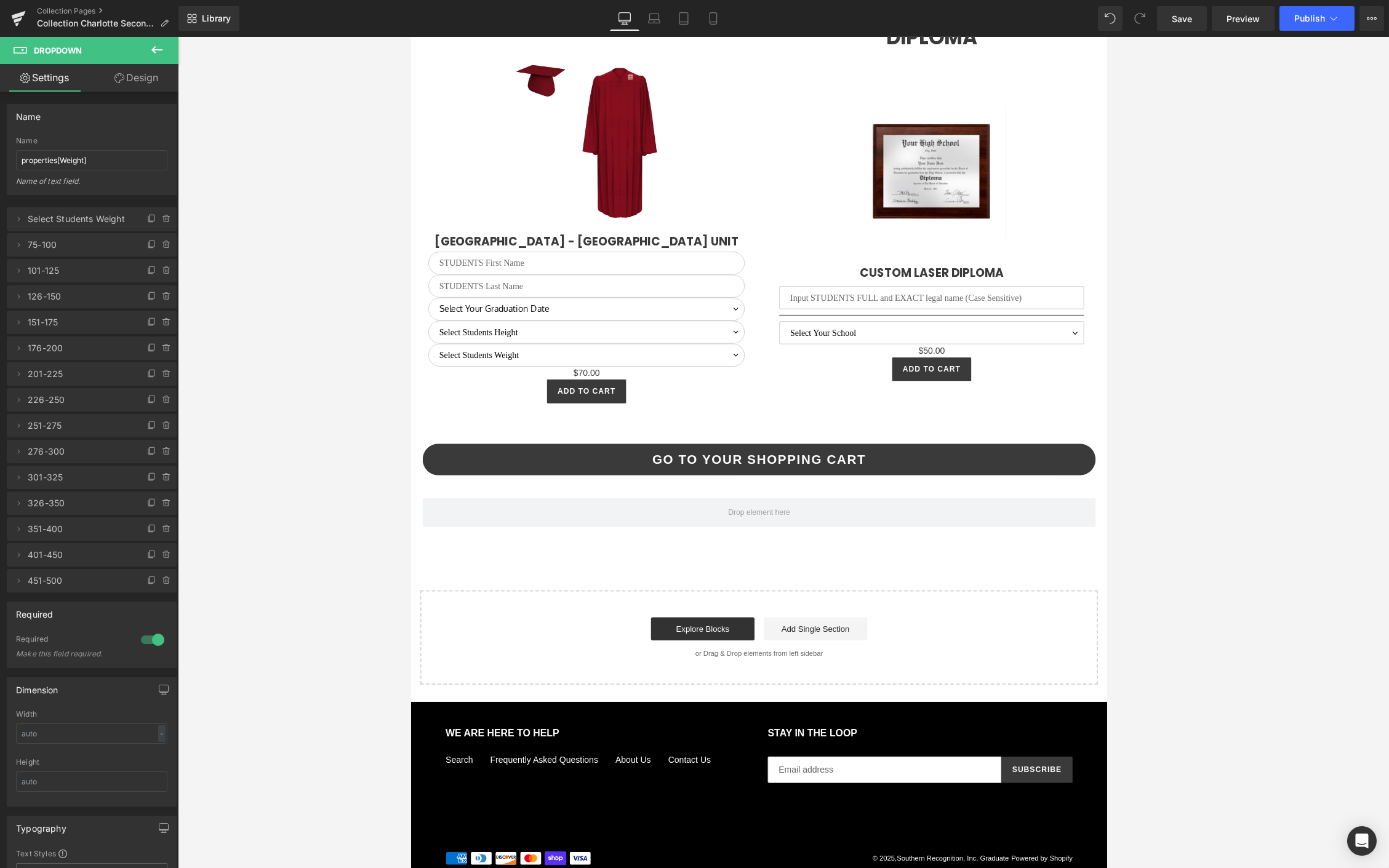
click at [240, 28] on div "Library Desktop Desktop Laptop Tablet Mobile Save Preview Publish Scheduled Vie…" at bounding box center [783, 18] width 1210 height 24
click at [212, 21] on span "Library" at bounding box center [217, 18] width 29 height 11
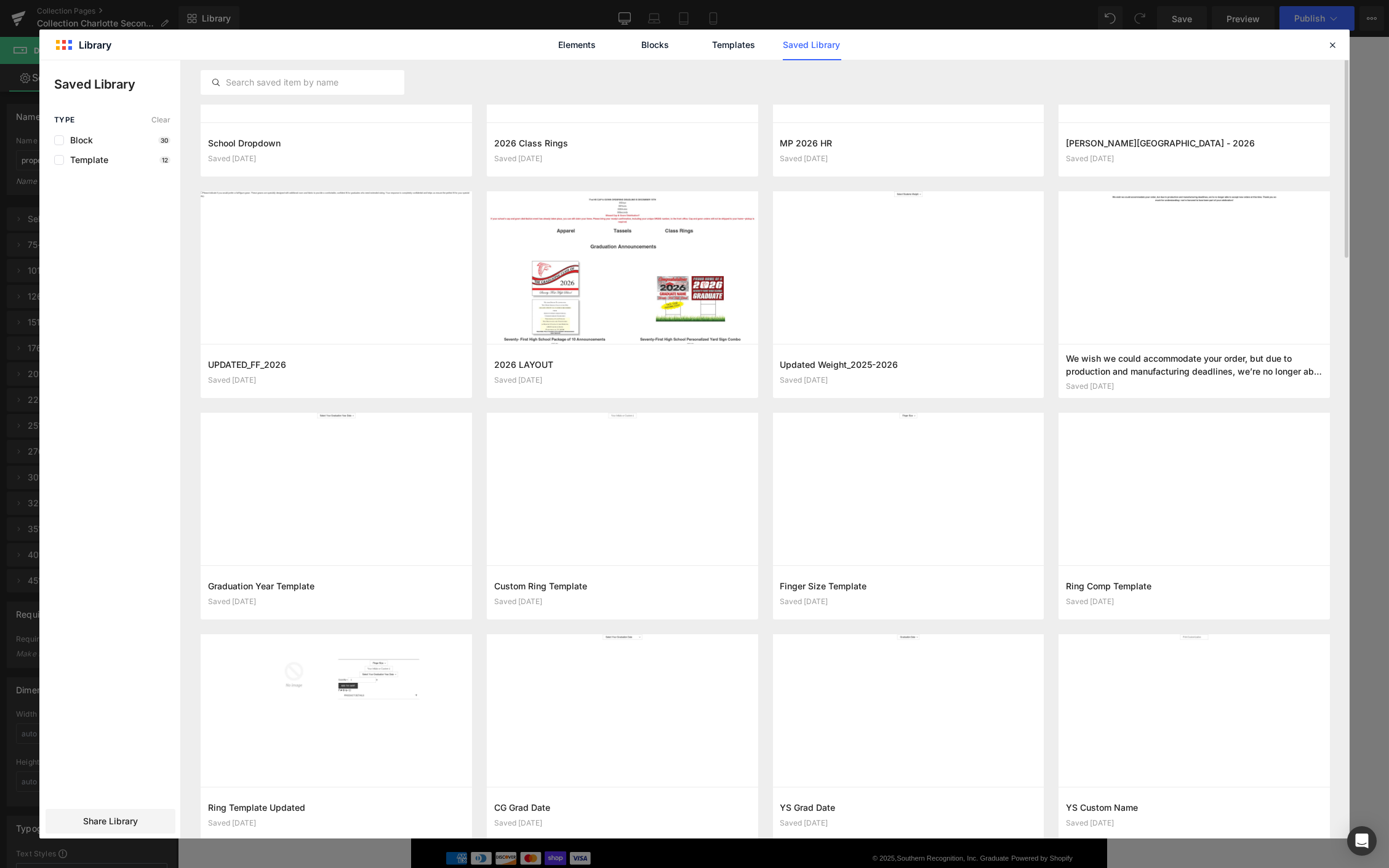
scroll to position [0, 0]
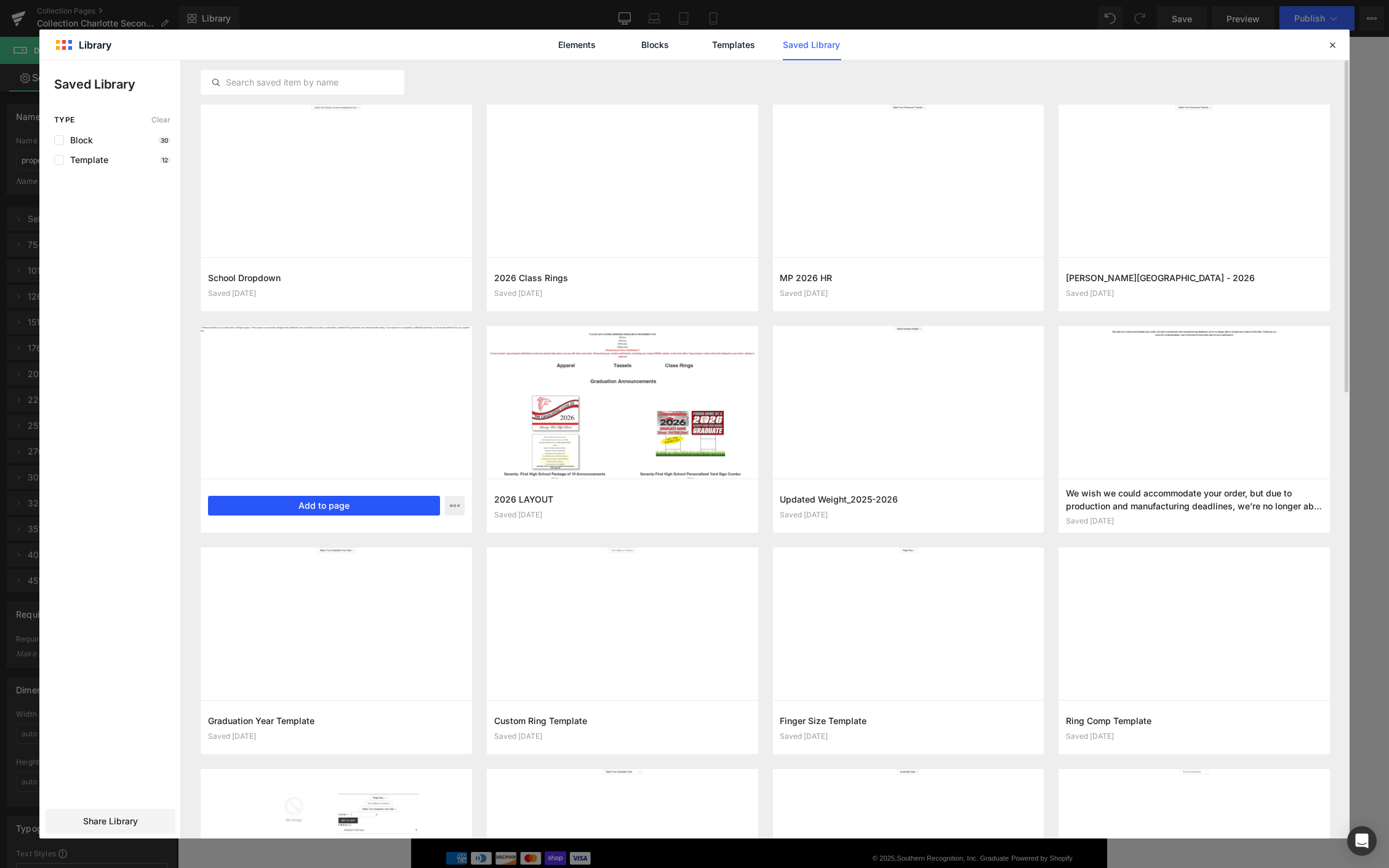
click at [365, 503] on button "Add to page" at bounding box center [323, 506] width 232 height 20
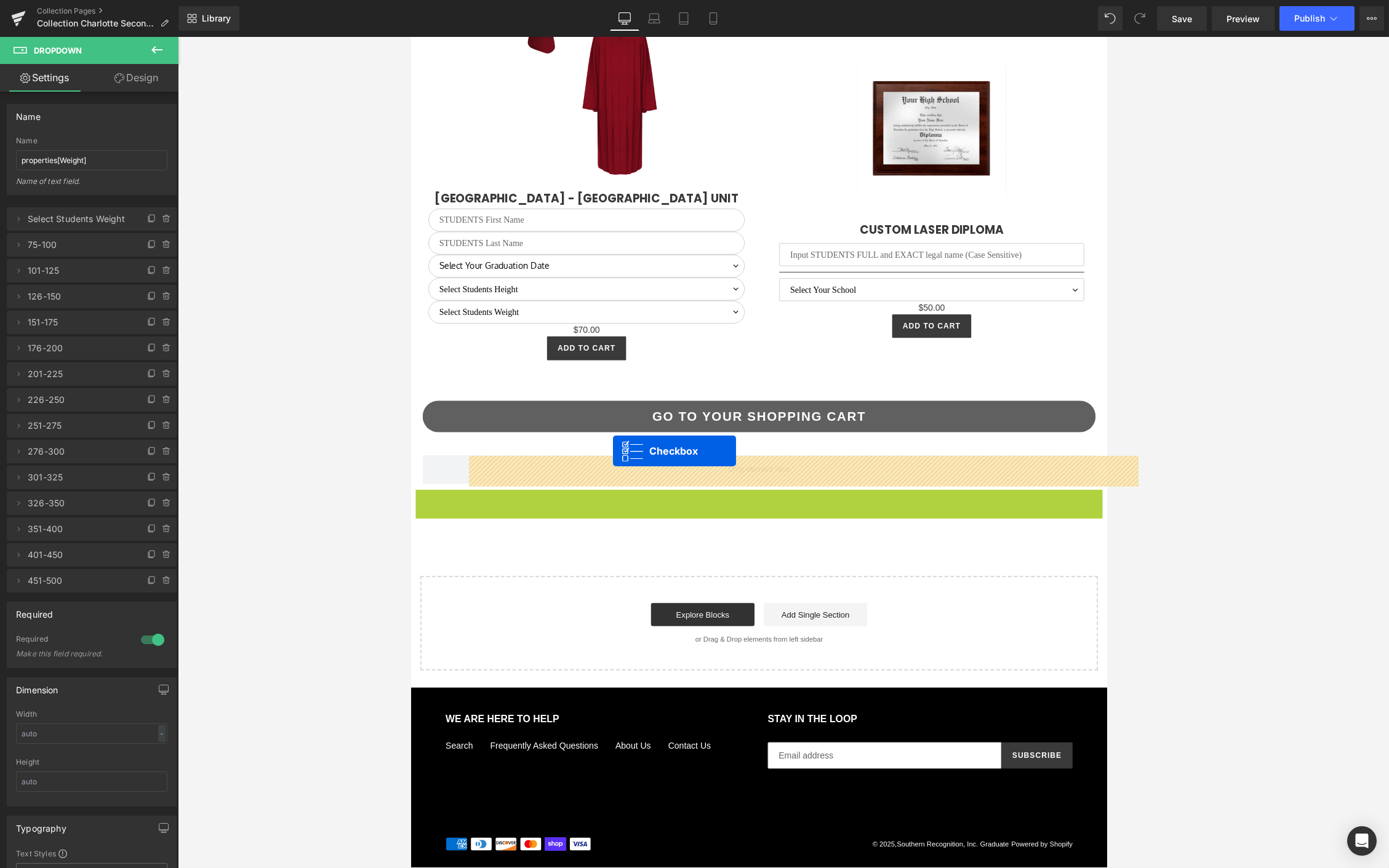
scroll to position [3211, 0]
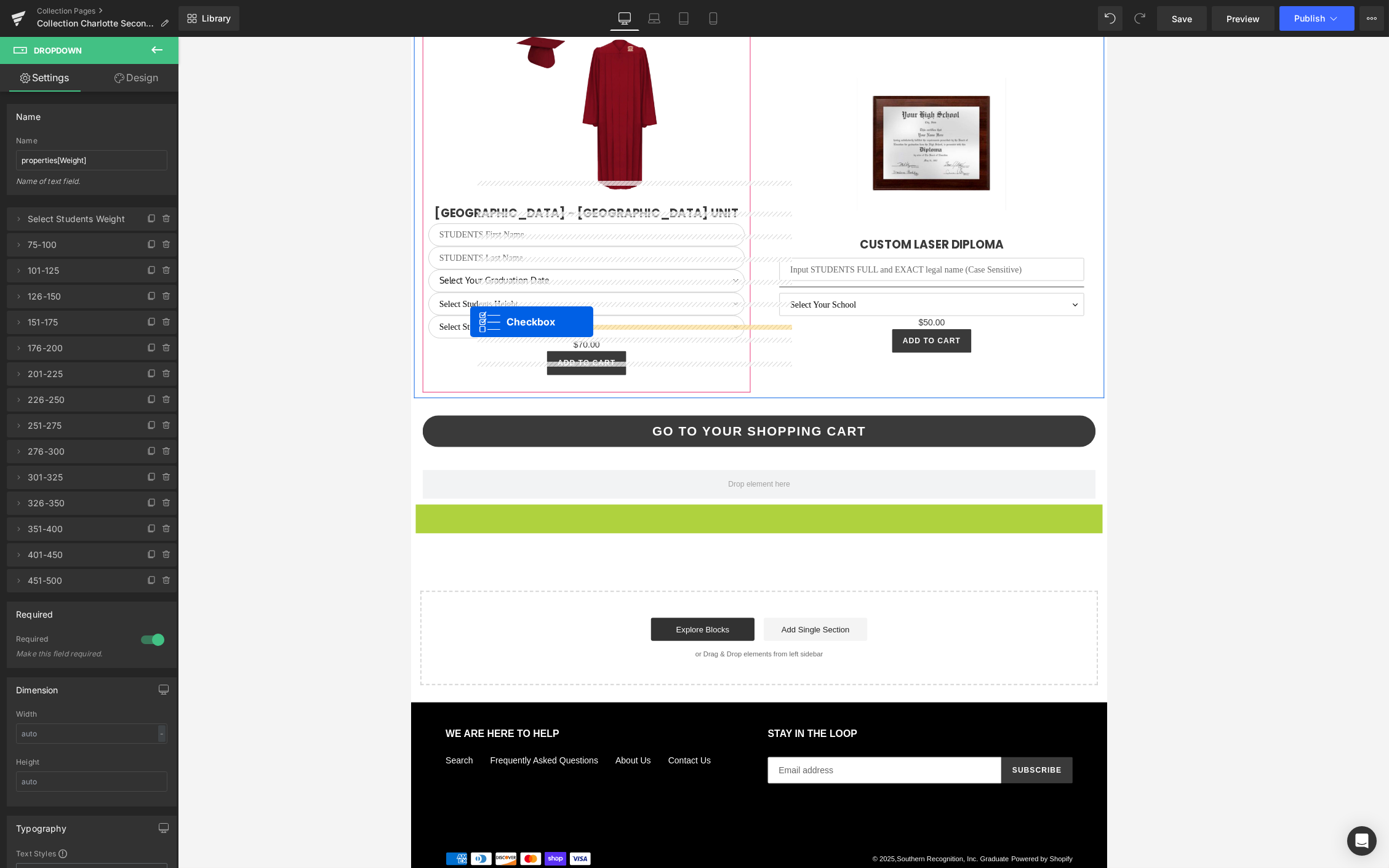
drag, startPoint x: 752, startPoint y: 523, endPoint x: 474, endPoint y: 341, distance: 332.3
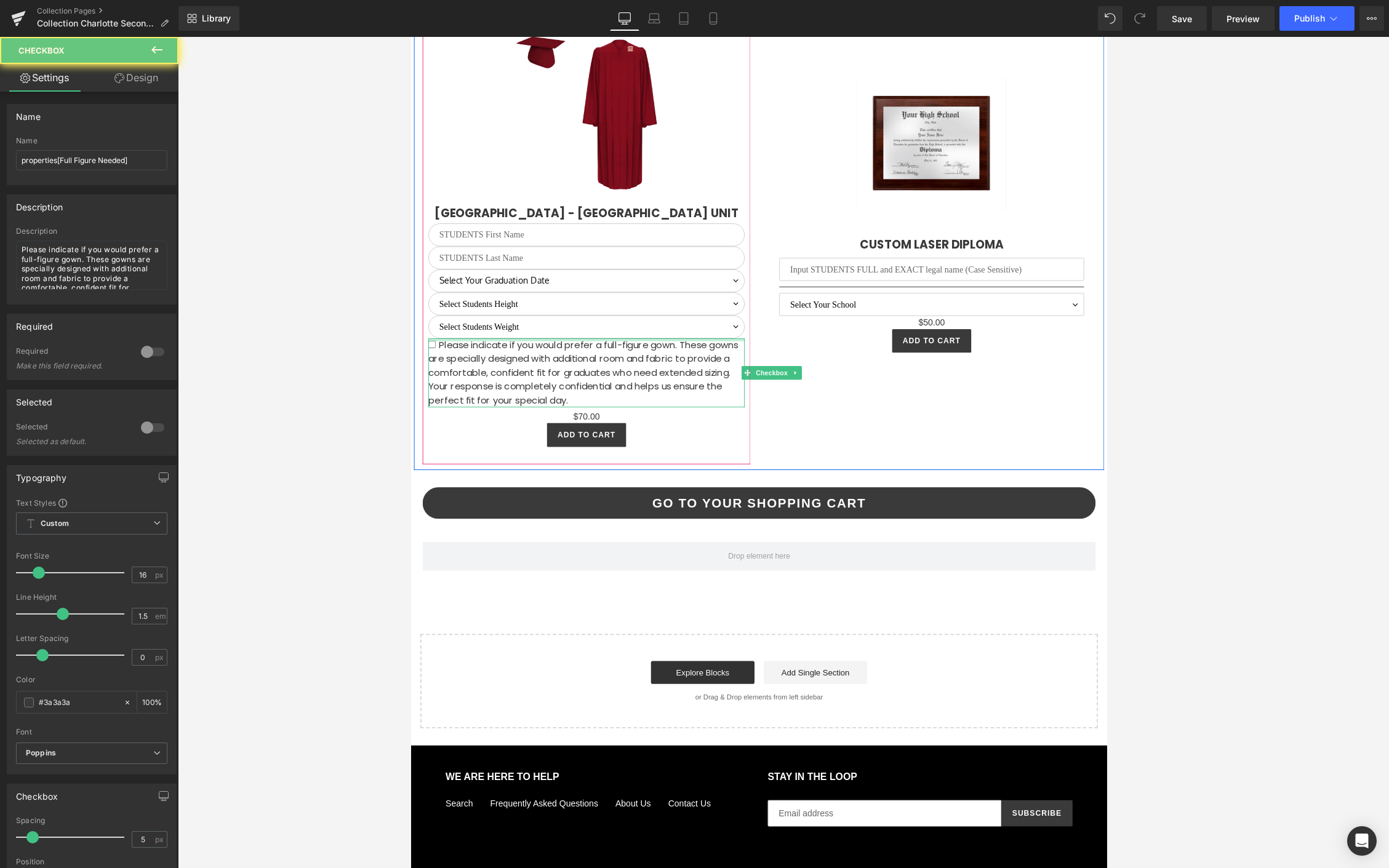
scroll to position [3241, 0]
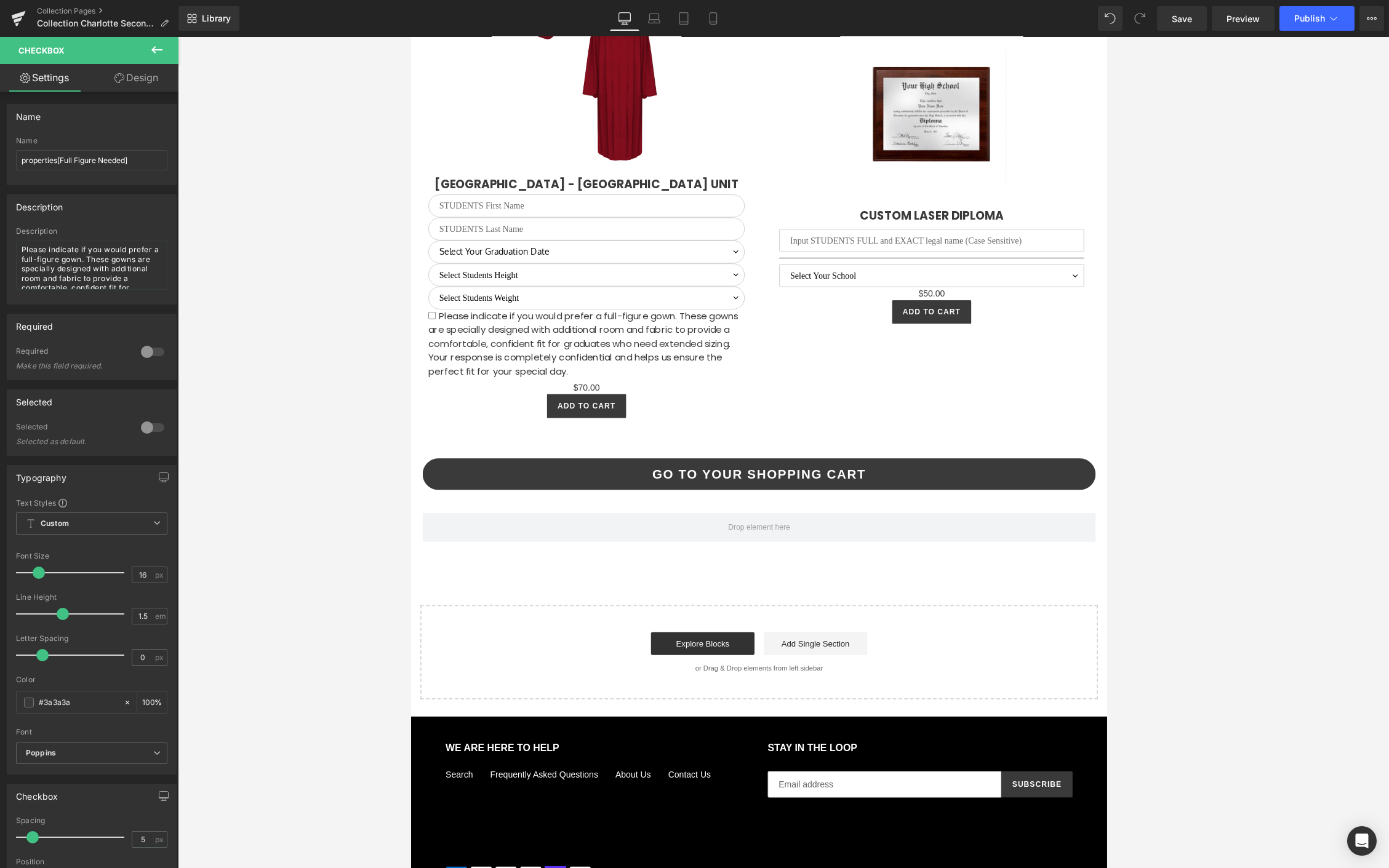
click at [151, 38] on button at bounding box center [156, 50] width 43 height 27
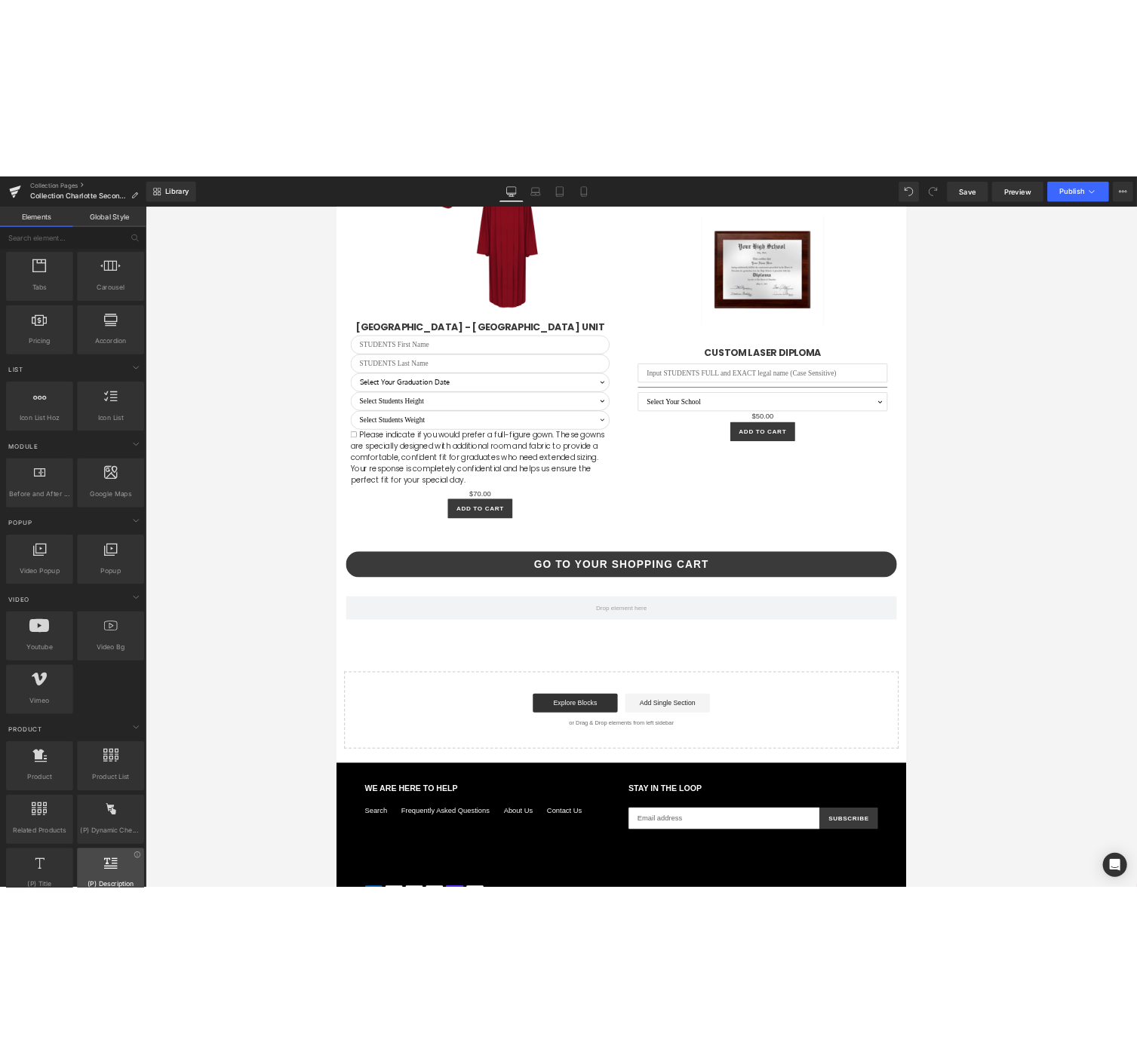
scroll to position [83, 0]
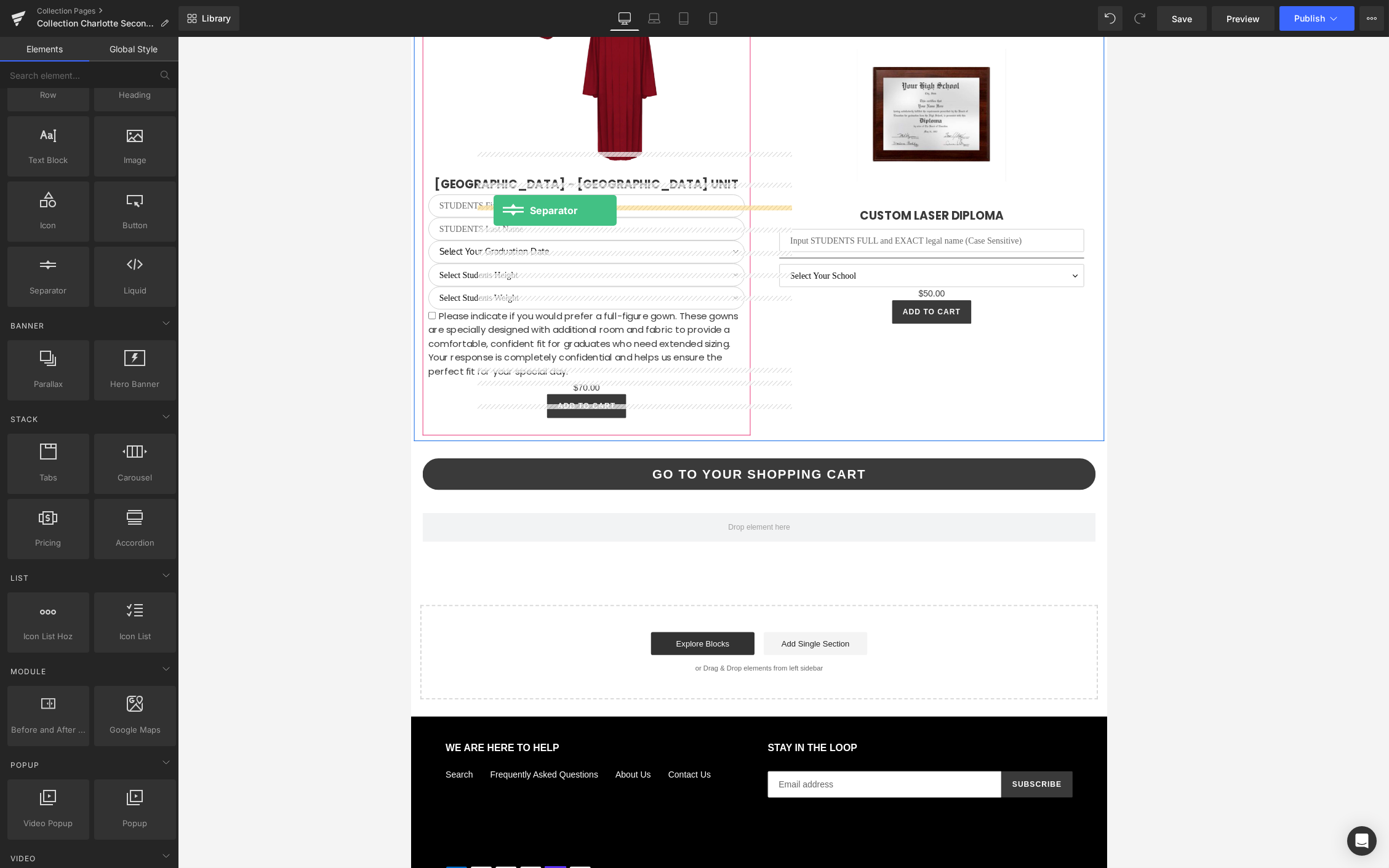
drag, startPoint x: 472, startPoint y: 317, endPoint x: 498, endPoint y: 222, distance: 98.5
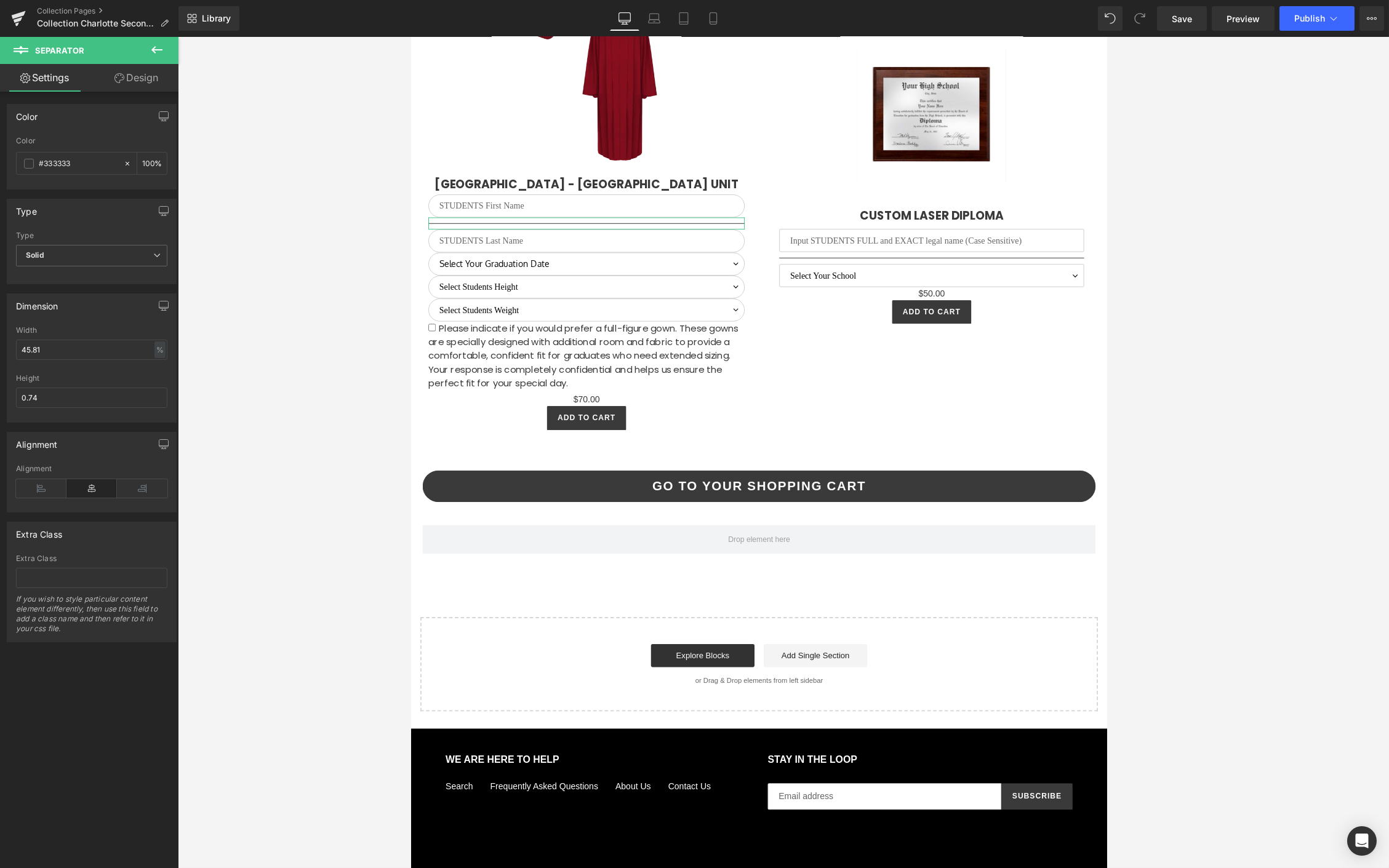
click at [37, 72] on link "Settings" at bounding box center [44, 78] width 89 height 28
click at [158, 41] on button at bounding box center [156, 50] width 43 height 27
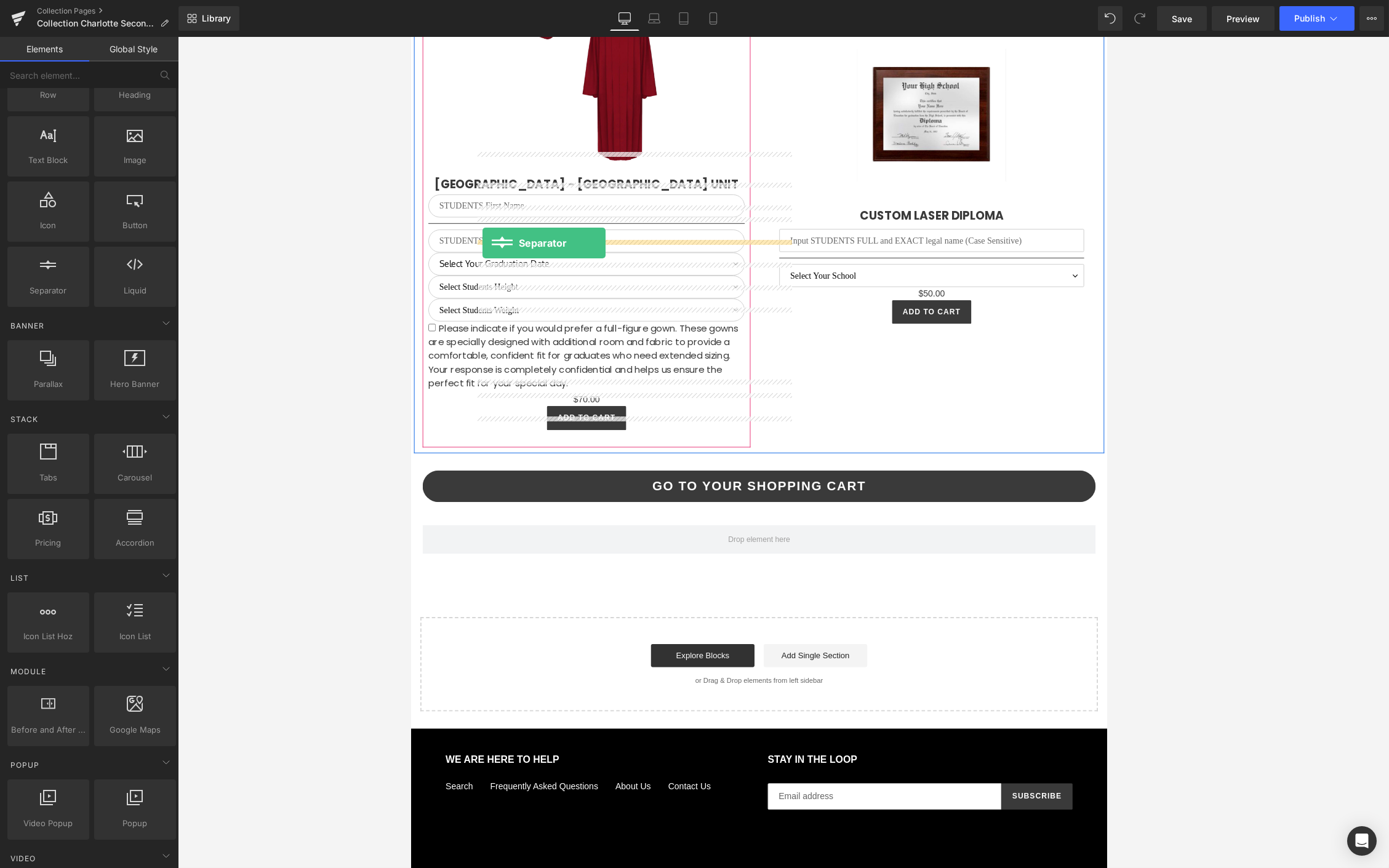
drag, startPoint x: 446, startPoint y: 317, endPoint x: 487, endPoint y: 257, distance: 72.7
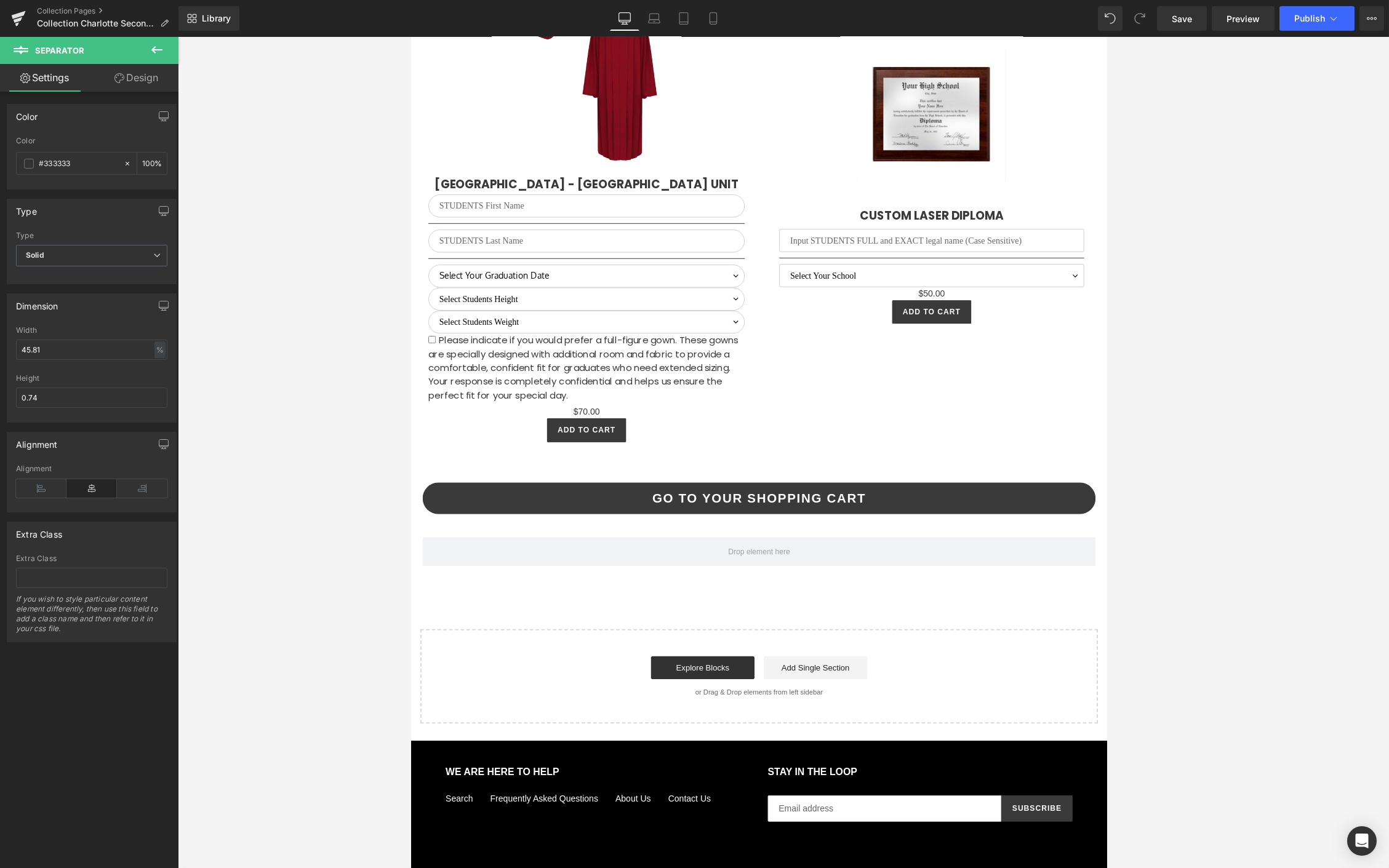
click at [154, 46] on icon at bounding box center [157, 50] width 15 height 15
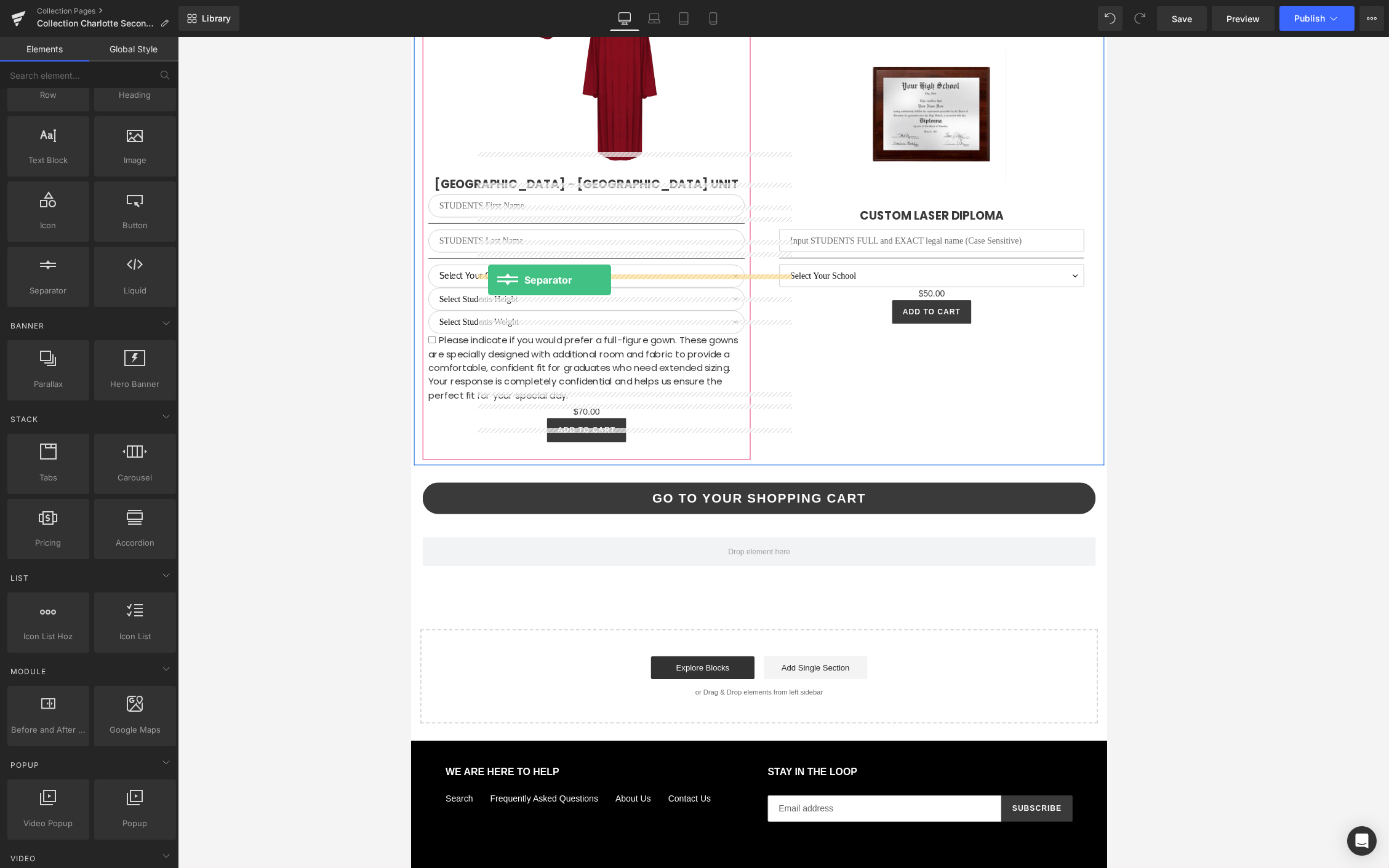
drag, startPoint x: 457, startPoint y: 325, endPoint x: 493, endPoint y: 296, distance: 46.2
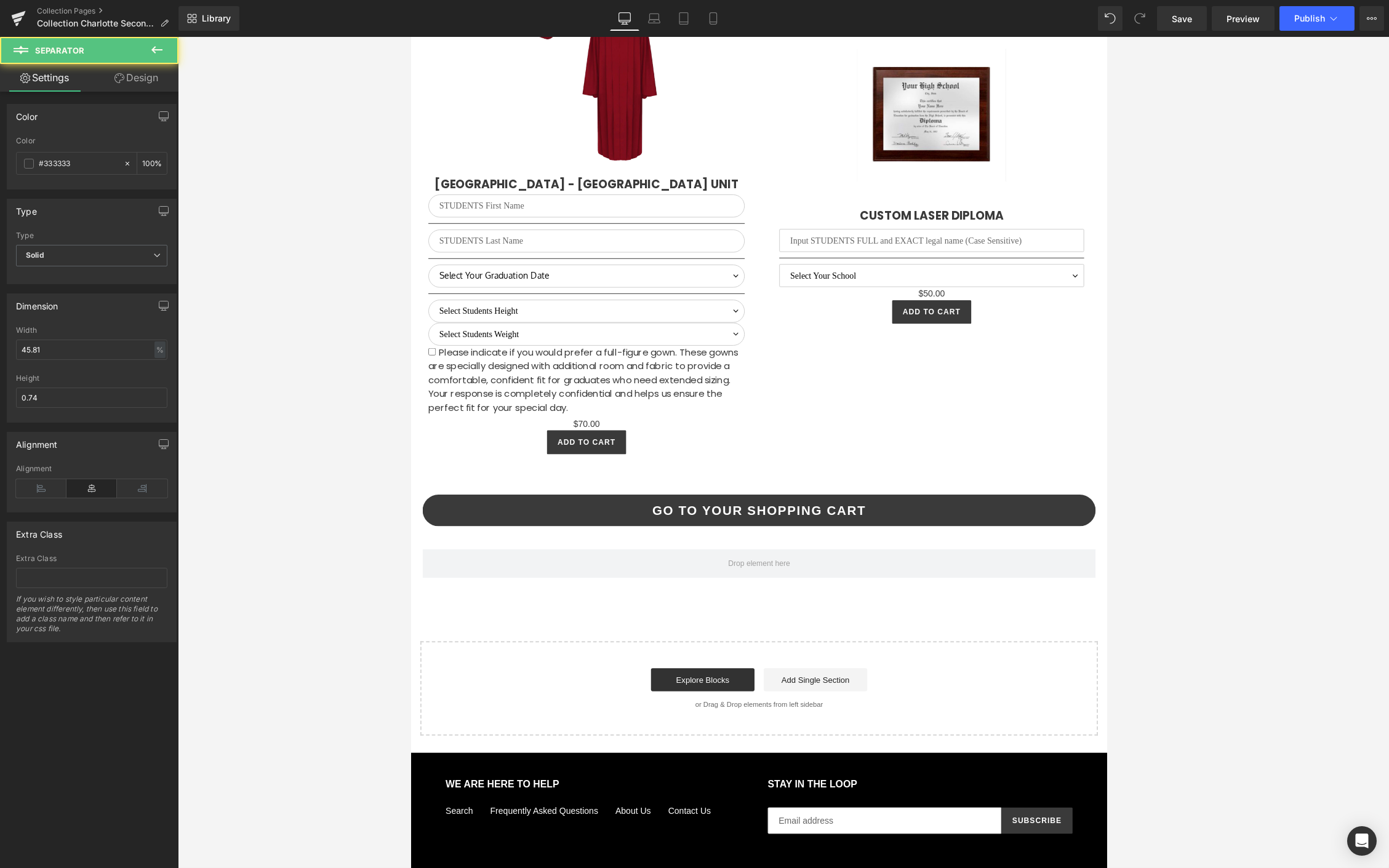
click at [158, 40] on button at bounding box center [156, 50] width 43 height 27
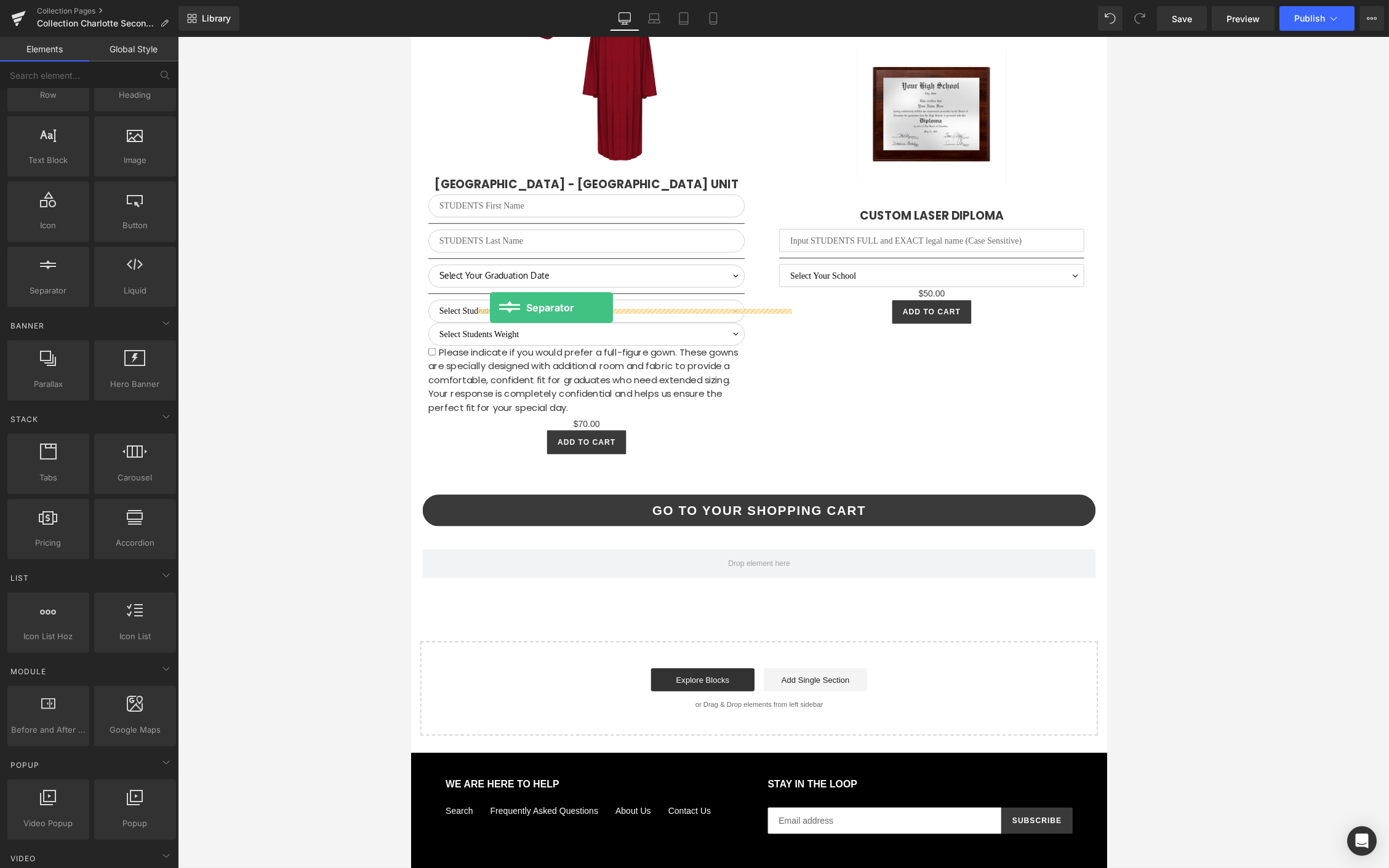
drag, startPoint x: 459, startPoint y: 299, endPoint x: 494, endPoint y: 327, distance: 44.8
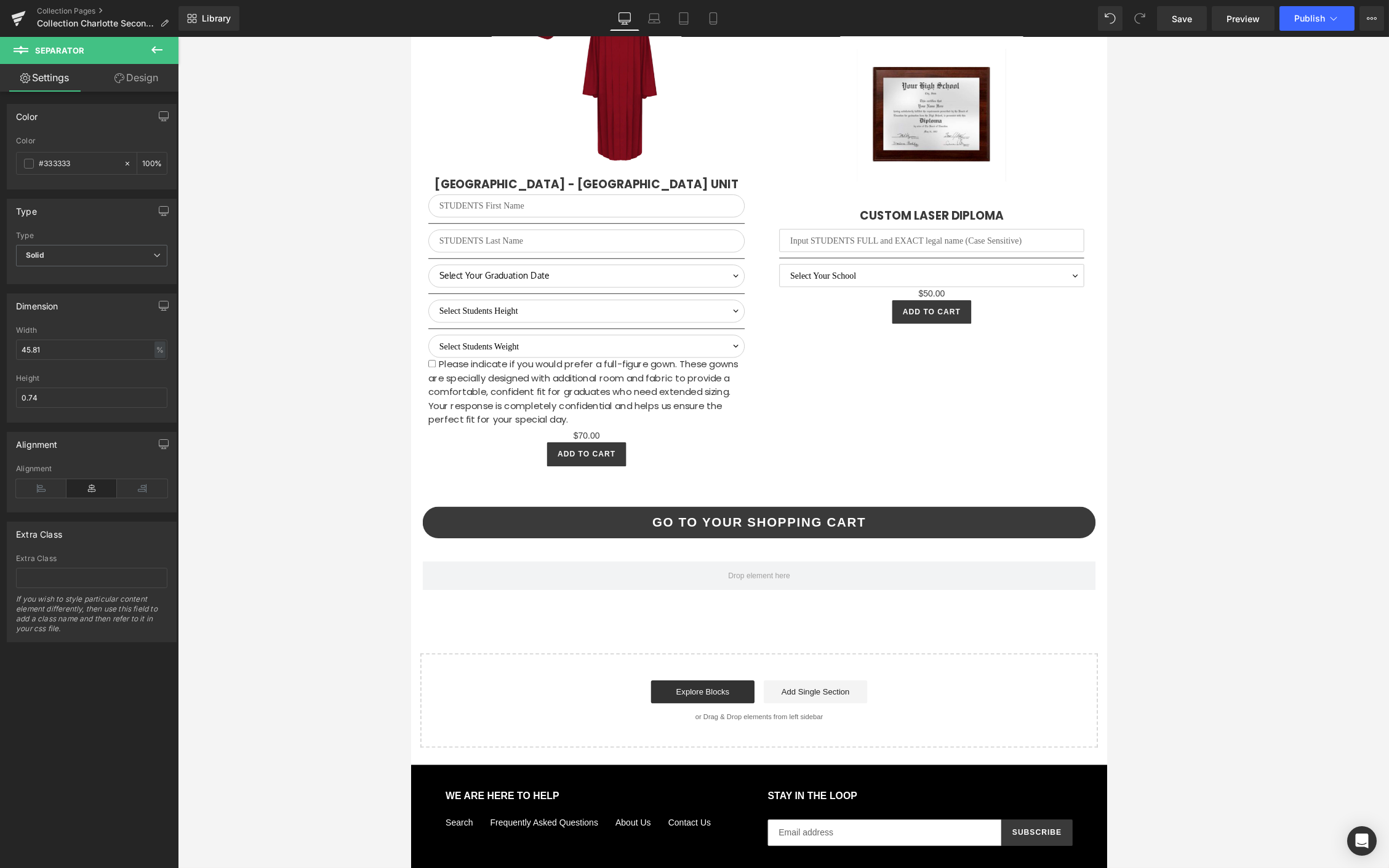
click at [148, 58] on button at bounding box center [156, 50] width 43 height 27
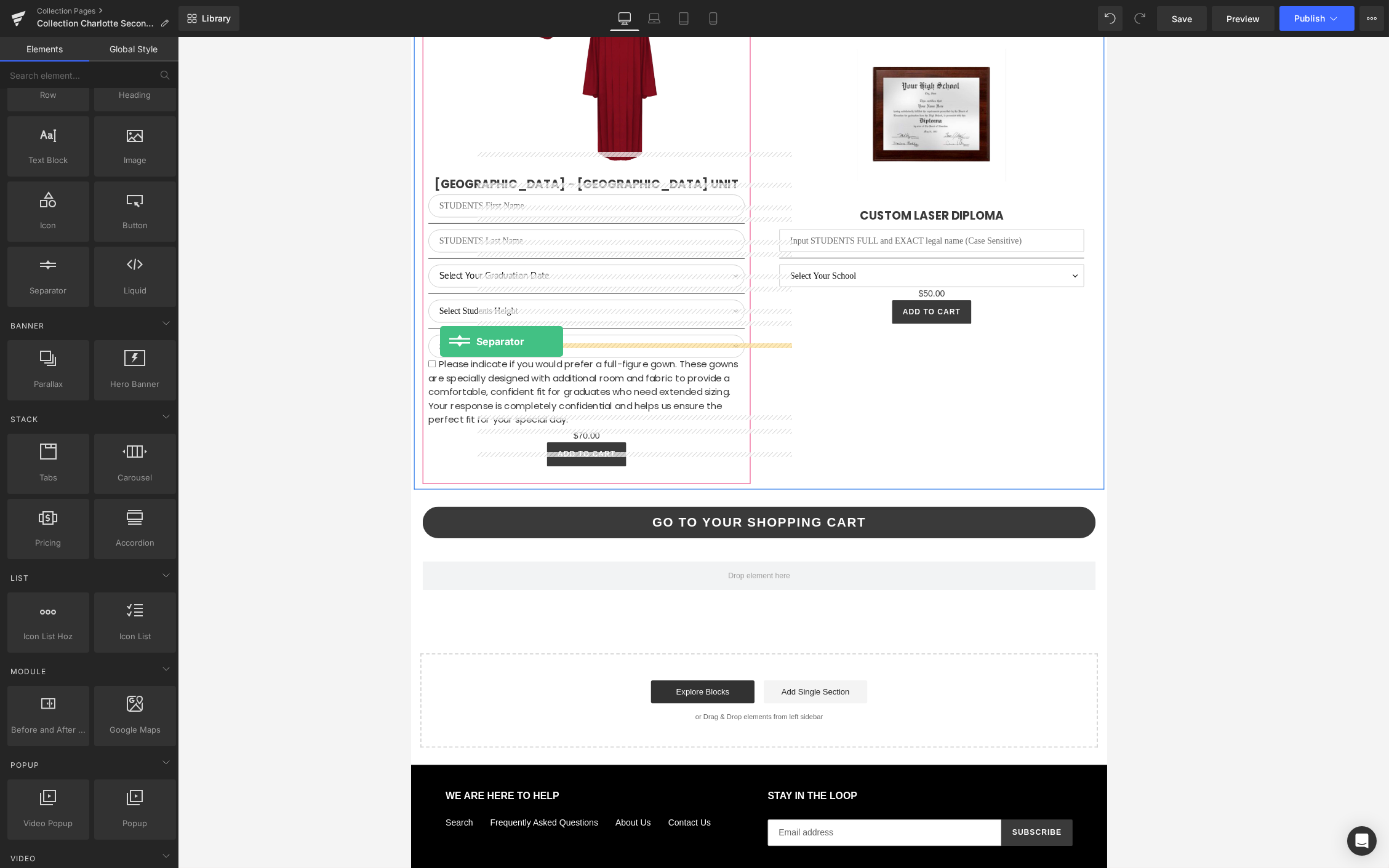
drag, startPoint x: 454, startPoint y: 314, endPoint x: 441, endPoint y: 362, distance: 49.7
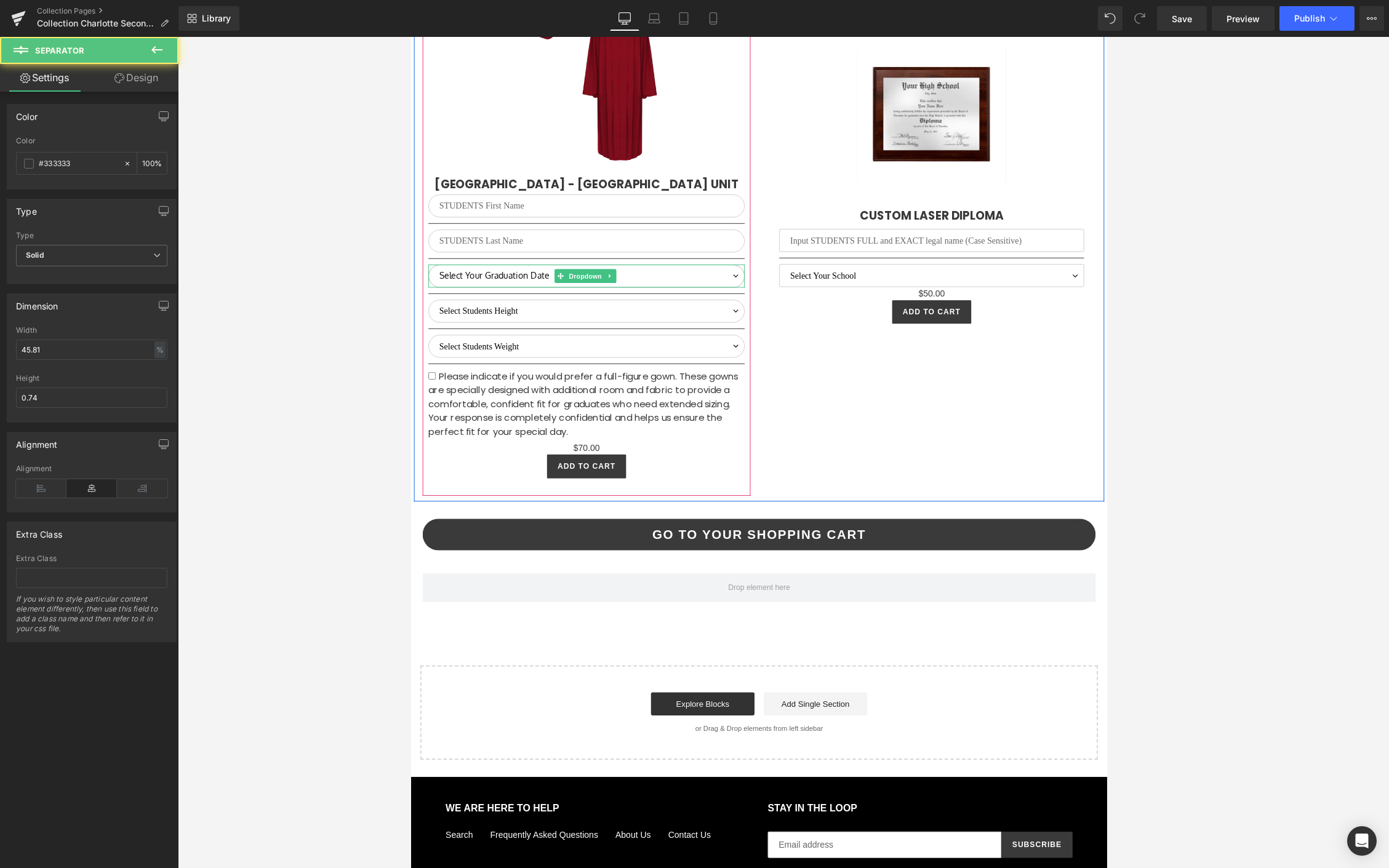
click at [529, 281] on select "Select Your Graduation Date Winter Graduate (Feb. Estimate) Spring Graduate (Ju…" at bounding box center [598, 292] width 339 height 24
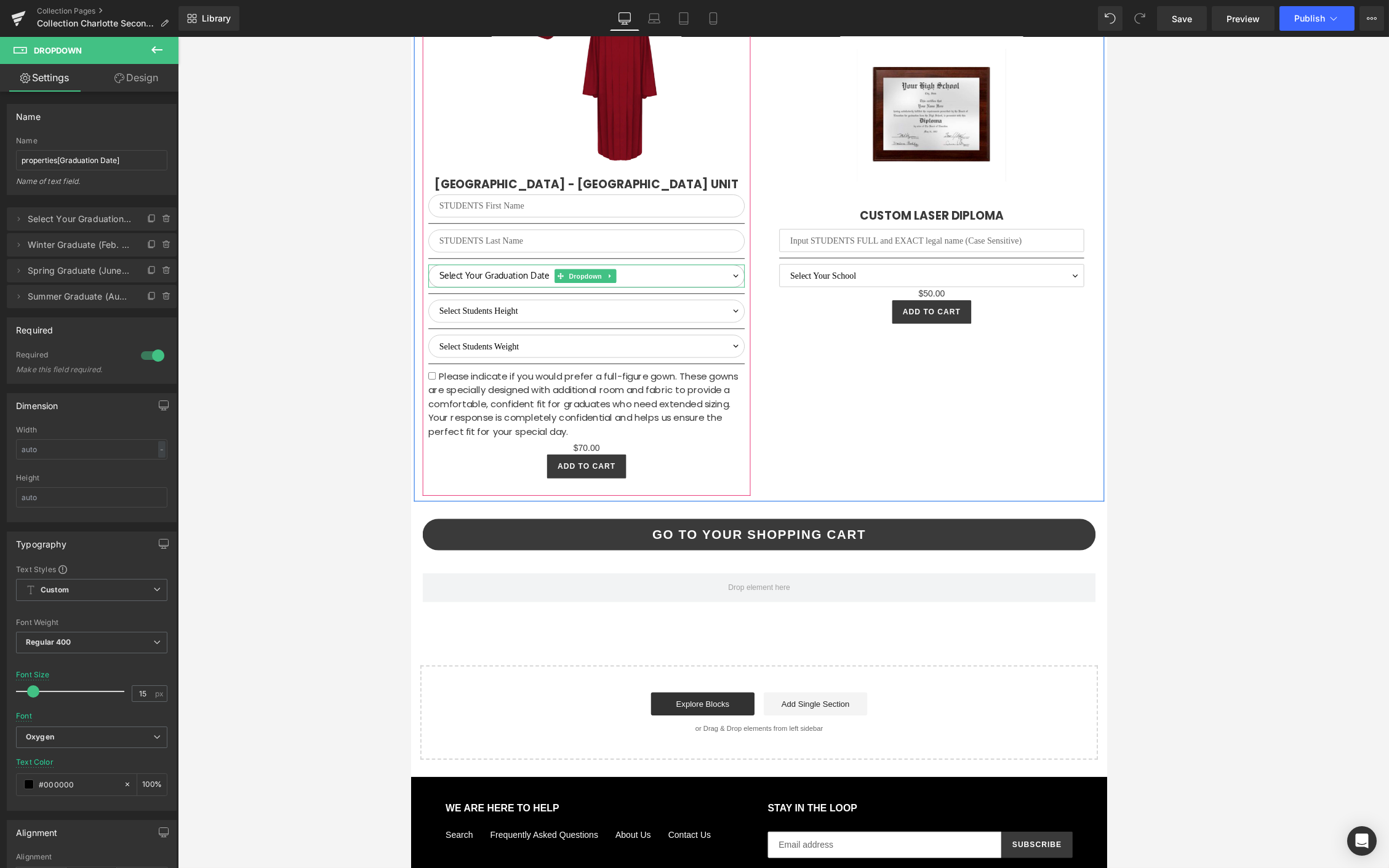
click at [519, 286] on select "Select Your Graduation Date Winter Graduate (Feb. Estimate) Spring Graduate (Ju…" at bounding box center [598, 292] width 339 height 24
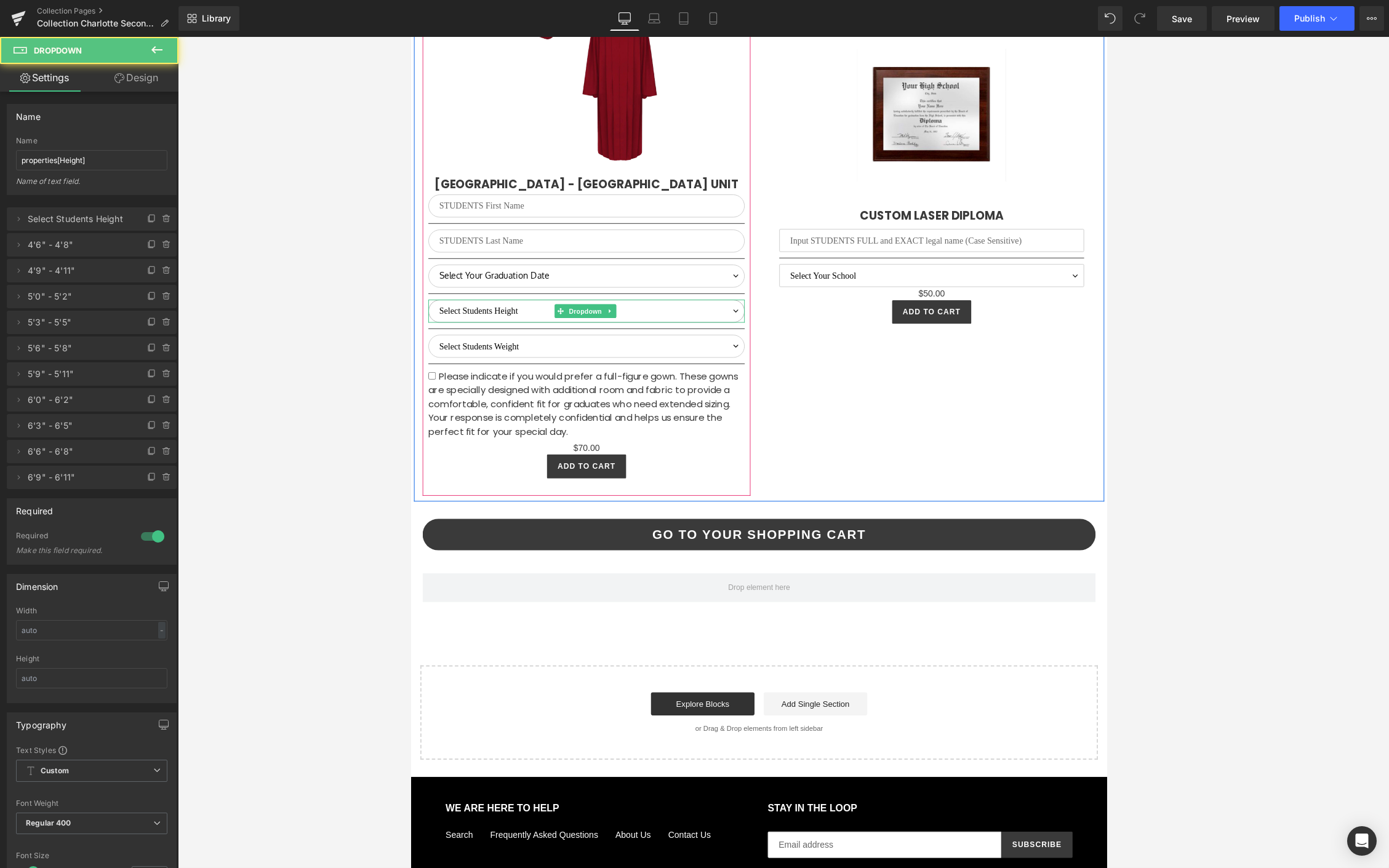
click at [501, 318] on select "Select Students Height 4'6" - 4'8" 4'9" - 4'11" 5'0" - 5'2" 5'3" - 5'5" 5'6" - …" at bounding box center [598, 330] width 339 height 24
click at [482, 356] on select "Select Students Weight [PHONE_NUMBER] [PHONE_NUMBER] [PHONE_NUMBER] [PHONE_NUMB…" at bounding box center [598, 368] width 339 height 24
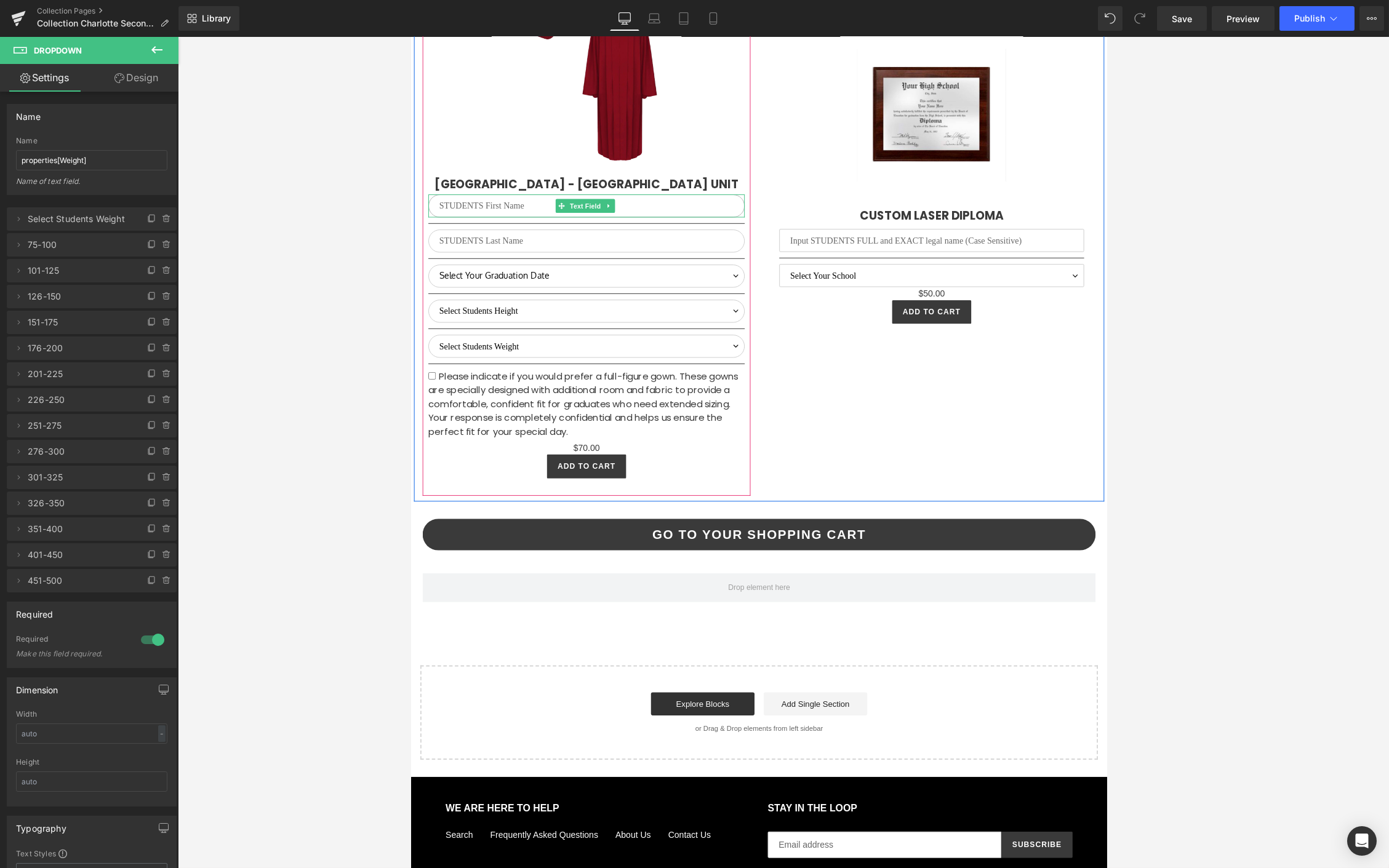
click at [496, 209] on input "text" at bounding box center [598, 217] width 339 height 24
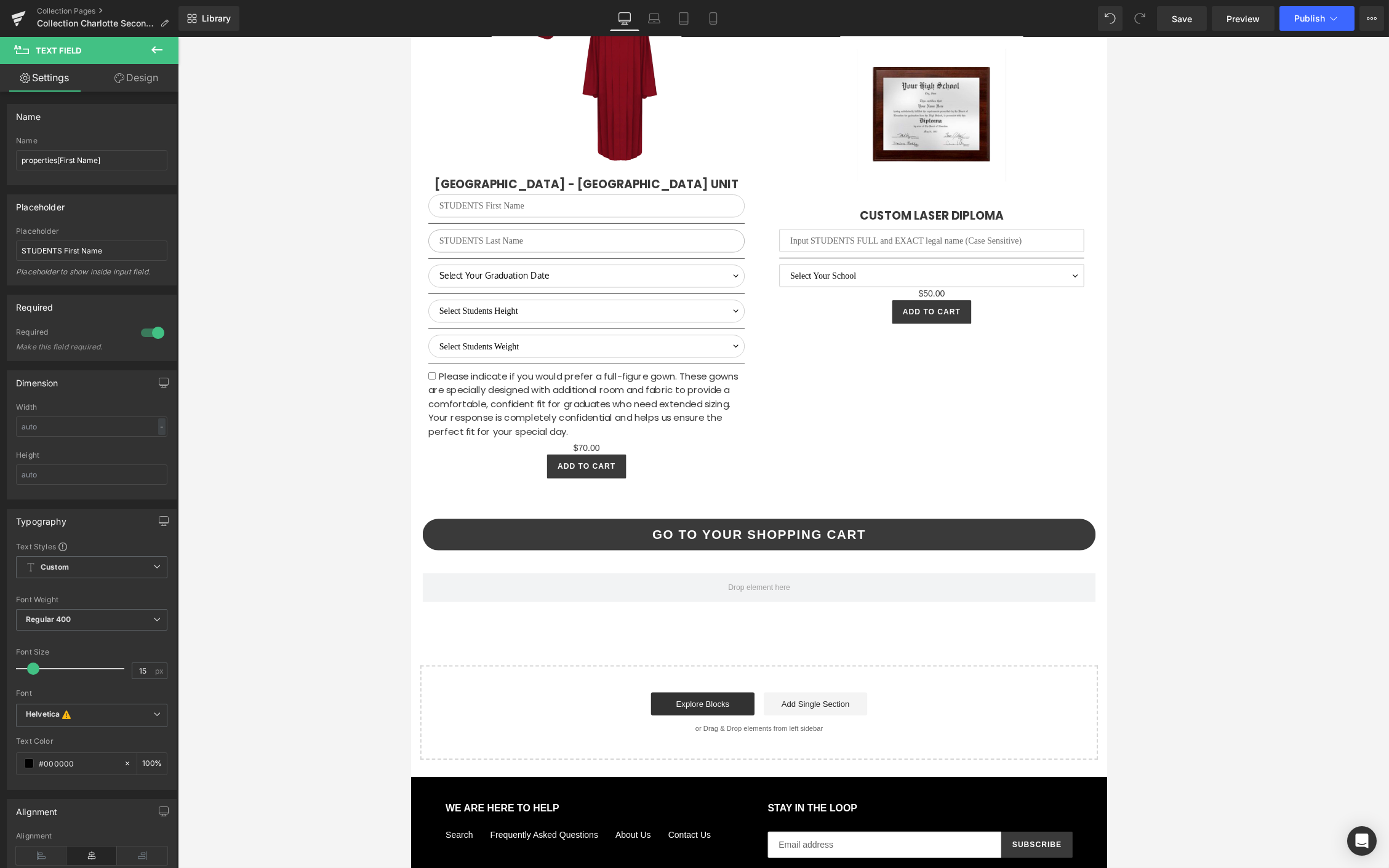
click at [454, 243] on input "text" at bounding box center [598, 255] width 339 height 24
click at [873, 24] on span "Save" at bounding box center [1182, 19] width 20 height 13
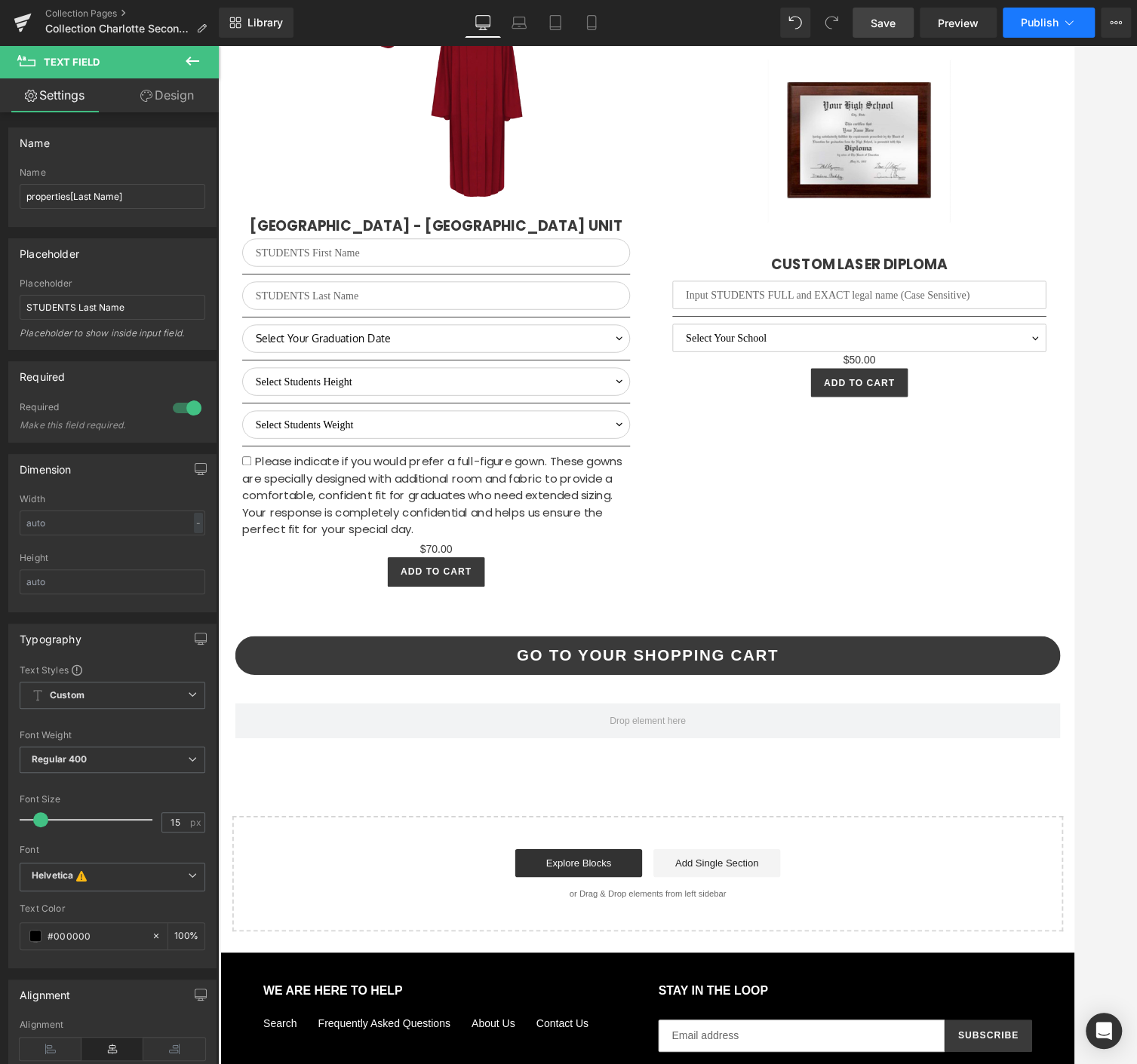
click at [1068, 28] on icon at bounding box center [1068, 23] width 15 height 15
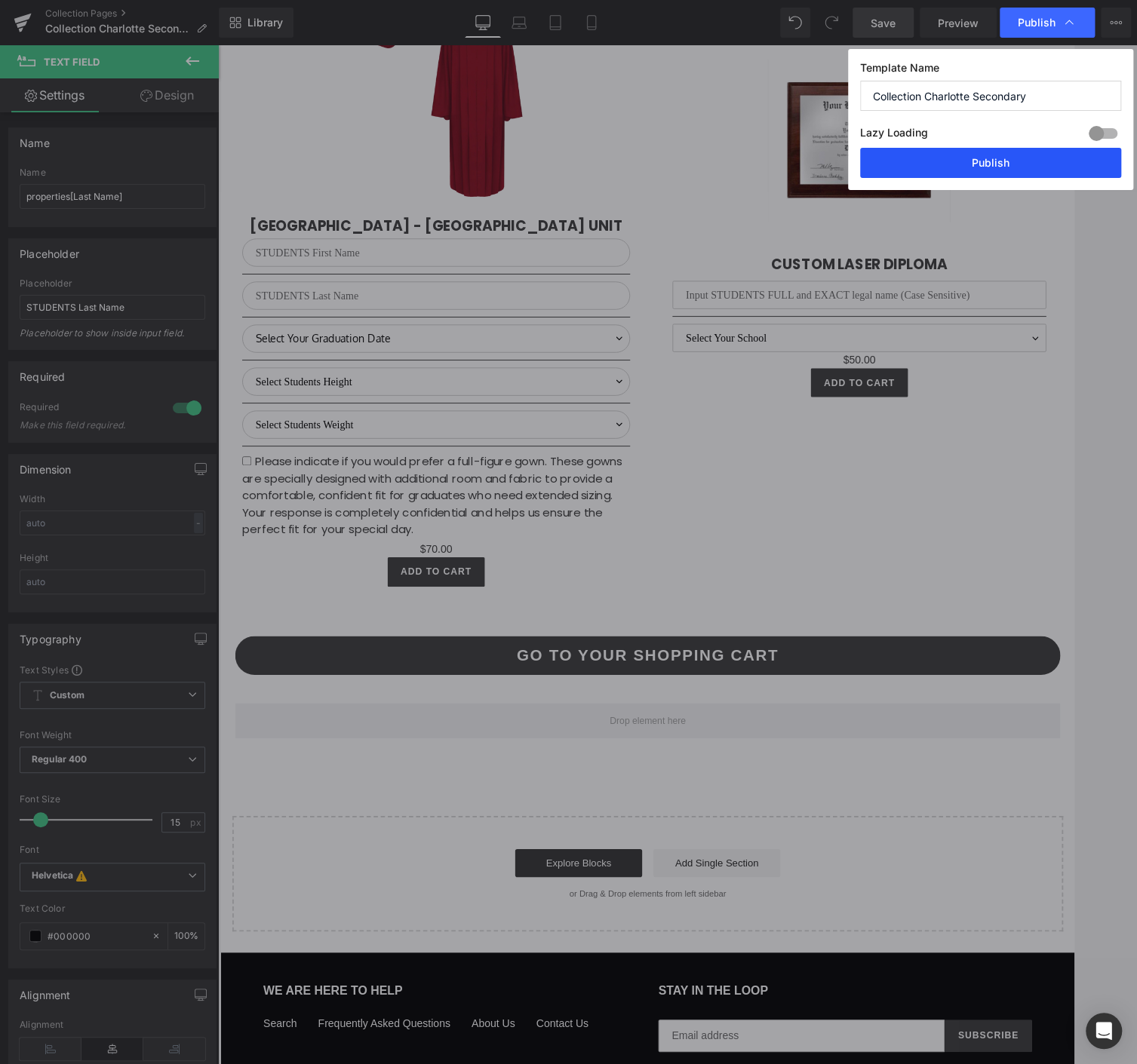
click at [1021, 162] on button "Publish" at bounding box center [991, 163] width 261 height 30
